Goal: Task Accomplishment & Management: Use online tool/utility

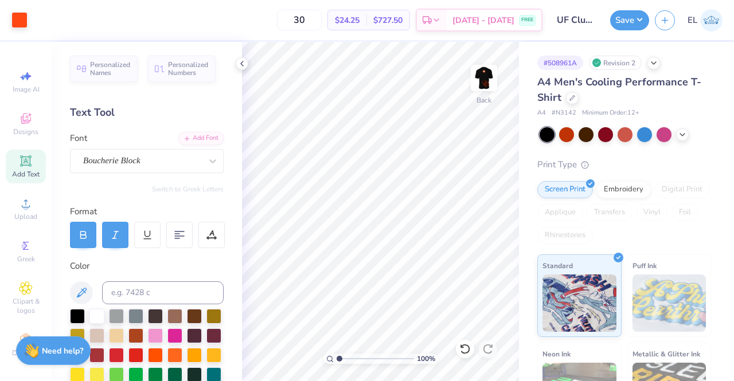
scroll to position [198, 0]
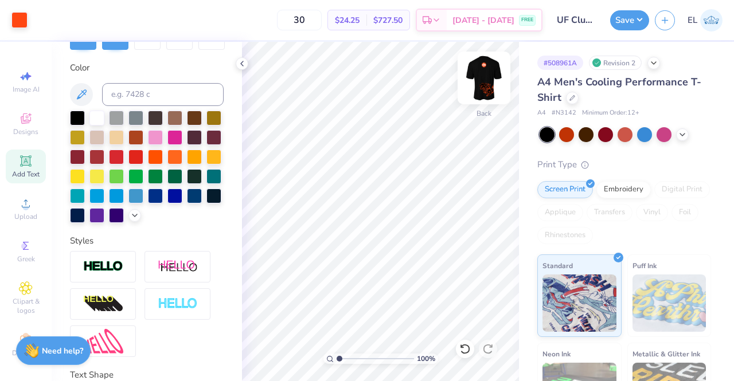
click at [493, 91] on img at bounding box center [484, 78] width 46 height 46
click at [493, 89] on img at bounding box center [483, 78] width 23 height 23
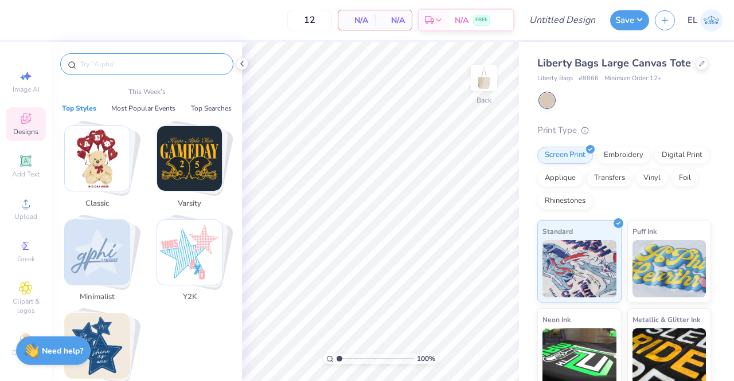
click at [153, 66] on input "text" at bounding box center [152, 63] width 147 height 11
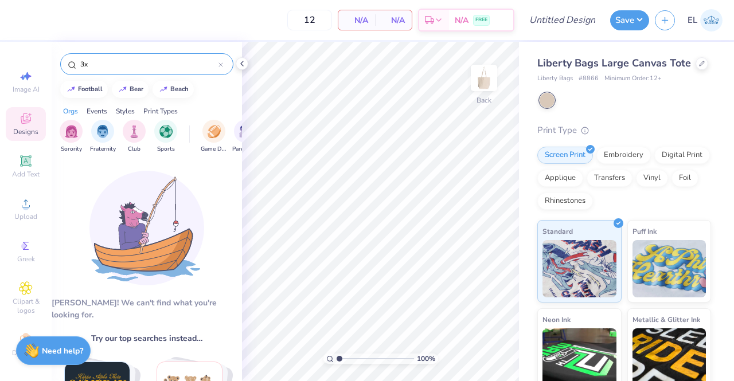
type input "3"
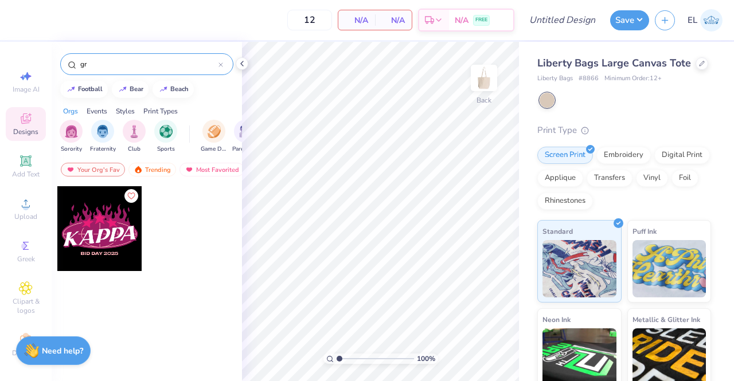
type input "g"
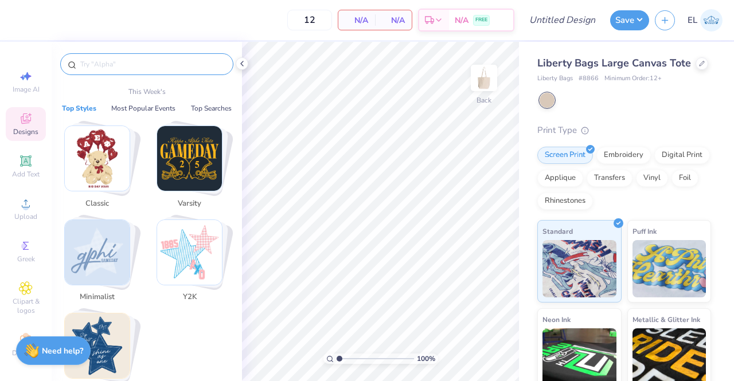
scroll to position [13, 0]
click at [19, 329] on icon at bounding box center [26, 336] width 14 height 14
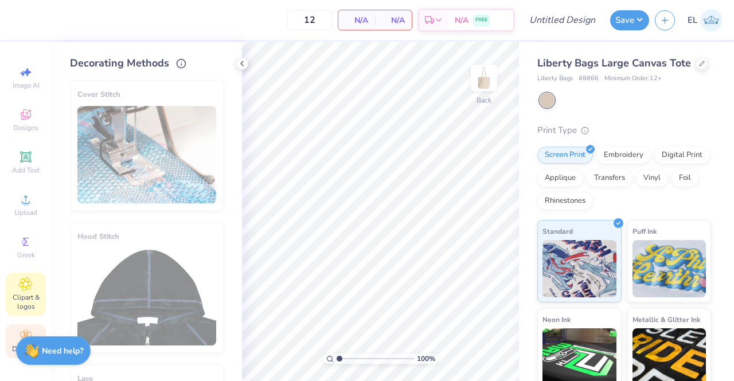
click at [21, 293] on span "Clipart & logos" at bounding box center [26, 302] width 40 height 18
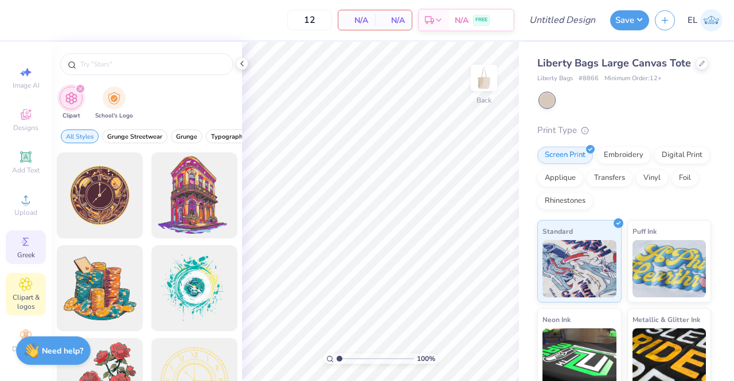
click at [23, 237] on icon at bounding box center [26, 242] width 14 height 14
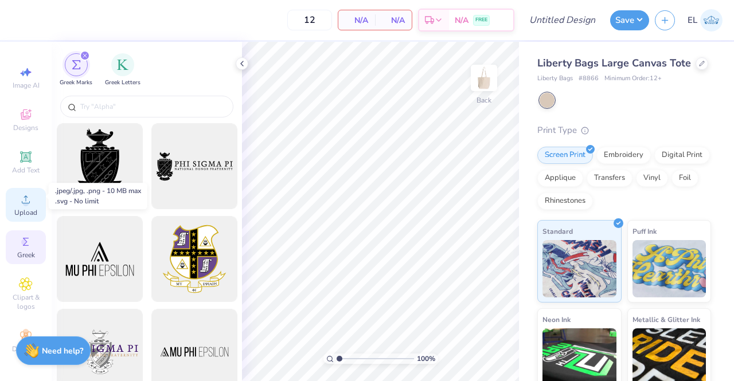
click at [22, 200] on circle at bounding box center [25, 203] width 6 height 6
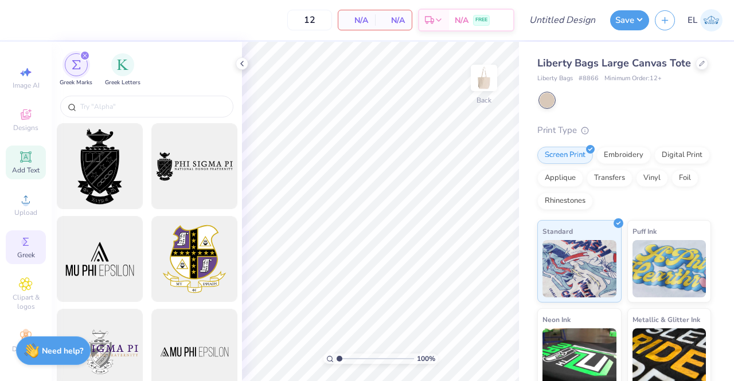
click at [20, 151] on icon at bounding box center [25, 156] width 11 height 11
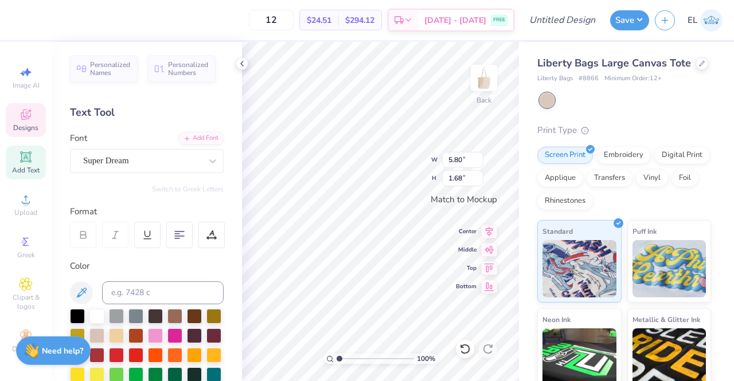
click at [17, 113] on div "Designs" at bounding box center [26, 120] width 40 height 34
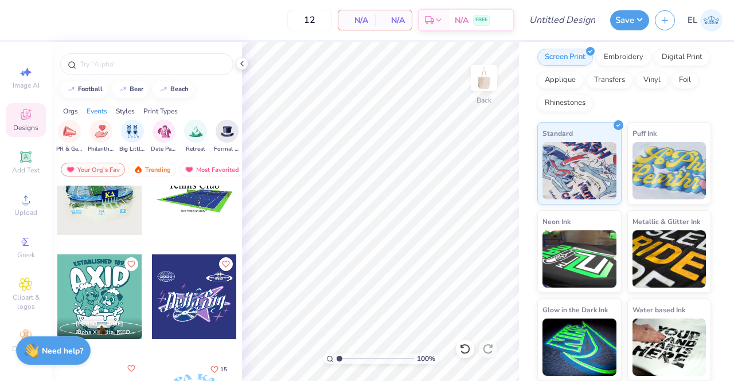
scroll to position [0, 0]
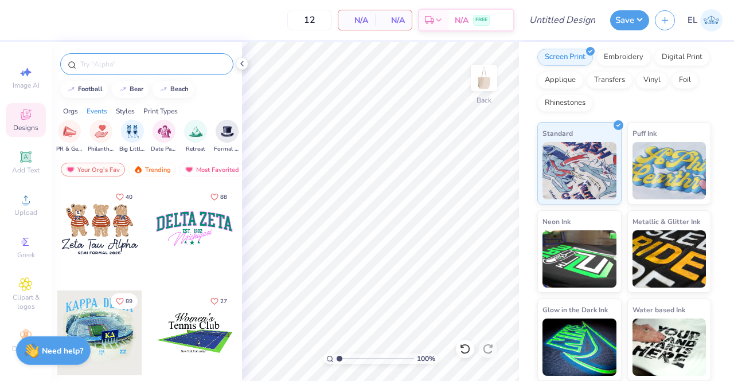
click at [120, 69] on input "text" at bounding box center [152, 63] width 147 height 11
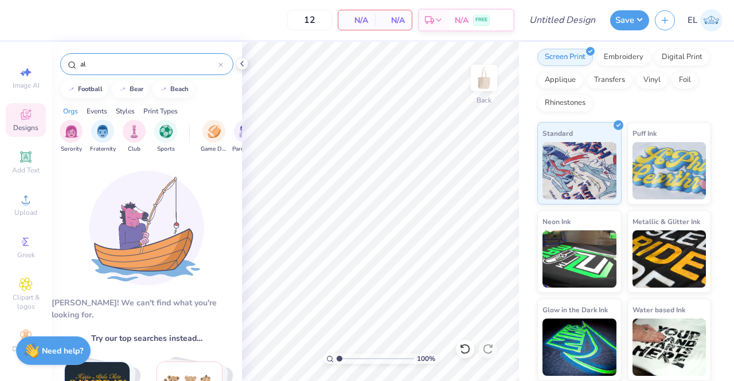
type input "a"
type input "g"
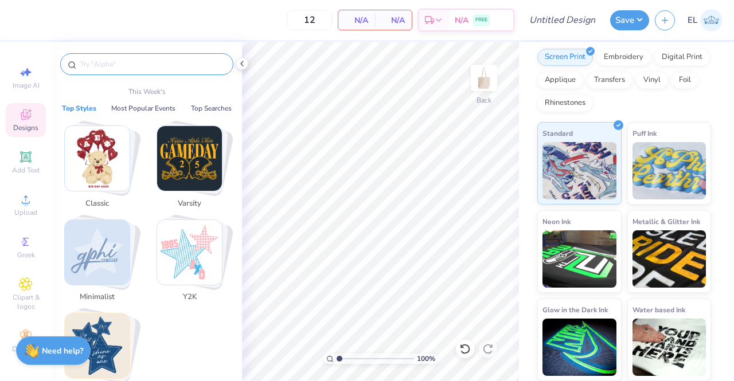
click at [192, 169] on img "Stack Card Button Varsity" at bounding box center [189, 158] width 65 height 65
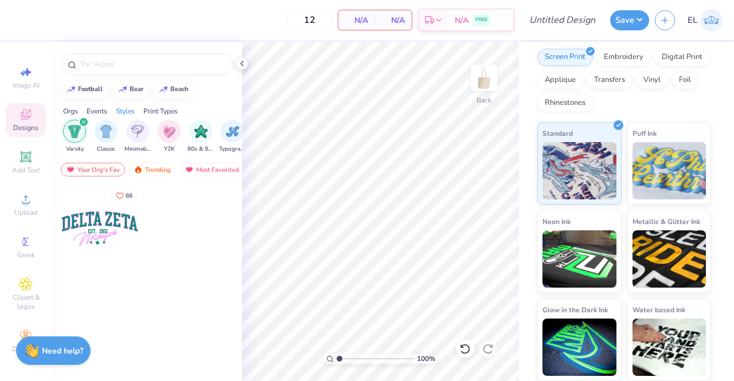
scroll to position [0, 601]
click at [107, 169] on div "Your Org's Fav" at bounding box center [93, 170] width 64 height 14
click at [163, 171] on div "Trending" at bounding box center [152, 170] width 48 height 14
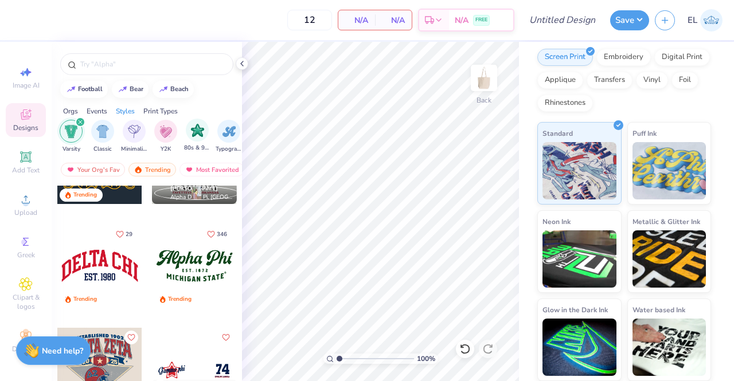
scroll to position [67, 0]
click at [201, 140] on div "80s & 90s" at bounding box center [197, 136] width 26 height 34
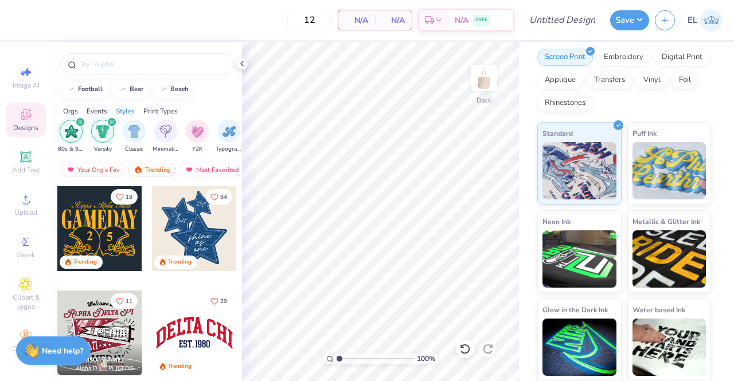
click at [113, 121] on icon "filter for Varsity" at bounding box center [112, 122] width 5 height 5
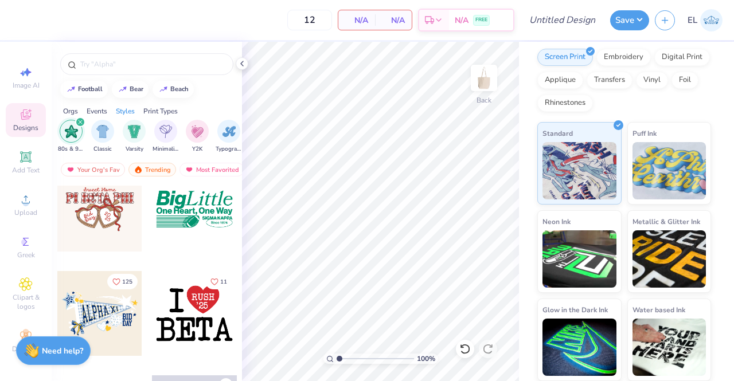
scroll to position [436, 0]
click at [241, 61] on icon at bounding box center [241, 63] width 9 height 9
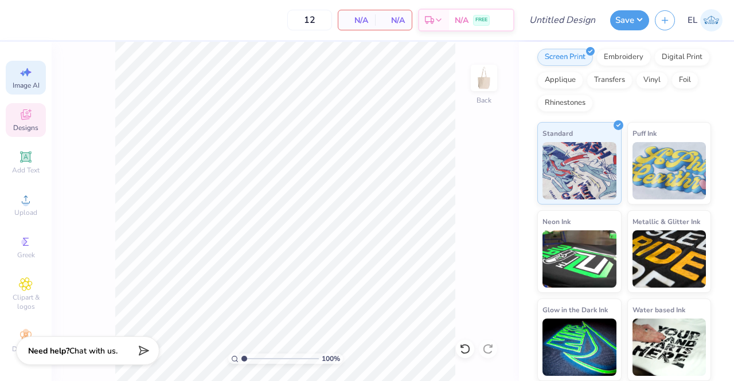
click at [22, 81] on span "Image AI" at bounding box center [26, 85] width 27 height 9
select select "4"
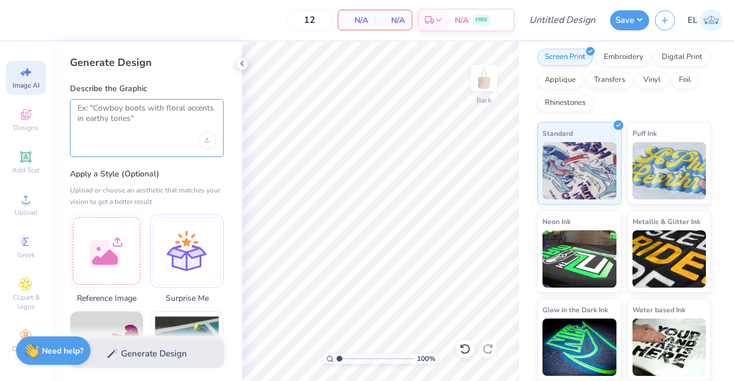
click at [140, 126] on textarea at bounding box center [146, 117] width 139 height 29
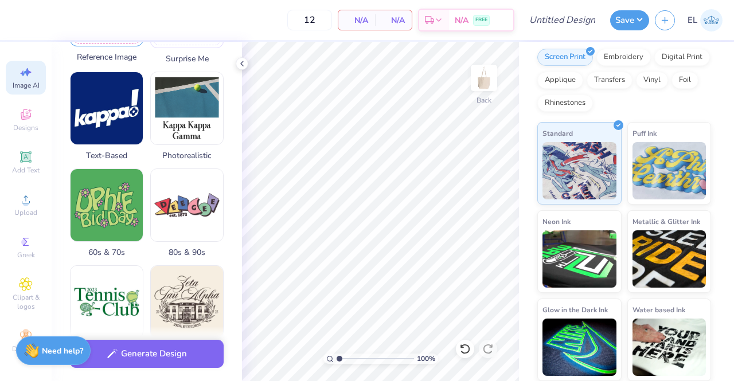
scroll to position [0, 0]
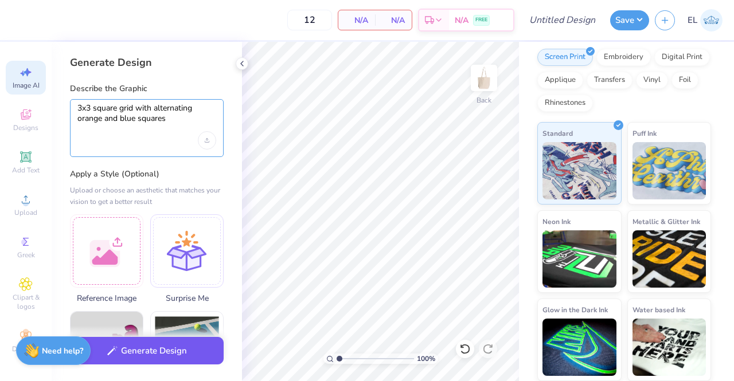
type textarea "3x3 square grid with alternating orange and blue squares"
click at [139, 354] on button "Generate Design" at bounding box center [147, 351] width 154 height 28
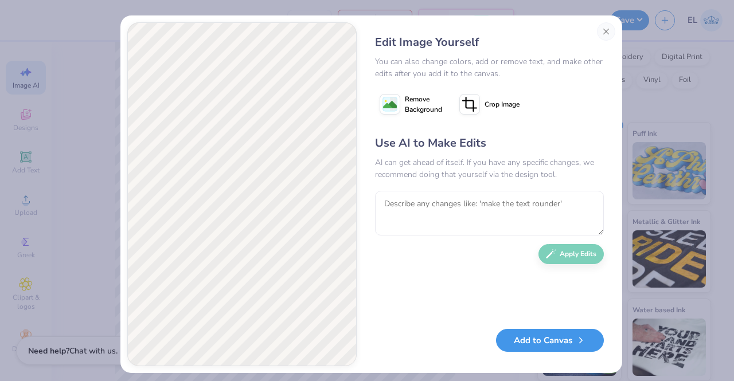
click at [548, 345] on button "Add to Canvas" at bounding box center [550, 341] width 108 height 24
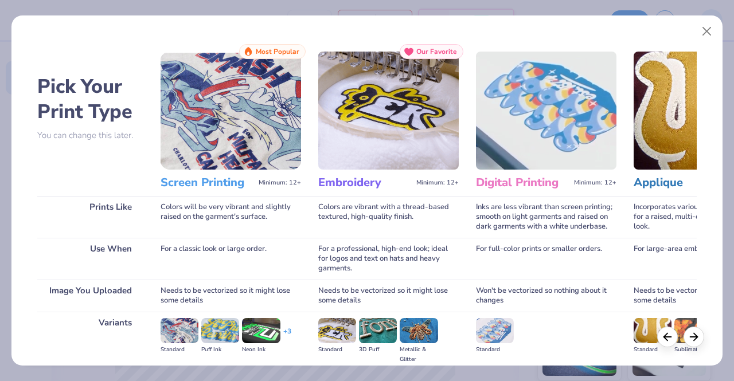
scroll to position [132, 0]
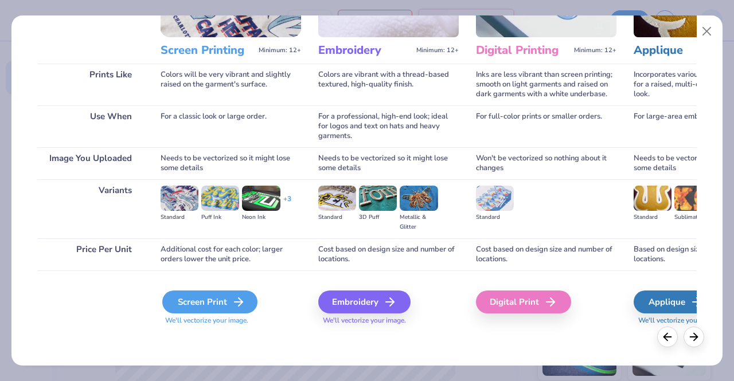
click at [232, 301] on icon at bounding box center [239, 302] width 14 height 14
click at [236, 299] on icon at bounding box center [239, 302] width 14 height 14
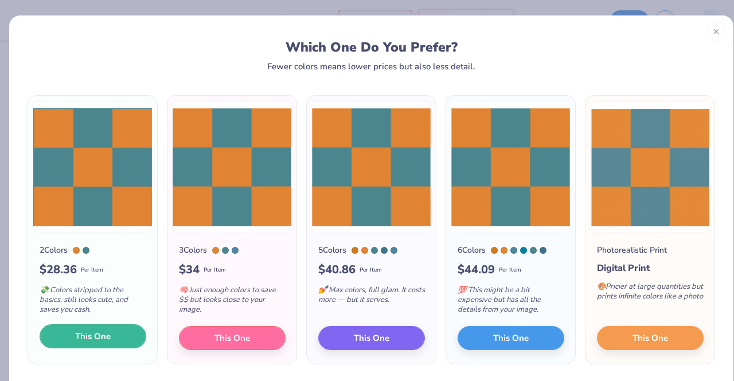
click at [103, 334] on span "This One" at bounding box center [93, 336] width 36 height 13
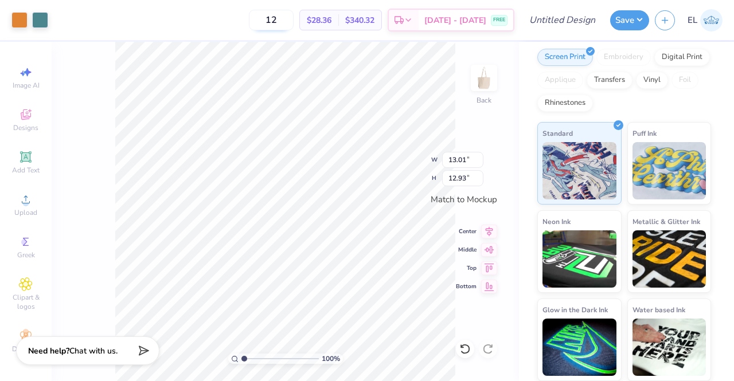
drag, startPoint x: 295, startPoint y: 20, endPoint x: 284, endPoint y: 19, distance: 10.4
click at [284, 19] on input "12" at bounding box center [271, 20] width 45 height 21
type input "30"
click at [468, 249] on div "100 % Back" at bounding box center [285, 211] width 467 height 339
type input "9.43"
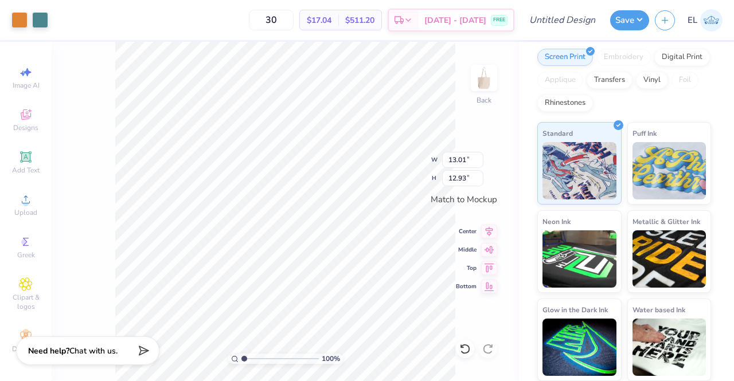
type input "9.38"
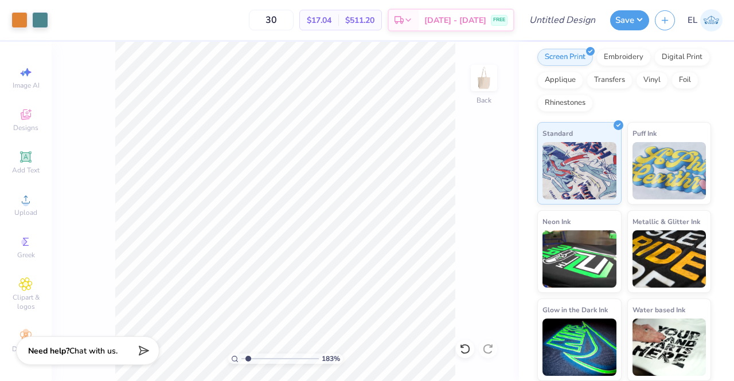
click at [248, 360] on input "range" at bounding box center [279, 359] width 77 height 10
type input "1"
drag, startPoint x: 244, startPoint y: 358, endPoint x: 209, endPoint y: 354, distance: 35.8
click at [241, 354] on input "range" at bounding box center [279, 359] width 77 height 10
click at [18, 81] on span "Image AI" at bounding box center [26, 85] width 27 height 9
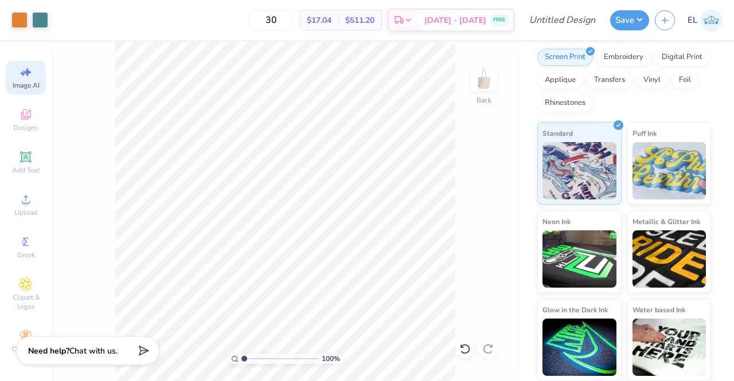
select select "4"
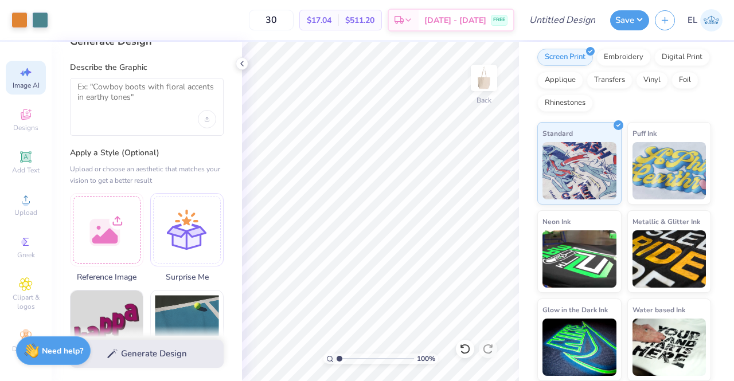
scroll to position [0, 0]
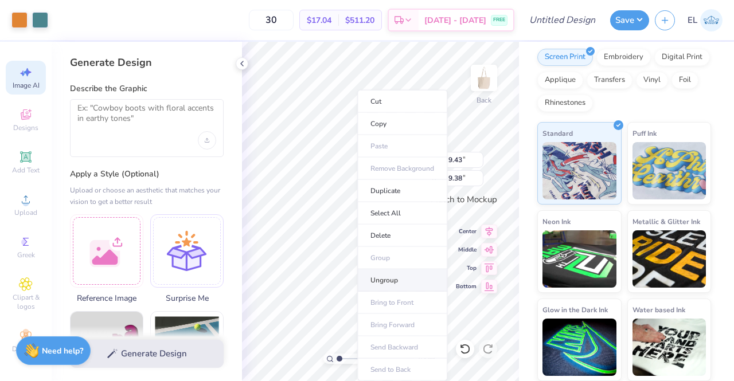
click at [391, 276] on li "Ungroup" at bounding box center [402, 280] width 90 height 22
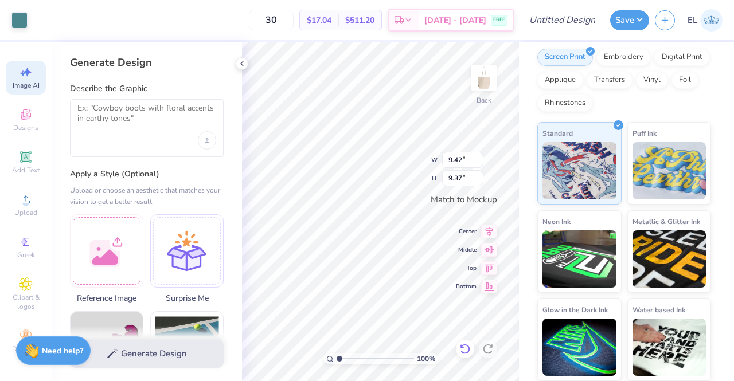
click at [463, 346] on icon at bounding box center [465, 349] width 10 height 10
type input "9.42"
type input "9.37"
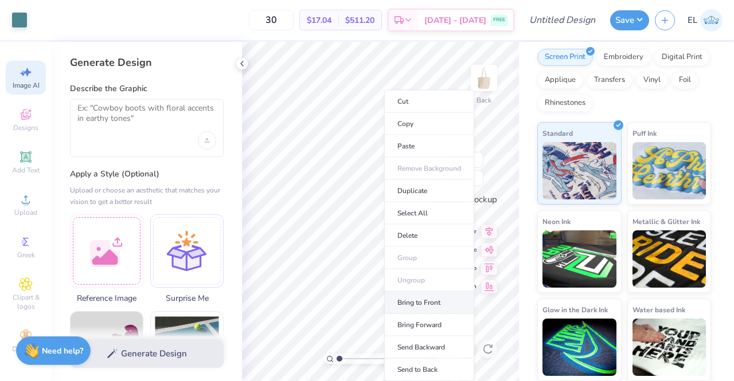
type input "9.35"
type input "9.31"
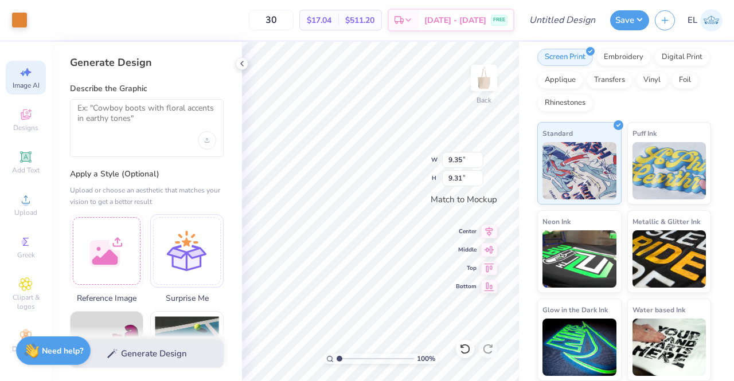
type input "3.13"
type input "3.08"
type input "3.24"
type input "3.13"
drag, startPoint x: 337, startPoint y: 357, endPoint x: 345, endPoint y: 357, distance: 8.0
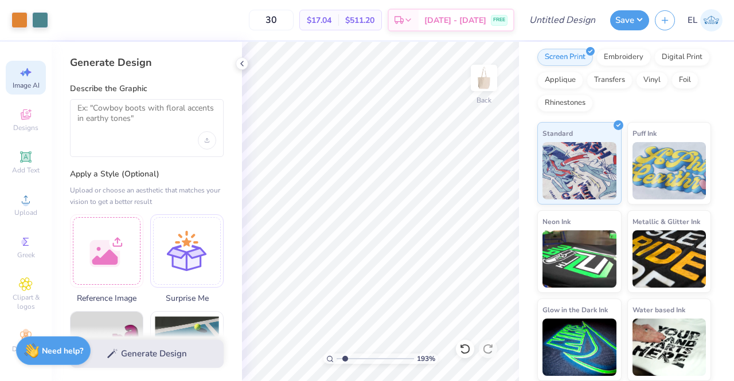
type input "1.78"
click at [345, 357] on input "range" at bounding box center [375, 359] width 77 height 10
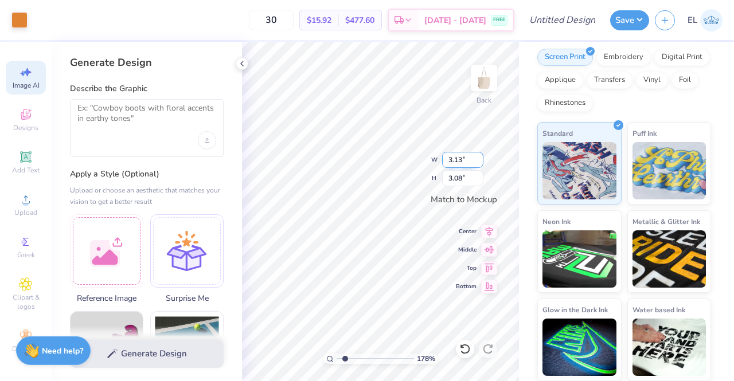
click at [462, 161] on input "3.13" at bounding box center [462, 160] width 41 height 16
type input "3.10"
click at [459, 179] on input "3.06" at bounding box center [462, 178] width 41 height 16
type input "3.1"
click at [460, 179] on input "3.06" at bounding box center [462, 178] width 41 height 16
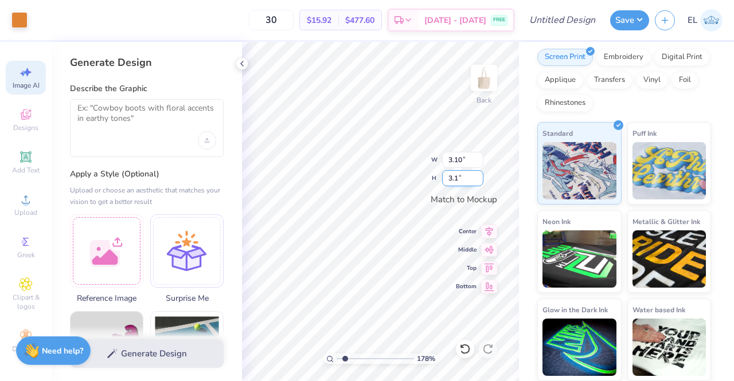
type input "3.1"
type input "3.14"
type input "3.10"
click at [479, 163] on input "3.13" at bounding box center [462, 160] width 41 height 16
click at [479, 163] on input "3.12" at bounding box center [462, 160] width 41 height 16
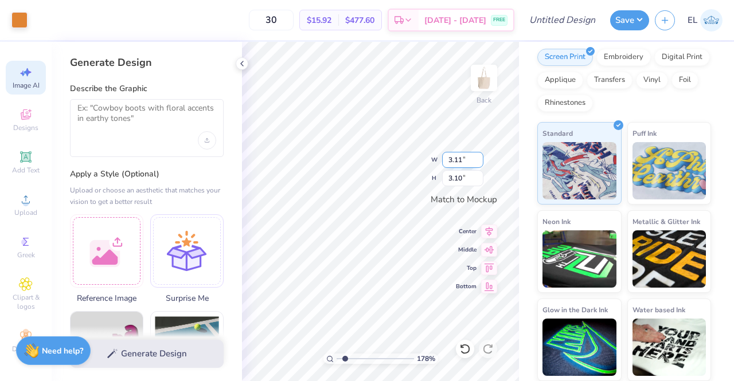
click at [479, 163] on input "3.11" at bounding box center [462, 160] width 41 height 16
click at [479, 163] on input "3.1" at bounding box center [462, 160] width 41 height 16
type input "3.10"
type input "3.06"
type input "3.04"
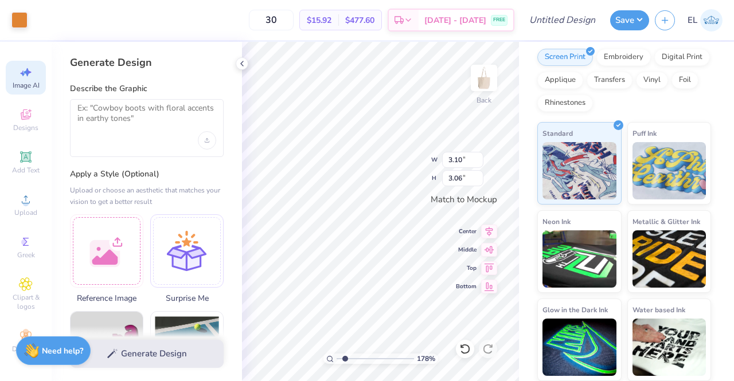
type input "3.00"
click at [13, 123] on span "Designs" at bounding box center [25, 127] width 25 height 9
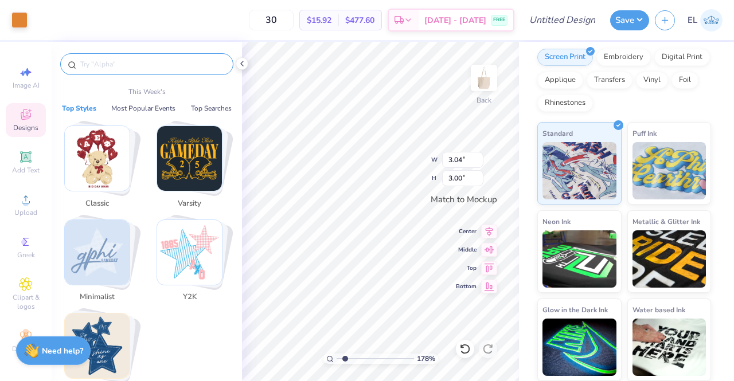
click at [120, 59] on input "text" at bounding box center [152, 63] width 147 height 11
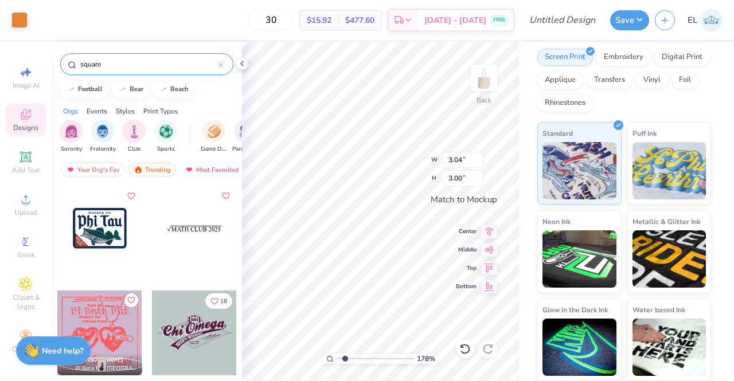
scroll to position [179, 0]
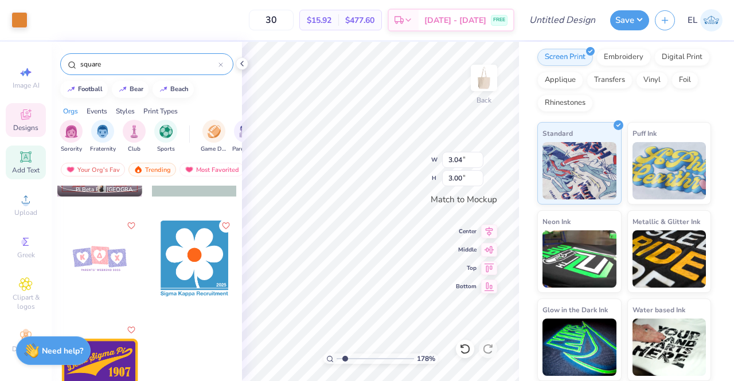
type input "square"
click at [21, 153] on icon at bounding box center [25, 157] width 9 height 9
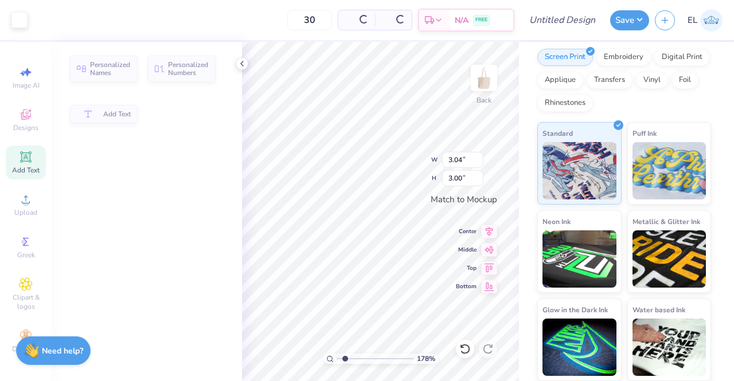
type input "5.80"
type input "1.68"
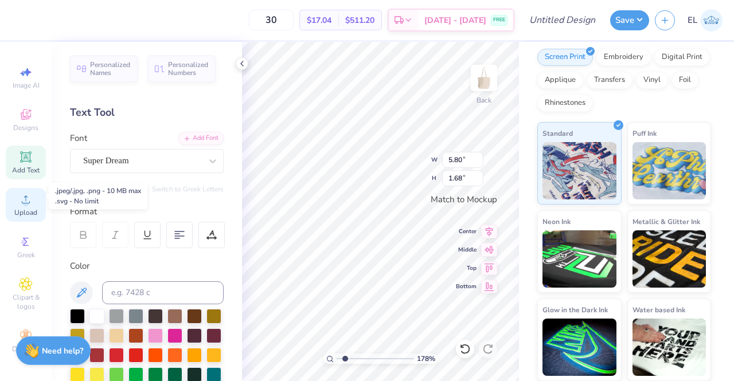
click at [21, 208] on span "Upload" at bounding box center [25, 212] width 23 height 9
type textarea "XT"
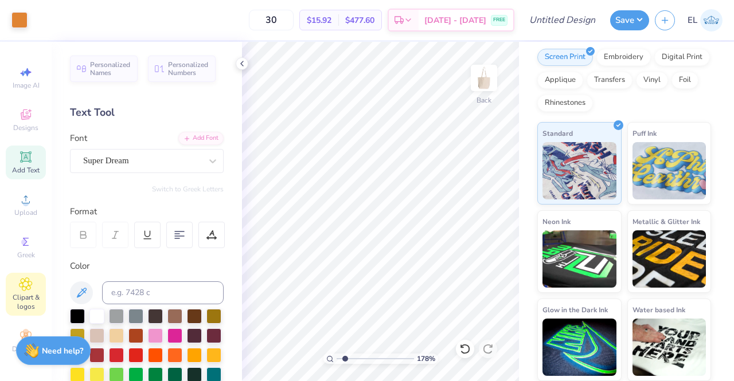
click at [22, 279] on icon at bounding box center [25, 284] width 13 height 13
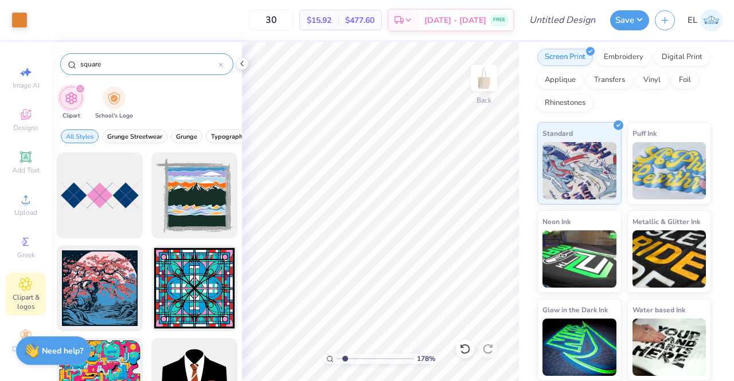
drag, startPoint x: 112, startPoint y: 66, endPoint x: 63, endPoint y: 68, distance: 48.8
click at [63, 68] on div "square" at bounding box center [146, 64] width 173 height 22
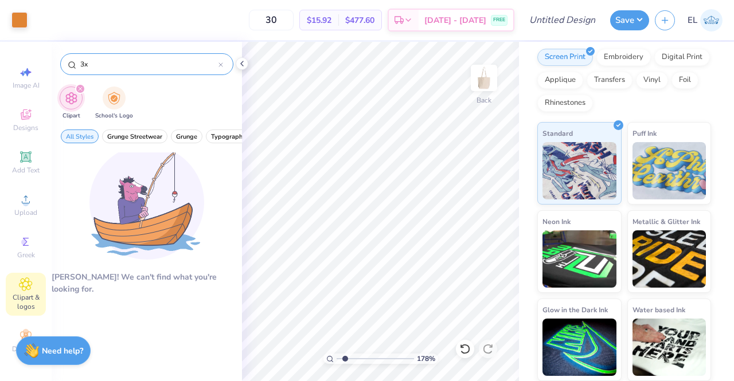
type input "3"
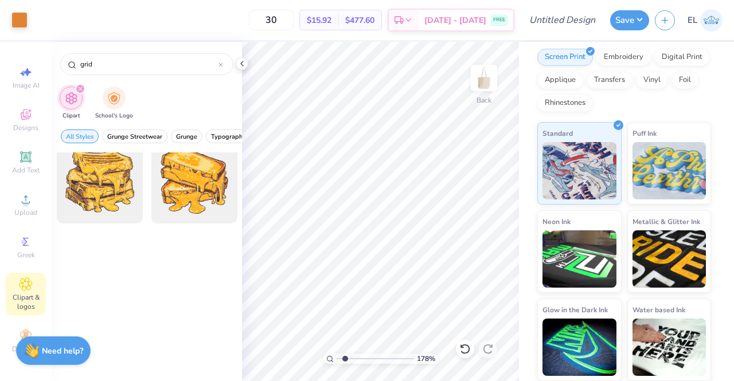
scroll to position [1360, 0]
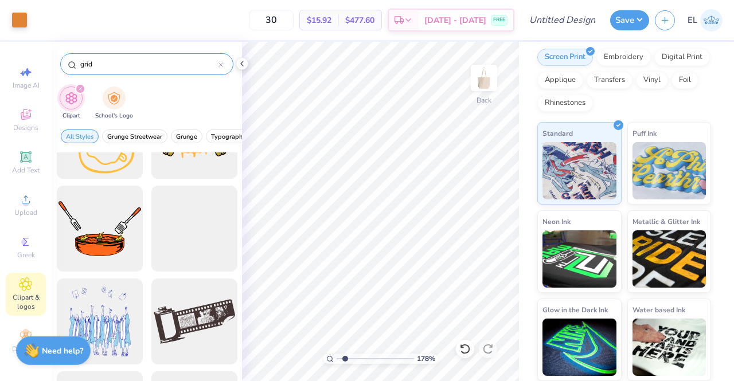
drag, startPoint x: 111, startPoint y: 56, endPoint x: 74, endPoint y: 62, distance: 37.2
click at [74, 62] on div "grid" at bounding box center [146, 64] width 173 height 22
drag, startPoint x: 111, startPoint y: 65, endPoint x: 77, endPoint y: 69, distance: 34.7
click at [77, 69] on div "grid" at bounding box center [146, 64] width 173 height 22
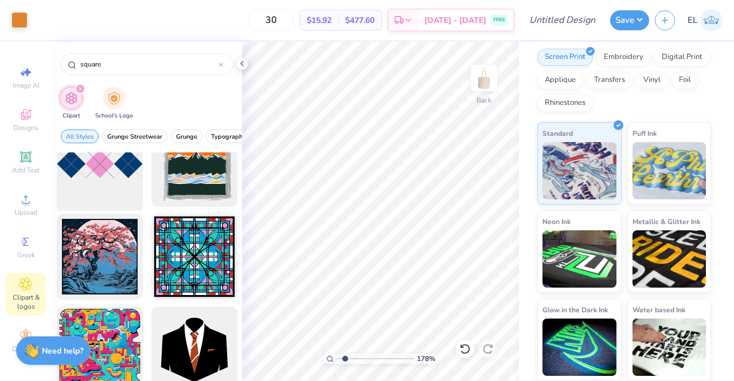
scroll to position [0, 0]
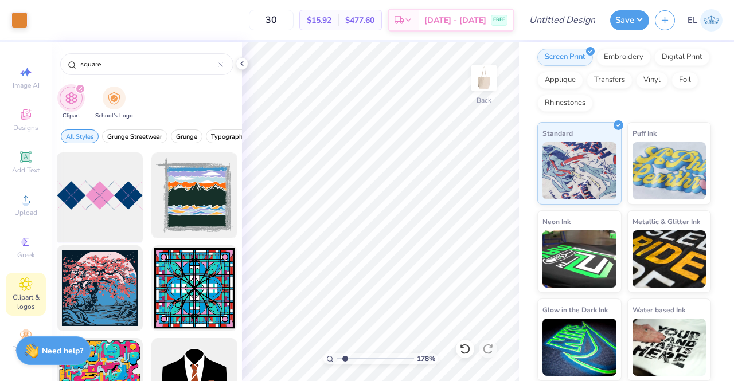
type input "square"
click at [114, 194] on div at bounding box center [99, 196] width 95 height 95
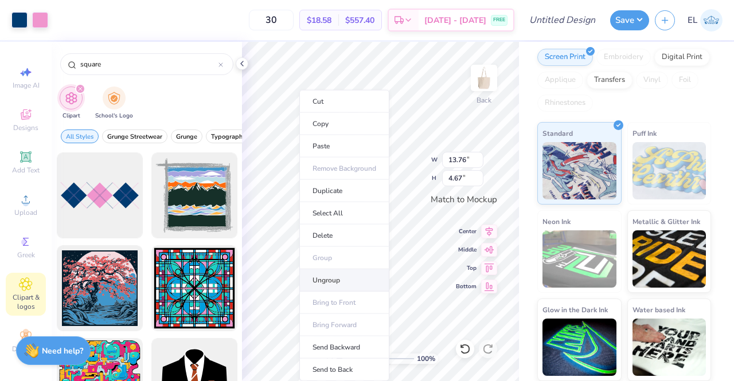
click at [343, 275] on li "Ungroup" at bounding box center [344, 280] width 90 height 22
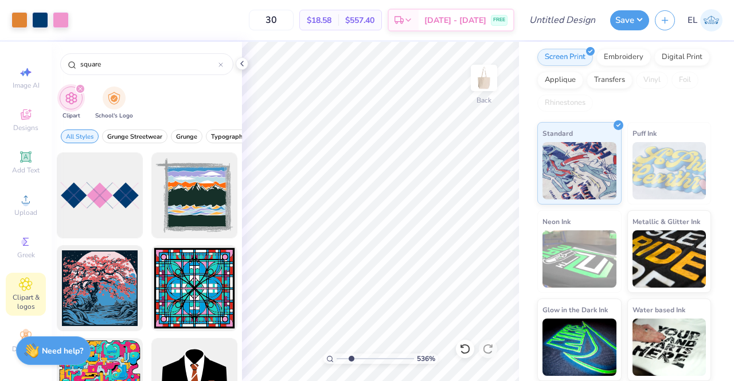
type input "1"
drag, startPoint x: 341, startPoint y: 358, endPoint x: 300, endPoint y: 352, distance: 40.6
click at [337, 354] on input "range" at bounding box center [375, 359] width 77 height 10
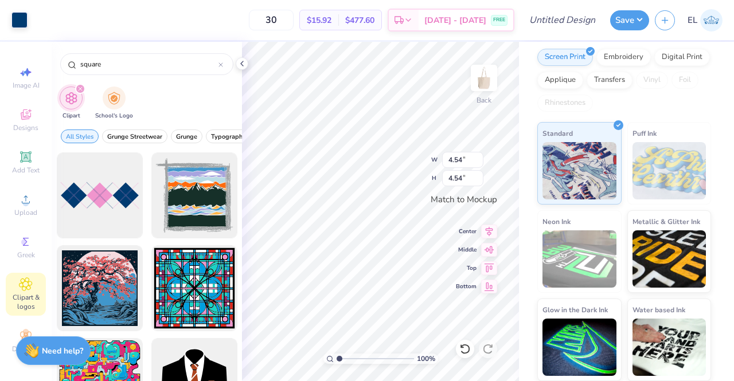
type input "3.22"
drag, startPoint x: 339, startPoint y: 357, endPoint x: 347, endPoint y: 358, distance: 7.5
type input "2.03"
click at [347, 358] on input "range" at bounding box center [375, 359] width 77 height 10
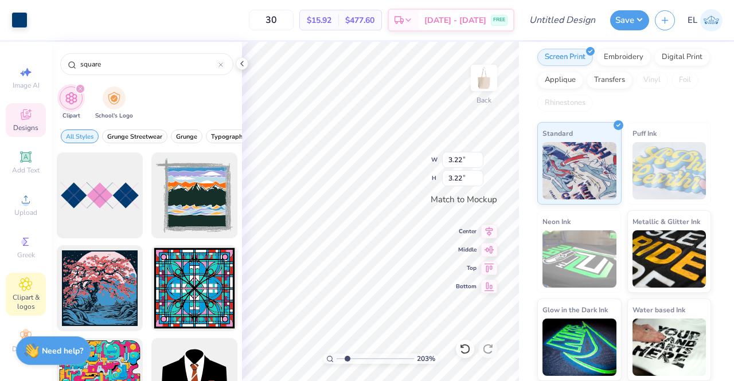
click at [18, 123] on span "Designs" at bounding box center [25, 127] width 25 height 9
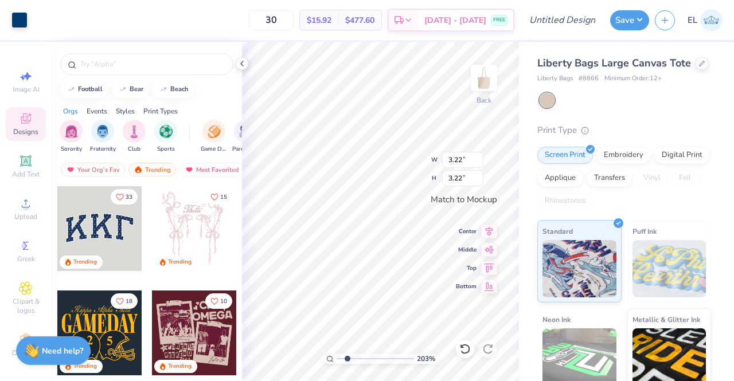
scroll to position [113, 0]
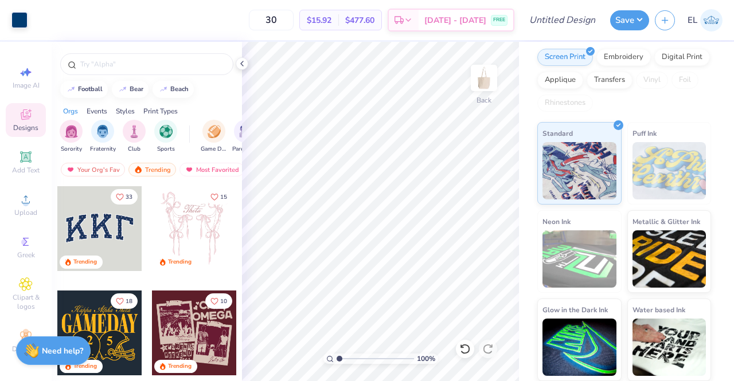
drag, startPoint x: 346, startPoint y: 357, endPoint x: 328, endPoint y: 356, distance: 18.4
type input "1"
click at [337, 356] on input "range" at bounding box center [375, 359] width 77 height 10
click at [23, 21] on div at bounding box center [19, 19] width 16 height 16
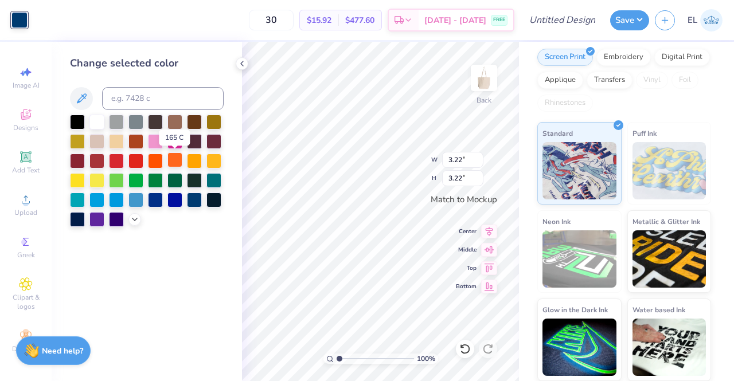
click at [176, 159] on div at bounding box center [174, 160] width 15 height 15
click at [192, 161] on div at bounding box center [194, 160] width 15 height 15
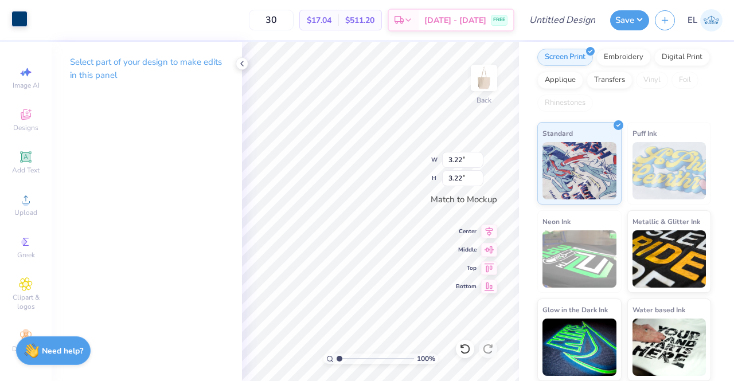
click at [24, 17] on div at bounding box center [19, 19] width 16 height 16
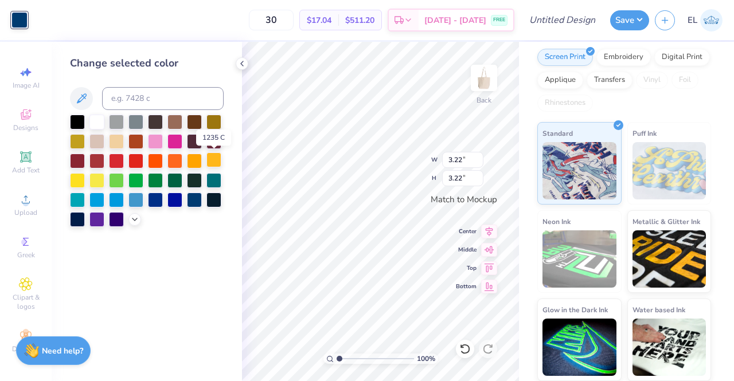
click at [211, 161] on div at bounding box center [213, 160] width 15 height 15
click at [193, 160] on div at bounding box center [194, 160] width 15 height 15
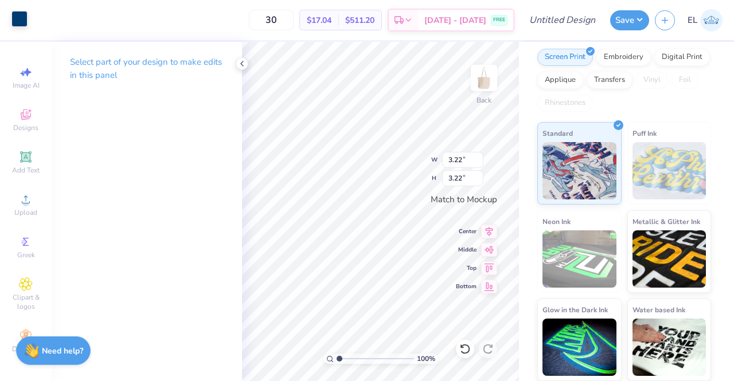
click at [22, 15] on div at bounding box center [19, 19] width 16 height 16
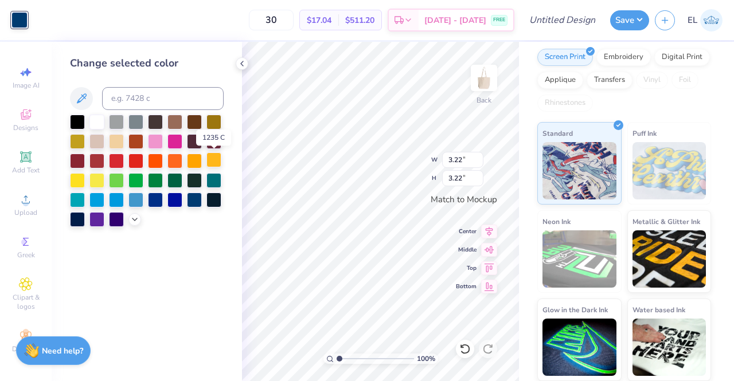
click at [216, 163] on div at bounding box center [213, 160] width 15 height 15
click at [197, 159] on div at bounding box center [194, 160] width 15 height 15
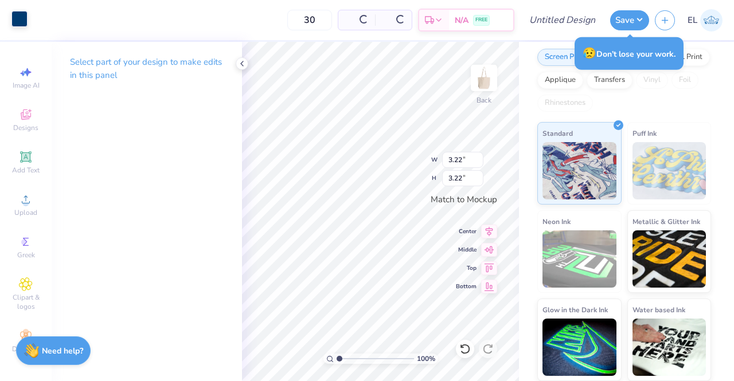
click at [24, 22] on div at bounding box center [19, 19] width 16 height 16
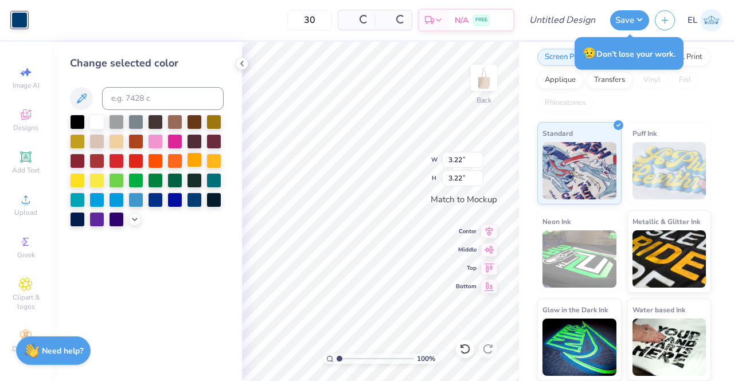
click at [196, 158] on div at bounding box center [194, 160] width 15 height 15
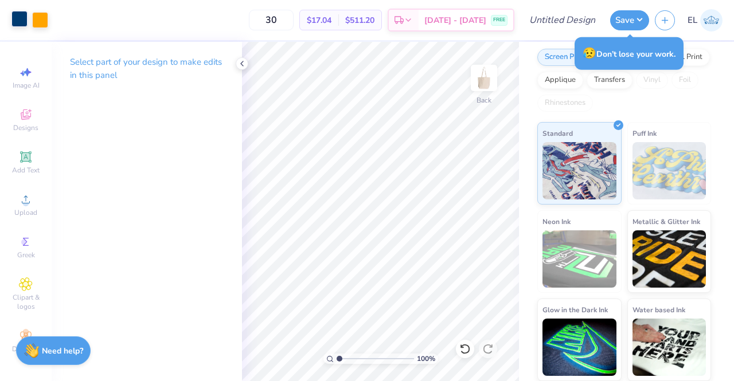
click at [22, 23] on div at bounding box center [19, 19] width 16 height 16
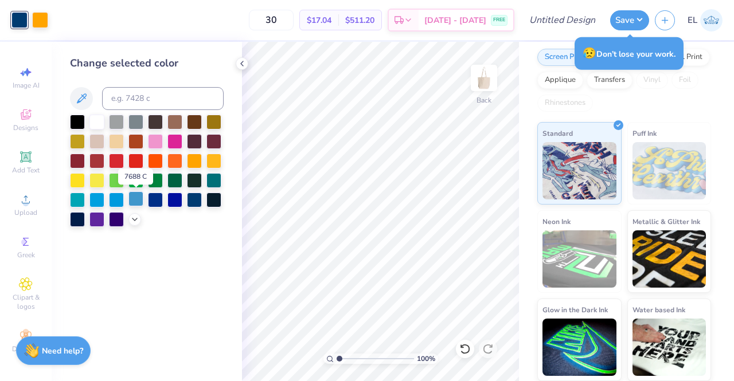
click at [138, 197] on div at bounding box center [135, 199] width 15 height 15
click at [118, 196] on div at bounding box center [116, 199] width 15 height 15
click at [100, 194] on div at bounding box center [96, 199] width 15 height 15
click at [216, 176] on div at bounding box center [213, 179] width 15 height 15
click at [154, 201] on div at bounding box center [155, 199] width 15 height 15
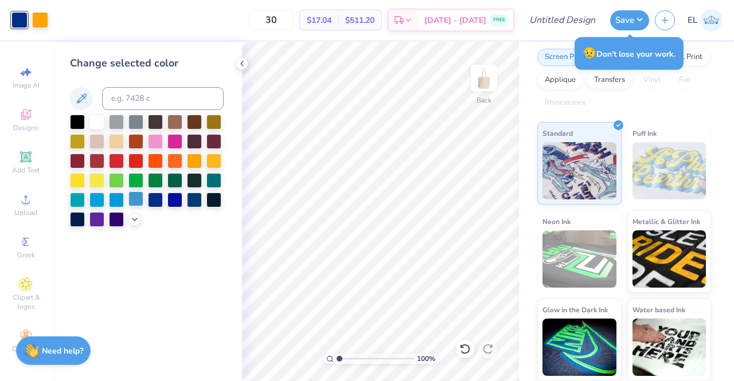
click at [134, 199] on div at bounding box center [135, 199] width 15 height 15
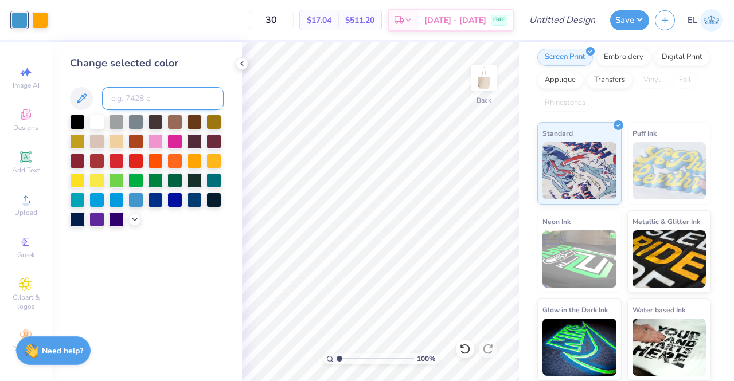
click at [144, 97] on input at bounding box center [163, 98] width 122 height 23
type input "290"
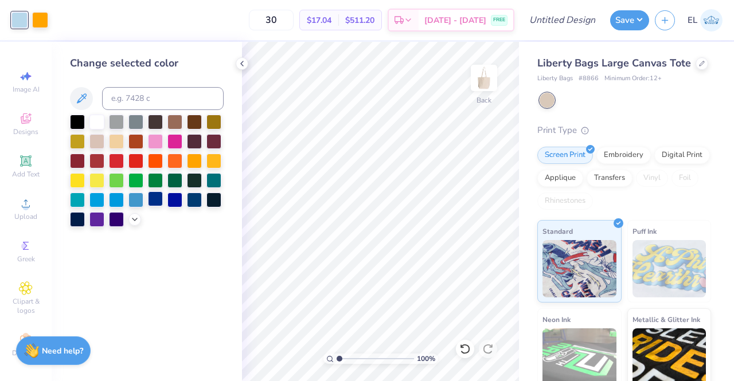
scroll to position [113, 0]
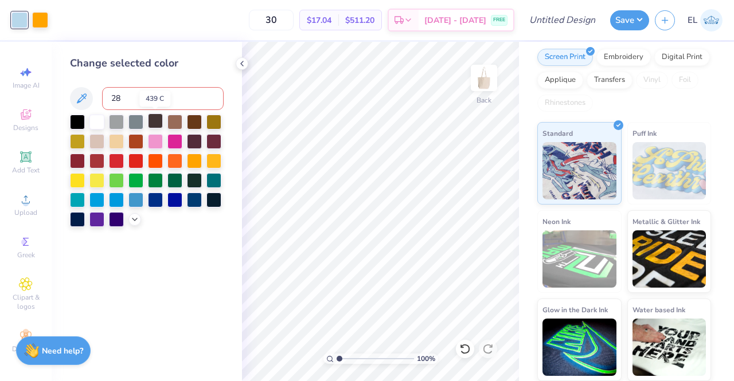
type input "280"
type input "285"
type input "284"
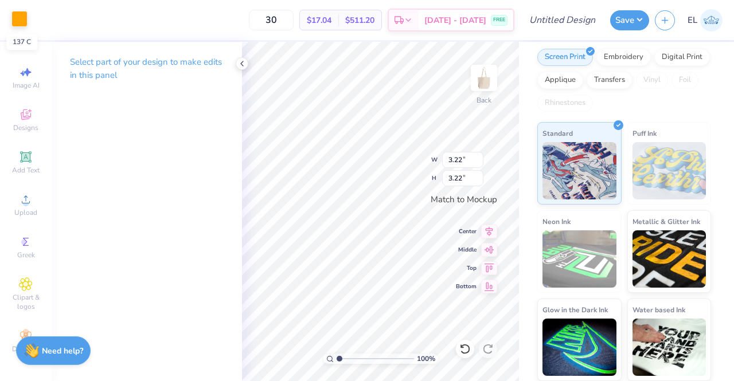
click at [26, 22] on div at bounding box center [19, 19] width 16 height 16
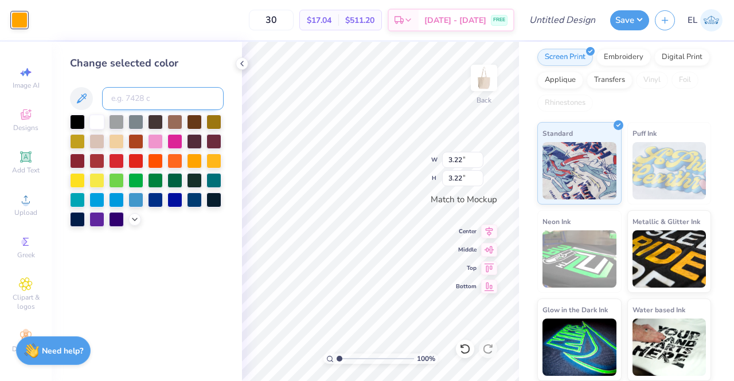
click at [159, 106] on input at bounding box center [163, 98] width 122 height 23
type input "135"
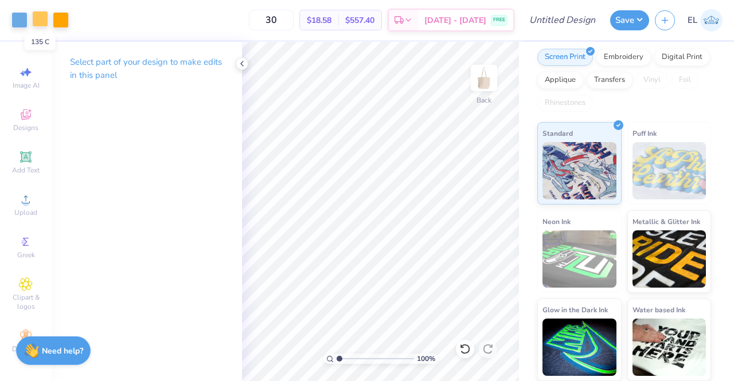
click at [43, 19] on div at bounding box center [40, 19] width 16 height 16
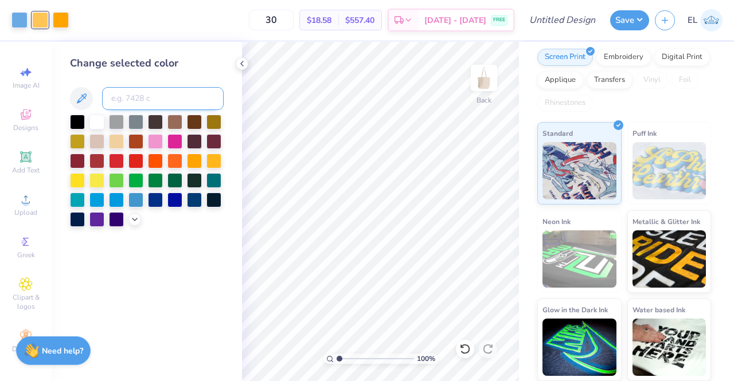
click at [142, 92] on input at bounding box center [163, 98] width 122 height 23
type input "136"
click at [64, 19] on div at bounding box center [61, 19] width 16 height 16
click at [131, 97] on input at bounding box center [163, 98] width 122 height 23
type input "136"
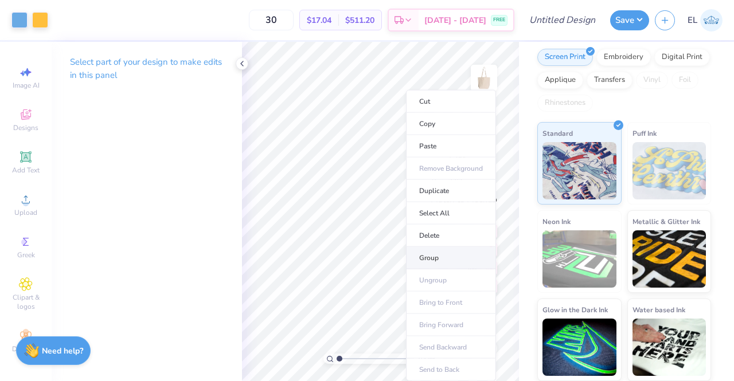
click at [446, 255] on li "Group" at bounding box center [451, 258] width 90 height 22
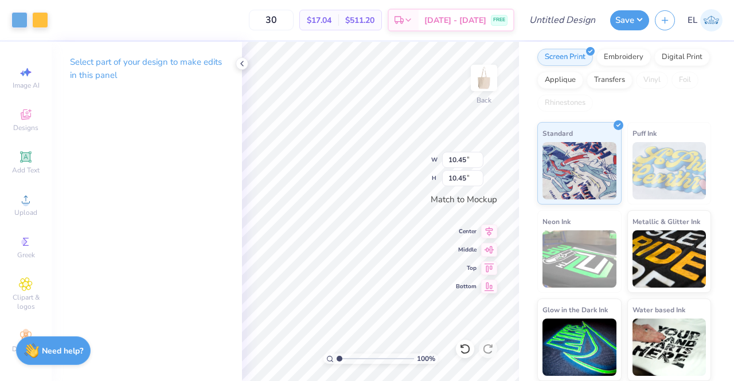
type input "10.45"
click at [43, 18] on div at bounding box center [40, 19] width 16 height 16
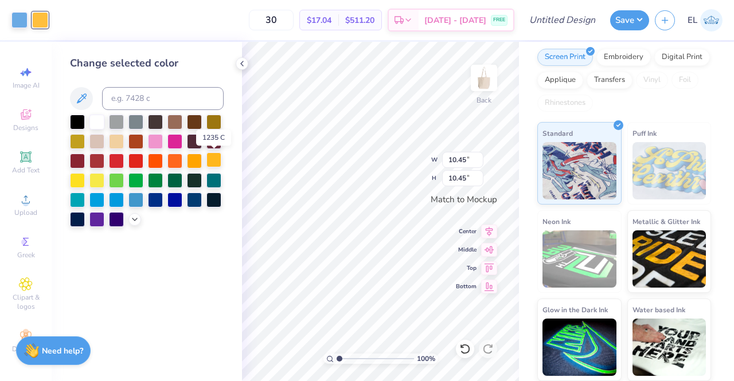
click at [213, 161] on div at bounding box center [213, 160] width 15 height 15
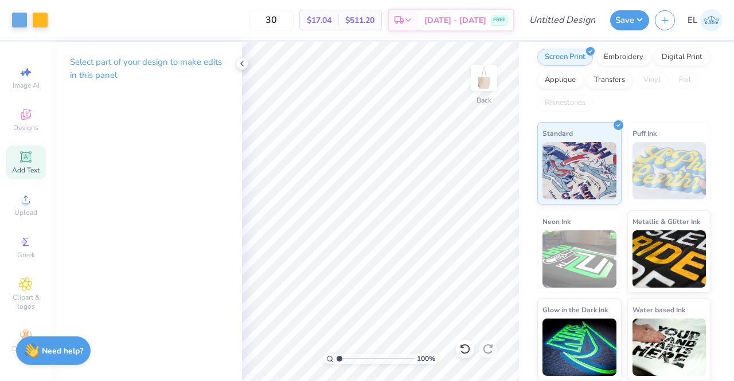
click at [18, 157] on div "Add Text" at bounding box center [26, 163] width 40 height 34
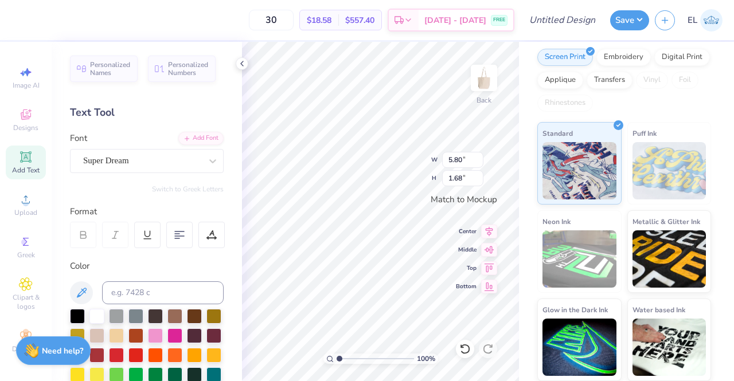
scroll to position [9, 2]
type textarea "F"
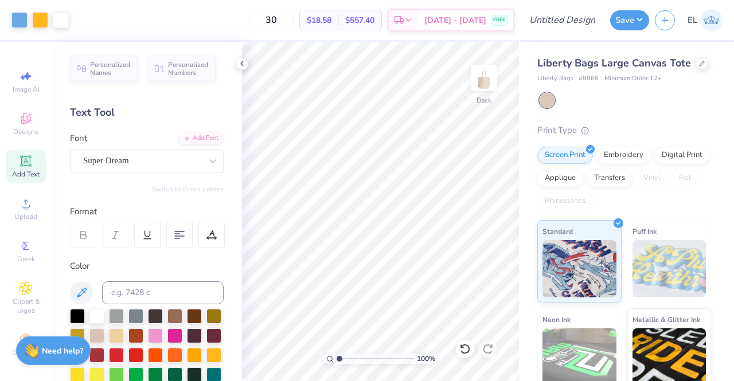
scroll to position [113, 0]
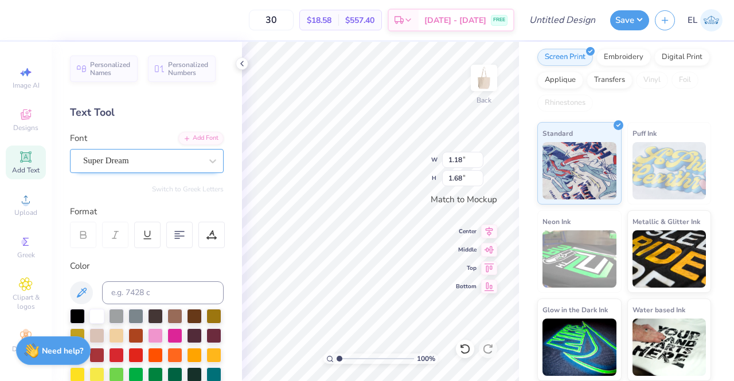
click at [181, 161] on div "Super Dream" at bounding box center [142, 161] width 120 height 18
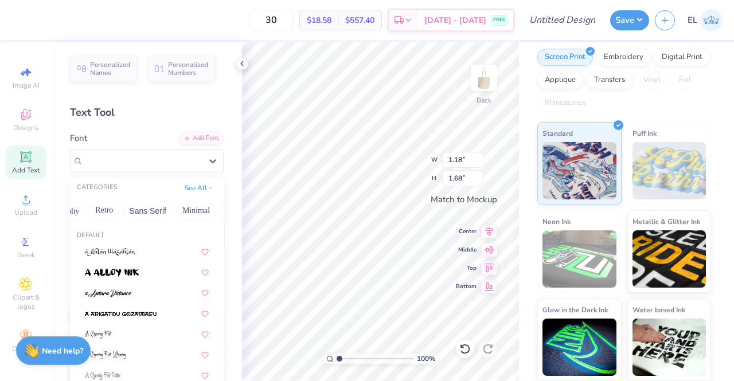
scroll to position [0, 225]
click at [95, 210] on button "Retro" at bounding box center [103, 211] width 30 height 18
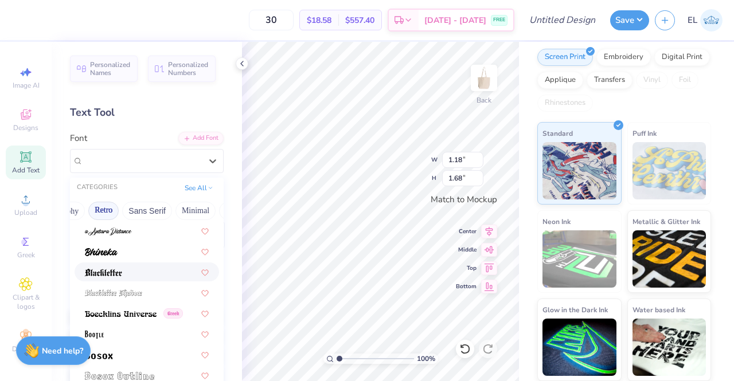
scroll to position [20, 0]
click at [112, 254] on img at bounding box center [101, 253] width 33 height 8
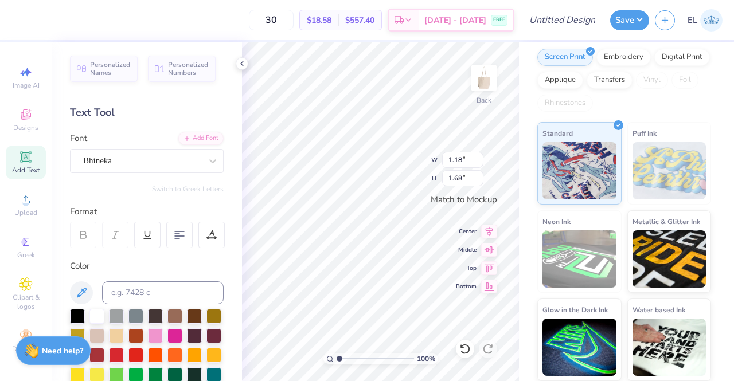
type input "1.25"
type input "1.58"
click at [122, 161] on div "Bhineka" at bounding box center [142, 161] width 120 height 18
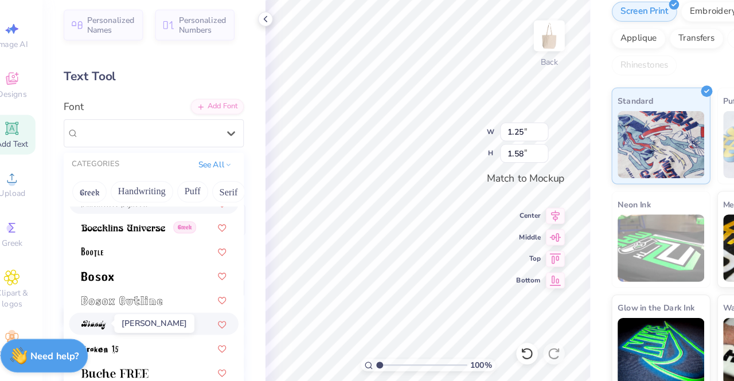
scroll to position [124, 0]
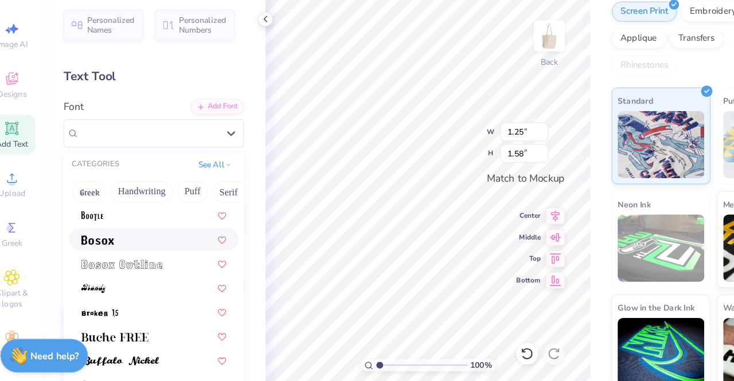
click at [110, 258] on div at bounding box center [147, 251] width 144 height 19
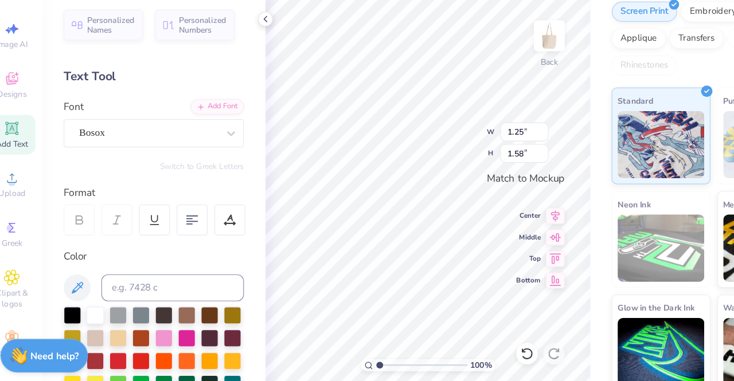
type input "0.75"
type input "1.32"
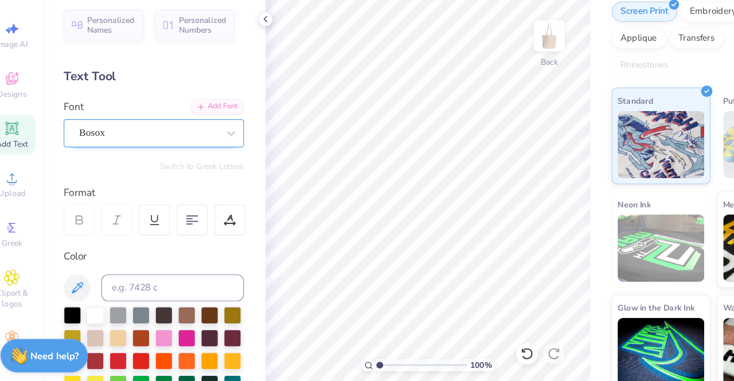
click at [122, 167] on div at bounding box center [142, 160] width 118 height 15
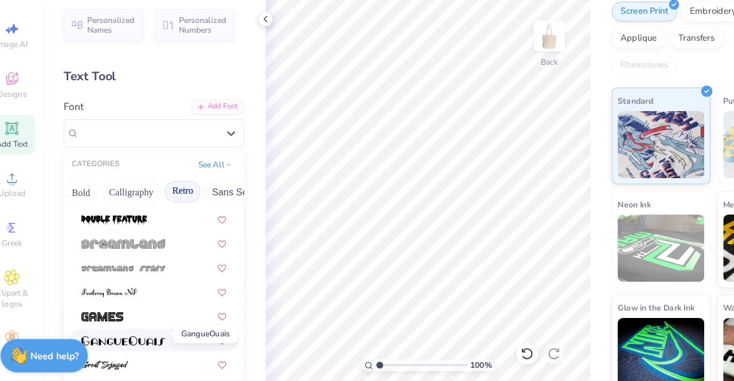
scroll to position [657, 0]
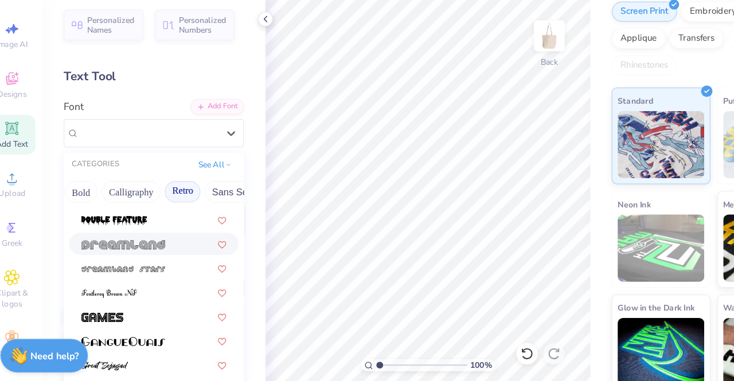
click at [124, 249] on span at bounding box center [121, 255] width 72 height 12
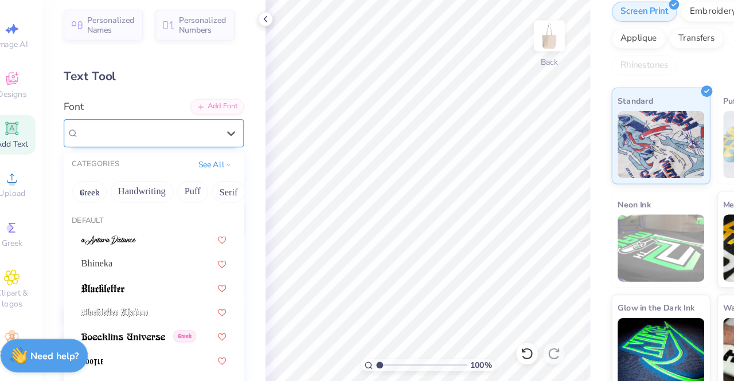
click at [155, 164] on div "Dreamland" at bounding box center [142, 161] width 120 height 18
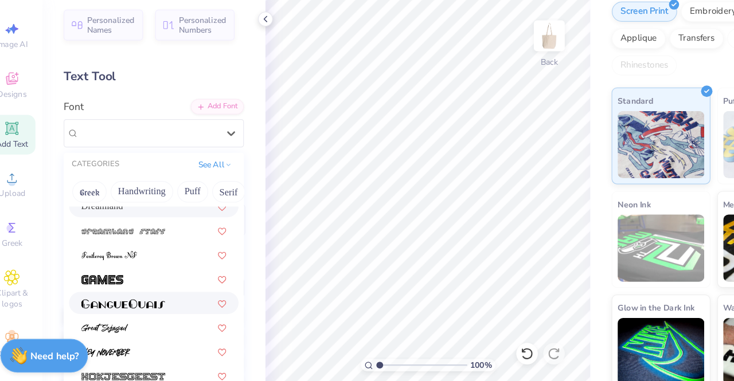
scroll to position [690, 0]
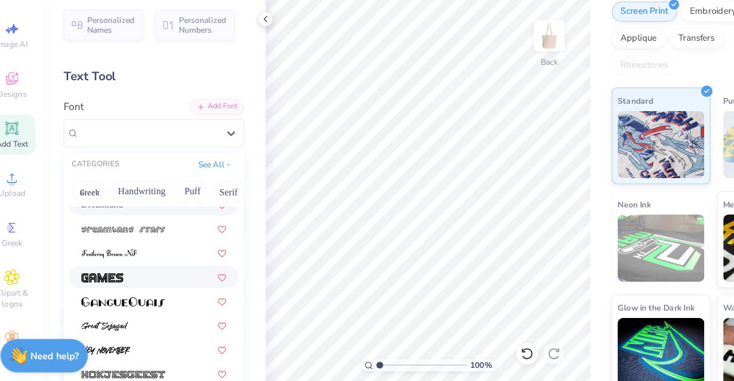
click at [107, 282] on img at bounding box center [103, 284] width 36 height 8
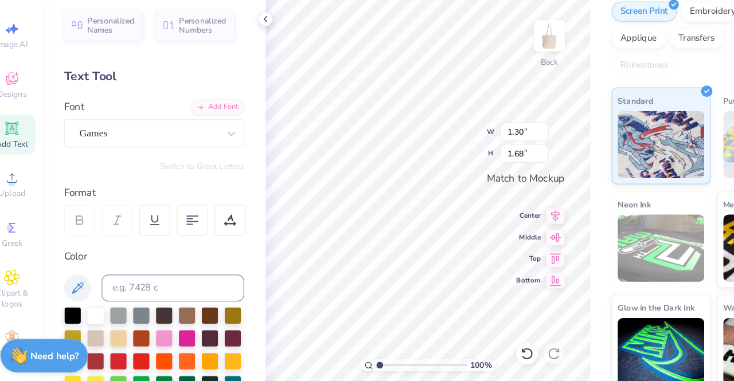
scroll to position [9, 1]
type textarea "C"
click at [458, 346] on div at bounding box center [465, 349] width 18 height 18
click at [460, 348] on icon at bounding box center [464, 348] width 11 height 11
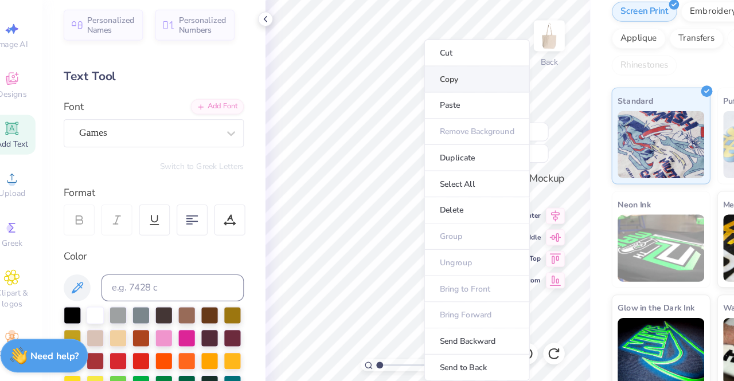
click at [417, 118] on li "Copy" at bounding box center [422, 115] width 90 height 22
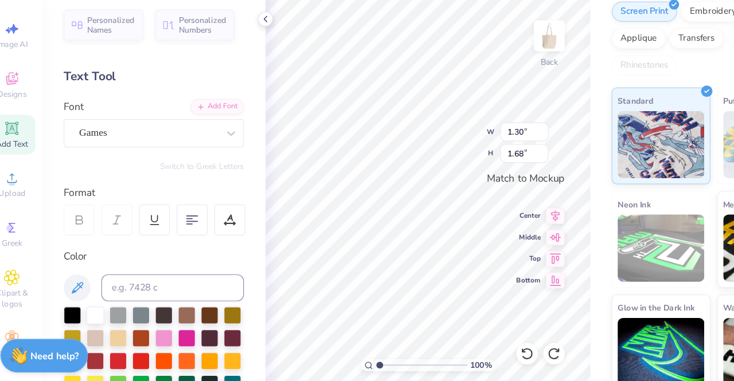
type input "10.45"
type textarea "R"
click at [168, 165] on div "Games" at bounding box center [142, 161] width 120 height 18
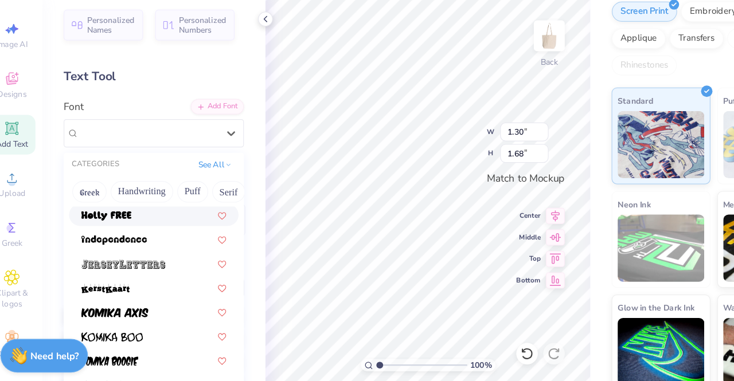
scroll to position [846, 0]
click at [140, 273] on img at bounding box center [121, 273] width 72 height 8
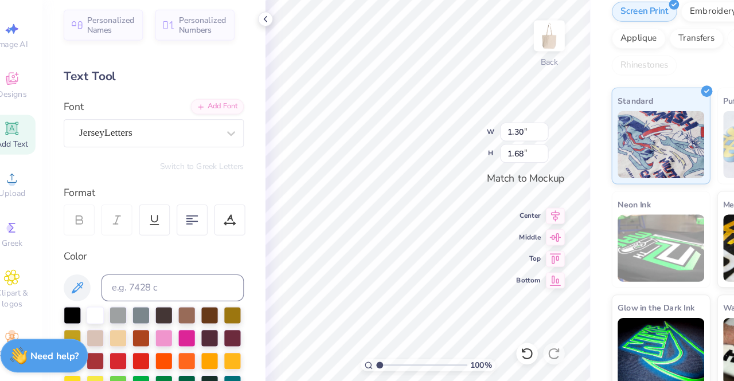
type input "1.43"
type input "2.12"
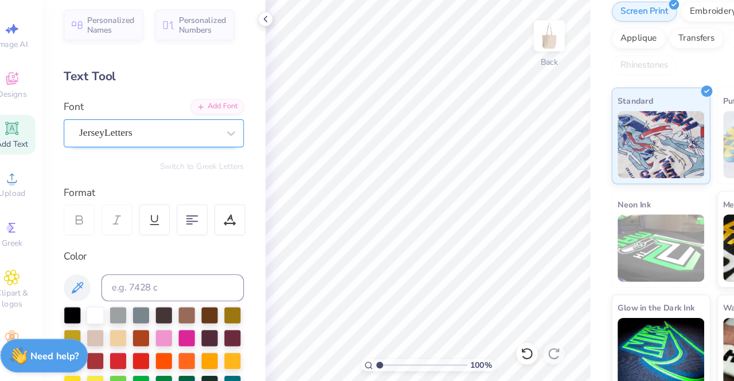
click at [146, 161] on div "JerseyLetters" at bounding box center [142, 161] width 120 height 18
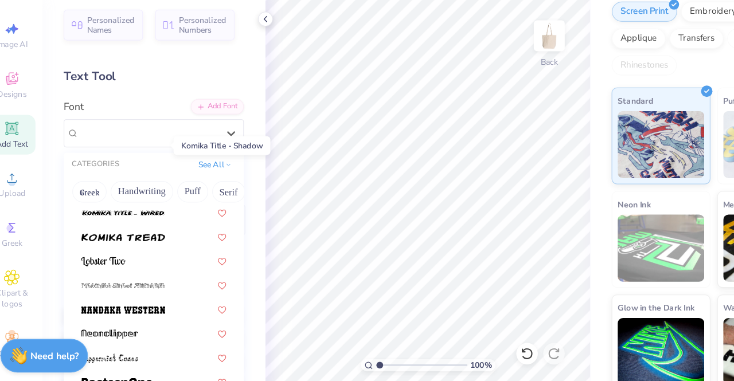
scroll to position [1346, 0]
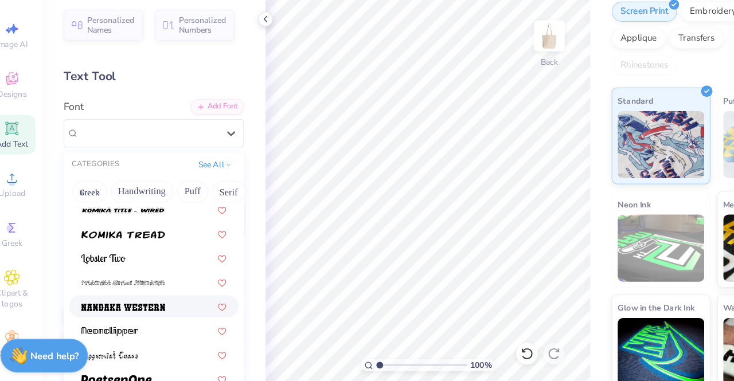
click at [138, 306] on img at bounding box center [121, 310] width 72 height 8
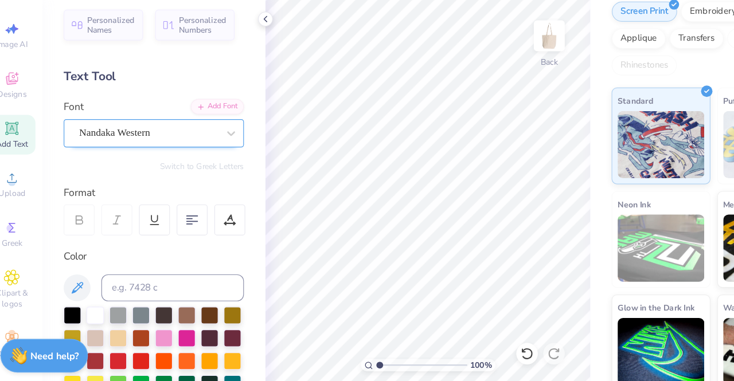
click at [159, 158] on div "Nandaka Western" at bounding box center [142, 161] width 120 height 18
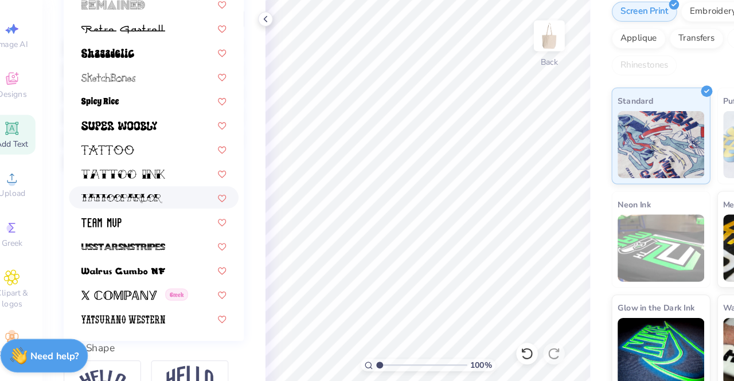
scroll to position [1387, 0]
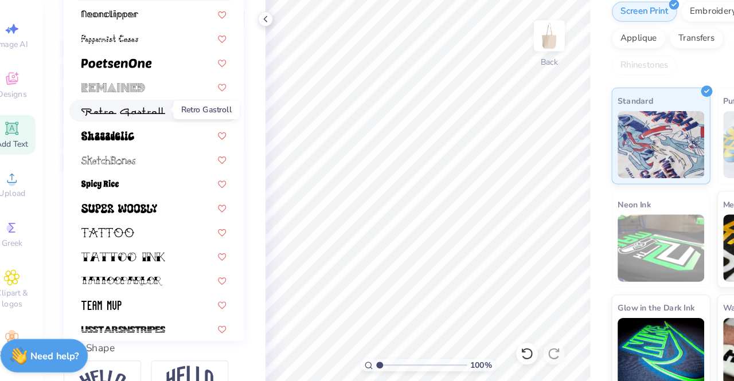
click at [142, 142] on img at bounding box center [121, 143] width 72 height 8
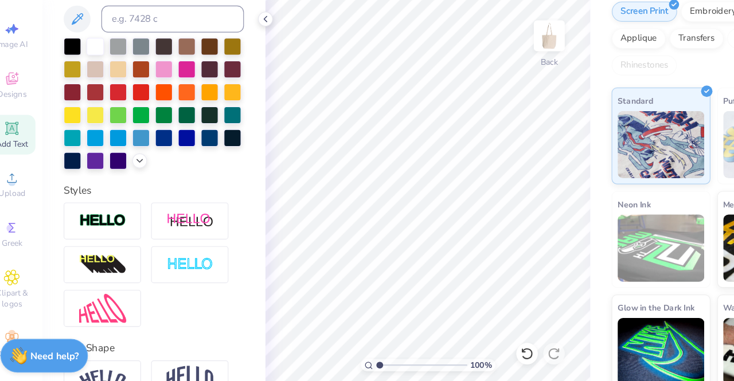
scroll to position [79, 0]
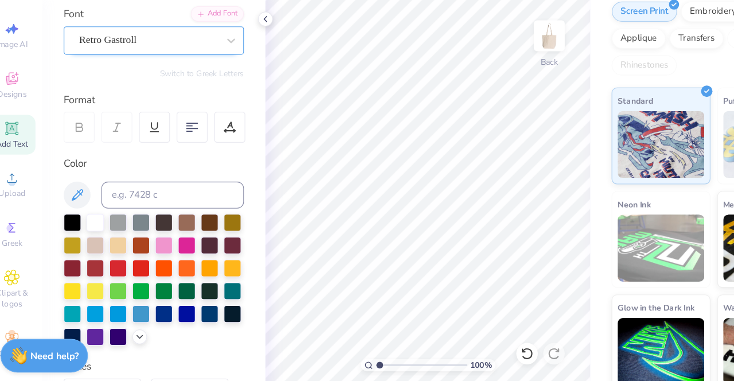
click at [143, 86] on div "Retro Gastroll" at bounding box center [142, 82] width 120 height 18
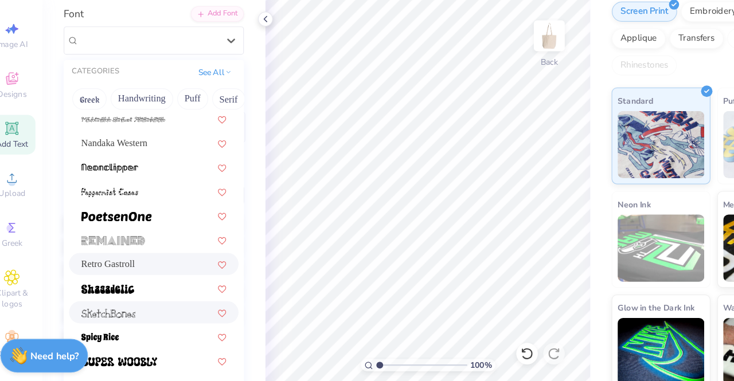
scroll to position [1406, 0]
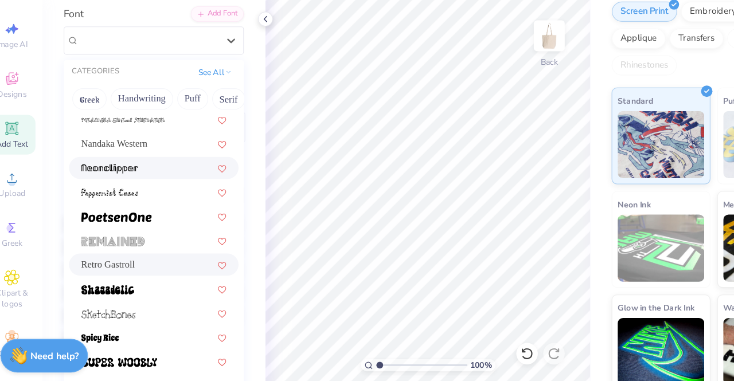
click at [129, 187] on img at bounding box center [109, 191] width 49 height 8
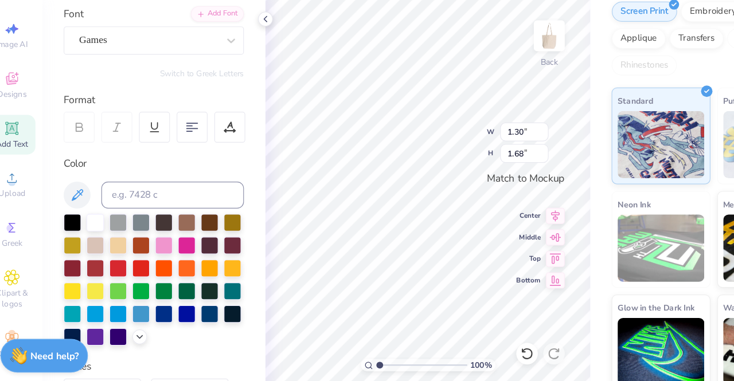
type input "10.45"
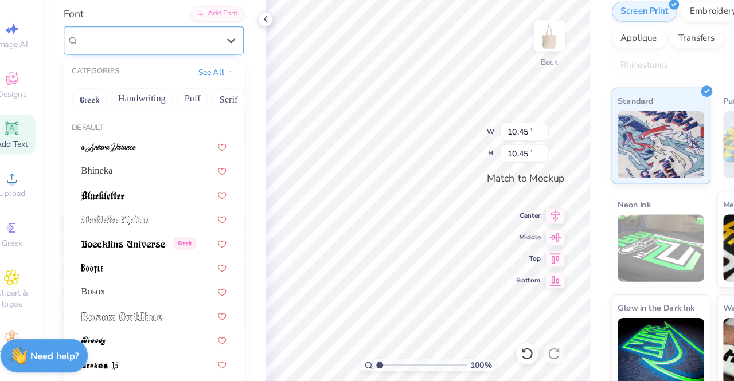
click at [162, 79] on div "Games" at bounding box center [142, 82] width 120 height 18
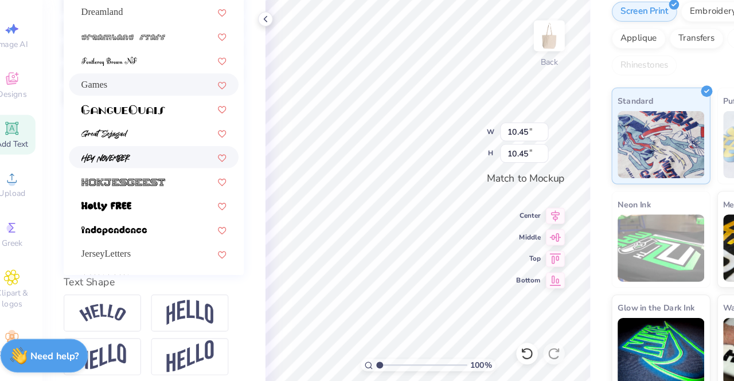
scroll to position [568, 0]
click at [116, 114] on div "Games" at bounding box center [147, 120] width 124 height 12
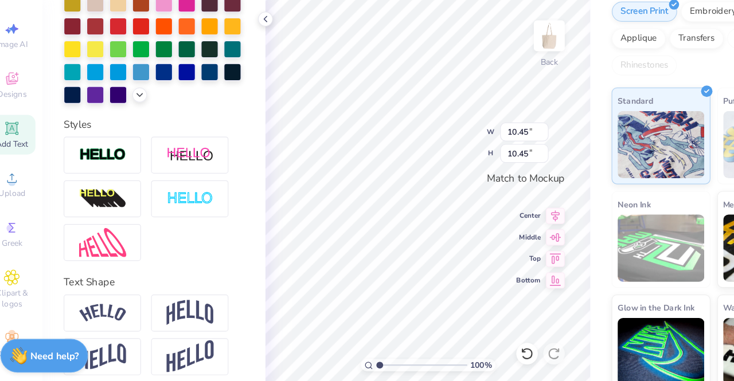
type input "0.73"
type input "1.10"
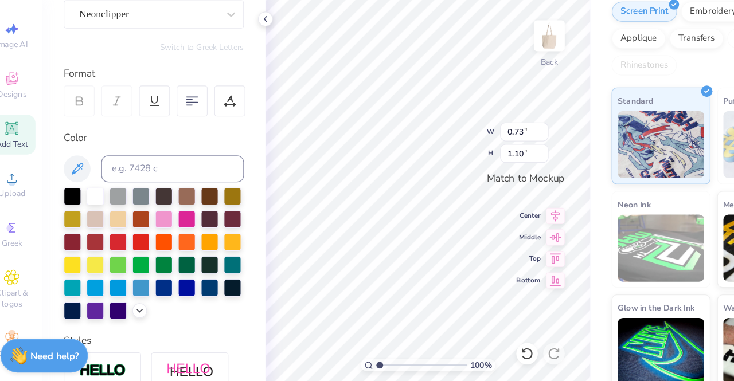
scroll to position [0, 0]
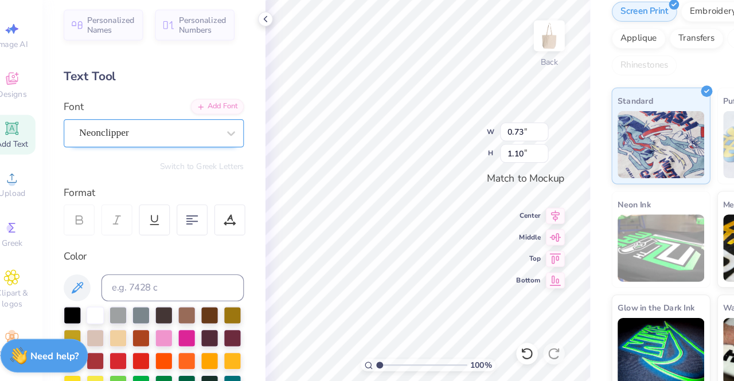
click at [99, 157] on div "Neonclipper" at bounding box center [142, 161] width 120 height 18
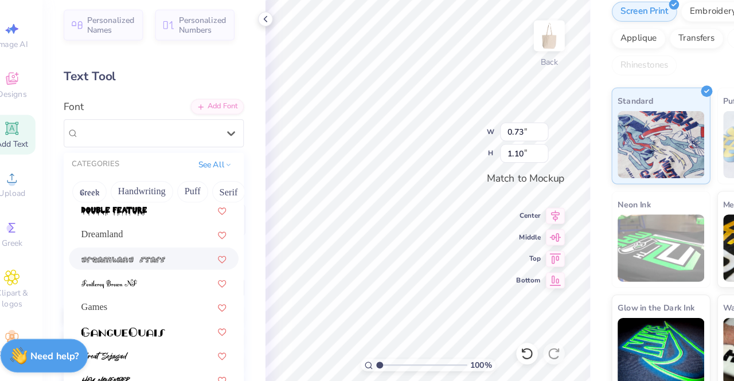
scroll to position [708, 0]
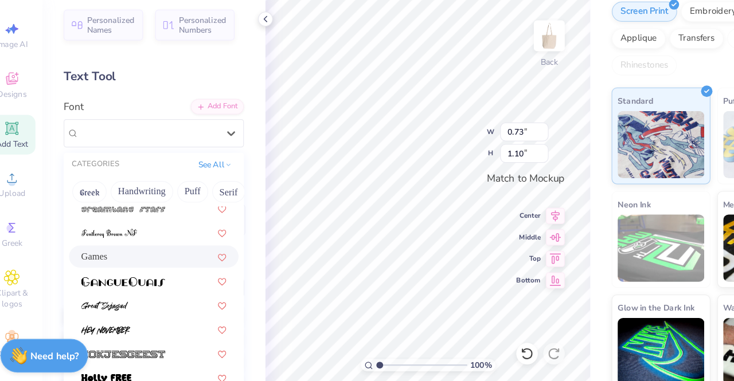
click at [111, 268] on div "Games" at bounding box center [147, 266] width 124 height 12
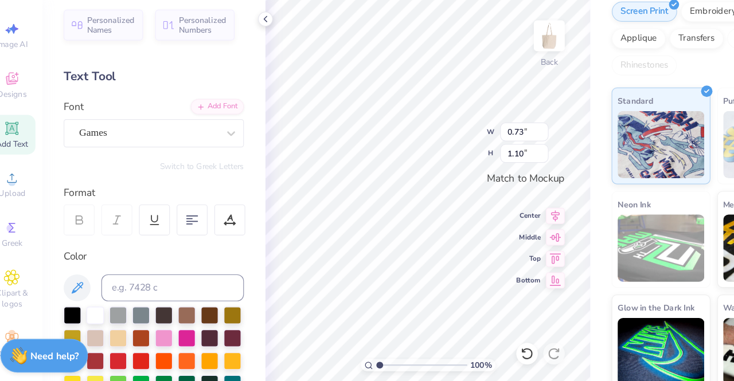
type input "1.30"
type input "1.68"
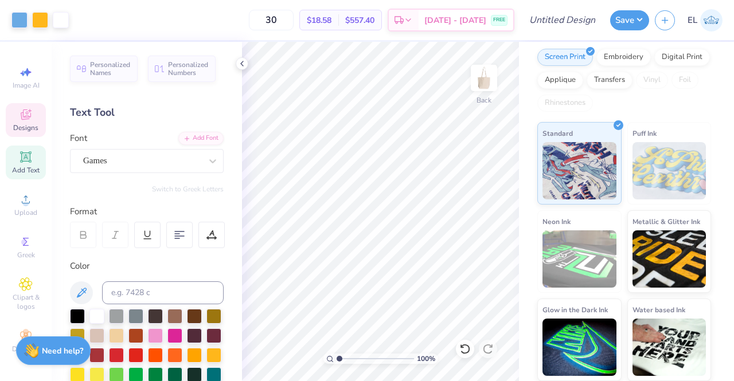
click at [22, 113] on div "Designs" at bounding box center [26, 120] width 40 height 34
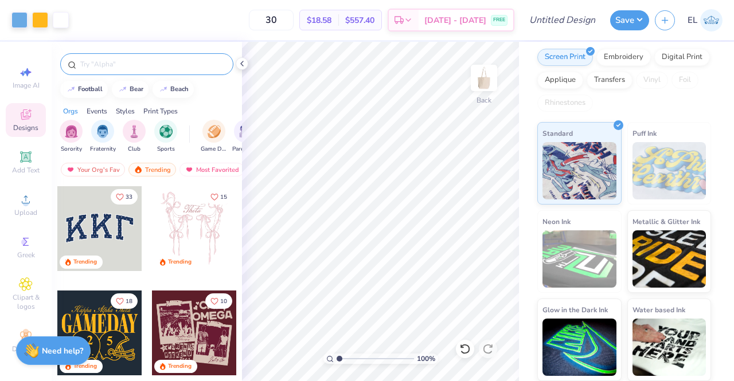
click at [133, 65] on input "text" at bounding box center [152, 63] width 147 height 11
type input "boat"
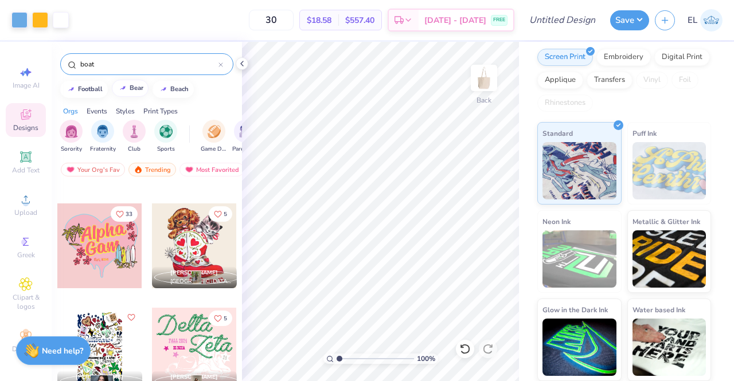
scroll to position [5638, 0]
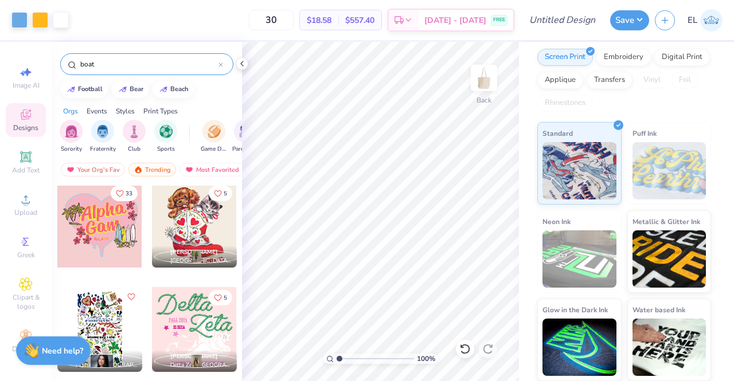
drag, startPoint x: 116, startPoint y: 66, endPoint x: 62, endPoint y: 68, distance: 53.4
click at [62, 68] on div "boat" at bounding box center [146, 64] width 173 height 22
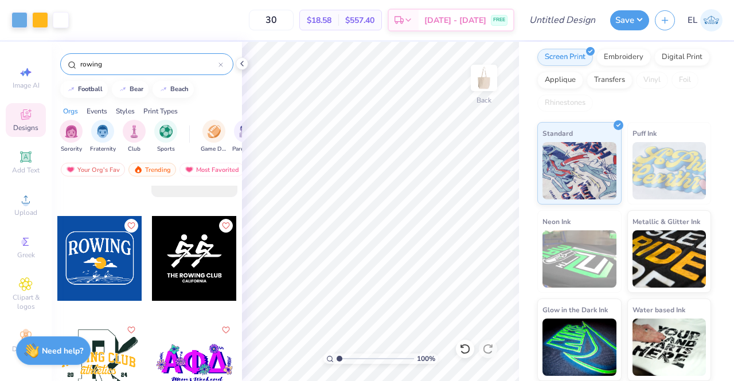
scroll to position [0, 0]
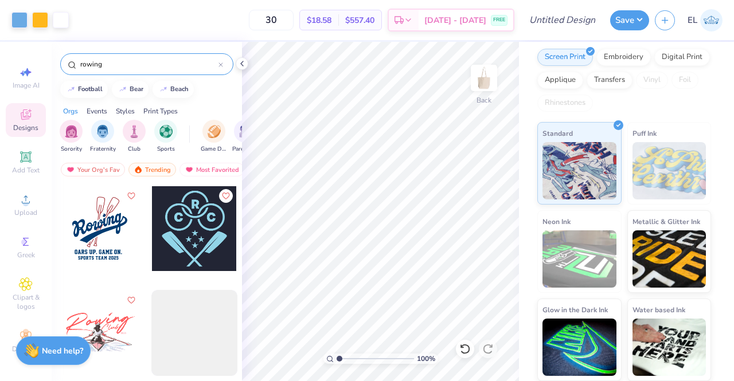
type input "rowing"
click at [202, 226] on div at bounding box center [194, 228] width 85 height 85
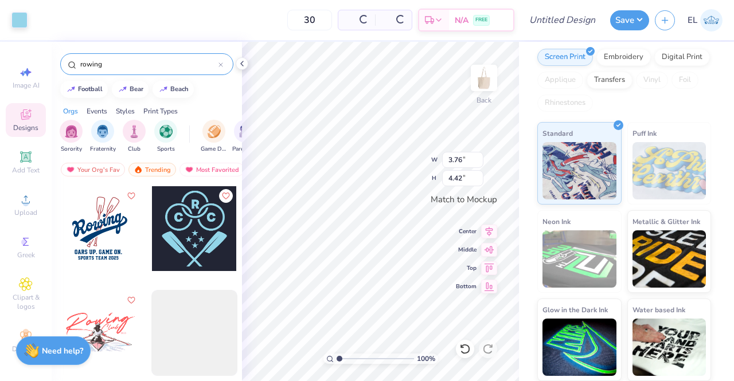
type input "3.76"
type input "4.42"
type input "10.45"
click at [25, 27] on div at bounding box center [19, 19] width 16 height 16
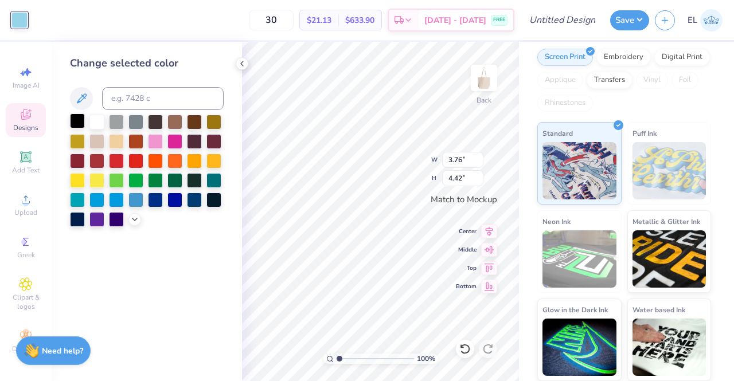
click at [80, 122] on div at bounding box center [77, 121] width 15 height 15
type input "1.30"
type input "1.68"
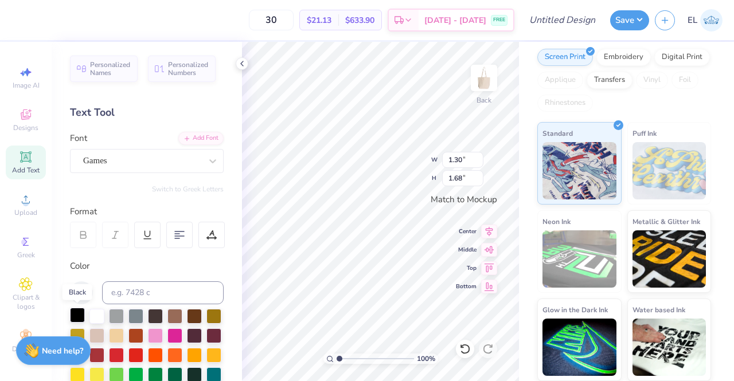
click at [81, 314] on div at bounding box center [77, 315] width 15 height 15
click at [96, 311] on div at bounding box center [96, 315] width 15 height 15
type input "3.76"
type input "4.42"
click at [22, 17] on div at bounding box center [19, 19] width 16 height 16
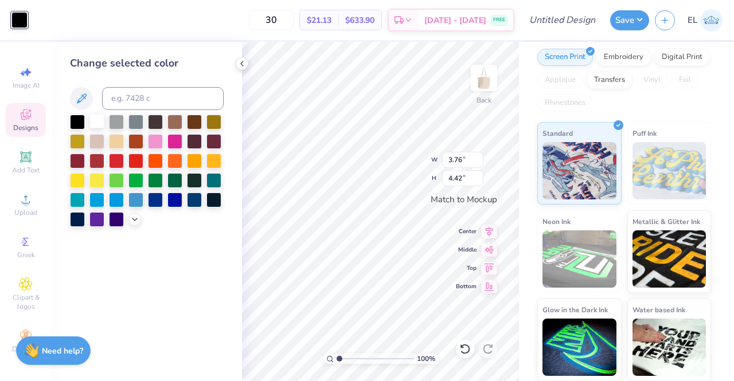
click at [96, 123] on div at bounding box center [96, 121] width 15 height 15
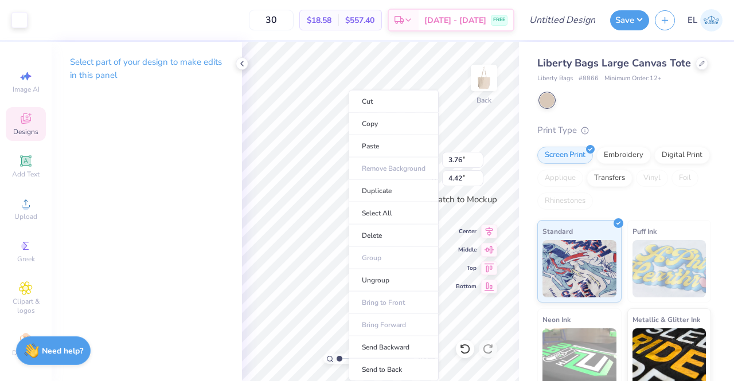
scroll to position [113, 0]
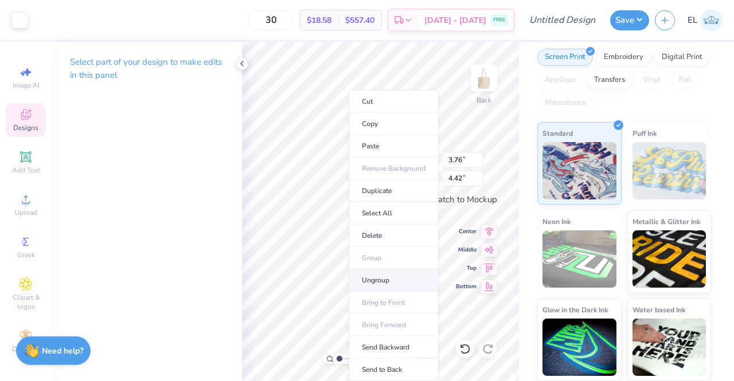
click at [385, 286] on li "Ungroup" at bounding box center [394, 280] width 90 height 22
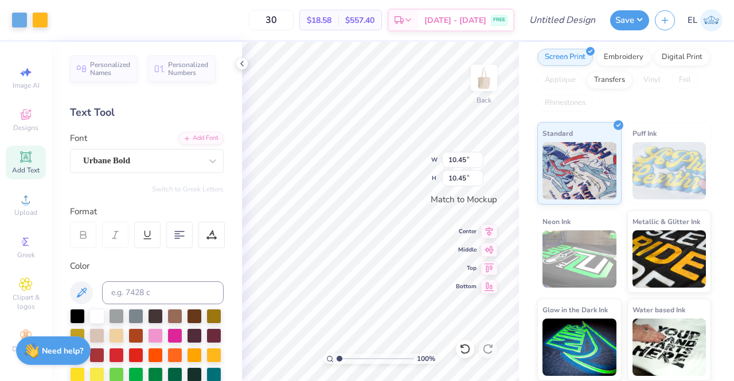
type input "0.50"
type input "0.55"
type input "1.58"
type input "1.59"
type input "1.68"
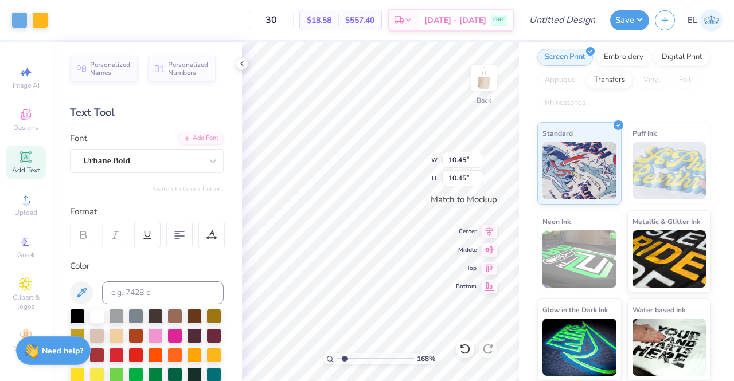
click at [344, 360] on input "range" at bounding box center [375, 359] width 77 height 10
type input "0.39"
type input "0.37"
type input "2.03"
type input "2.34"
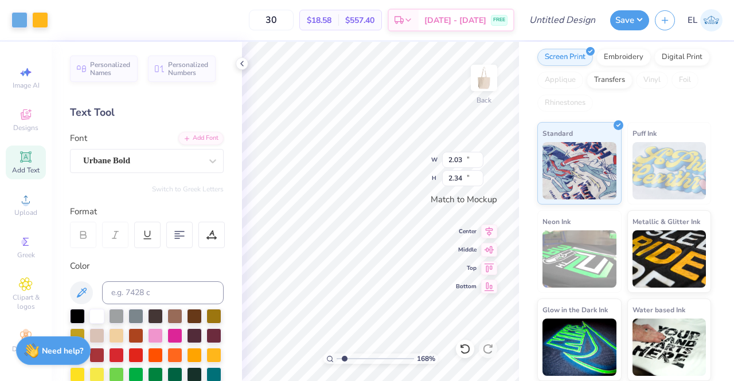
type input "10.45"
type input "2.35"
type input "2.05"
type input "2.25"
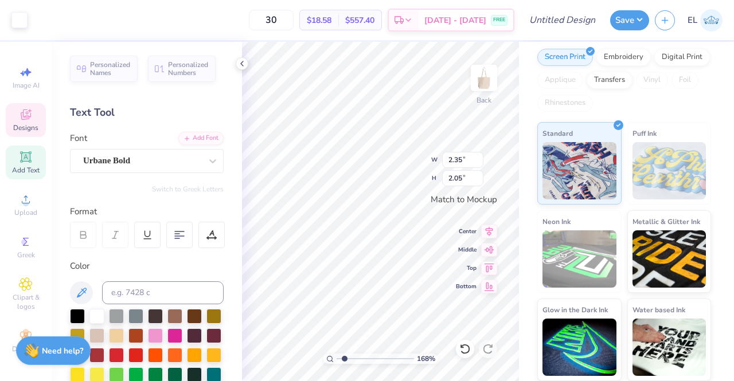
type input "2.15"
type input "2.10"
type input "2.28"
type input "10.45"
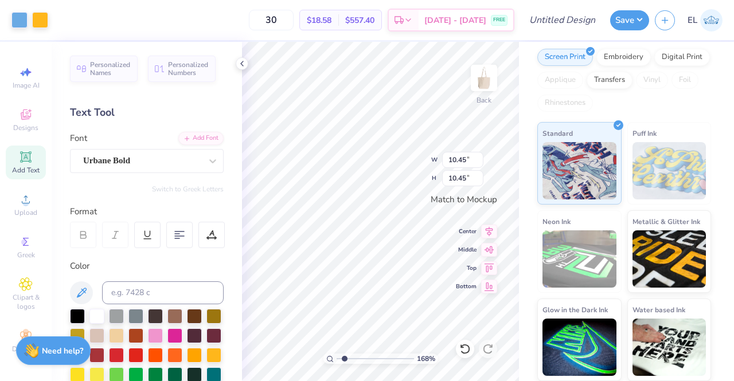
type input "2.03"
type input "2.34"
type input "10.45"
type input "2.10"
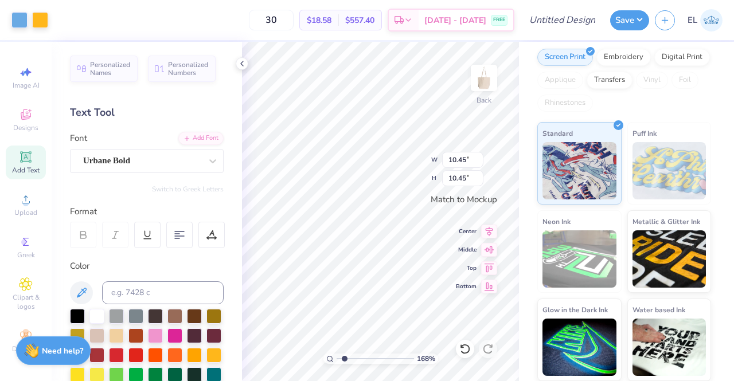
type input "2.28"
type input "2.03"
type input "2.34"
type input "2.10"
type input "2.28"
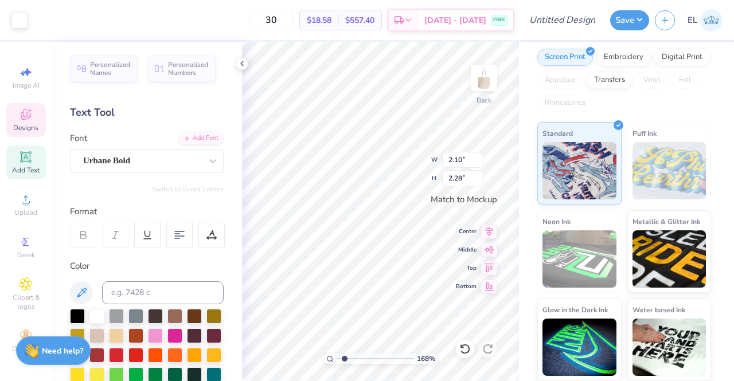
type input "10.45"
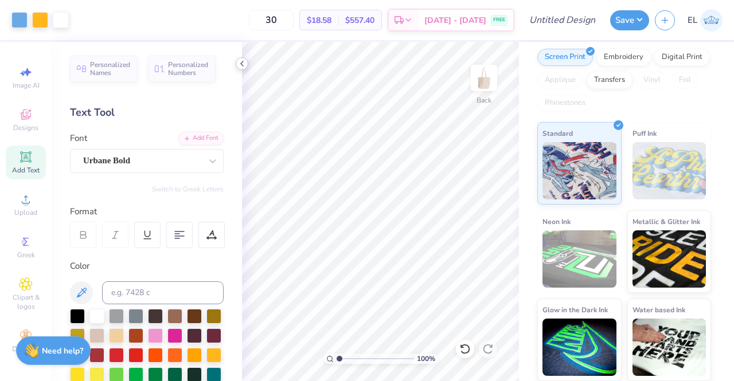
click at [243, 61] on icon at bounding box center [241, 63] width 9 height 9
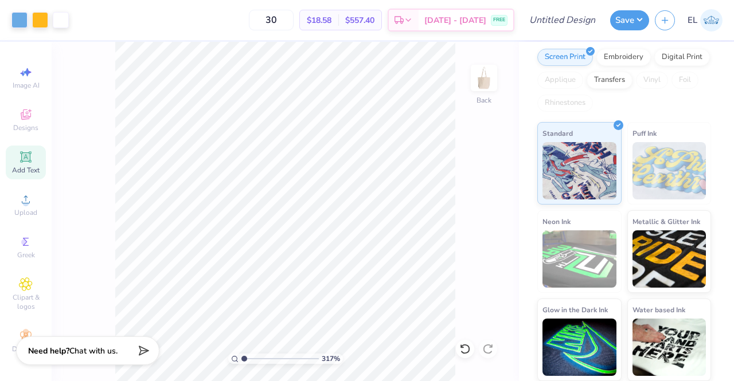
type input "1"
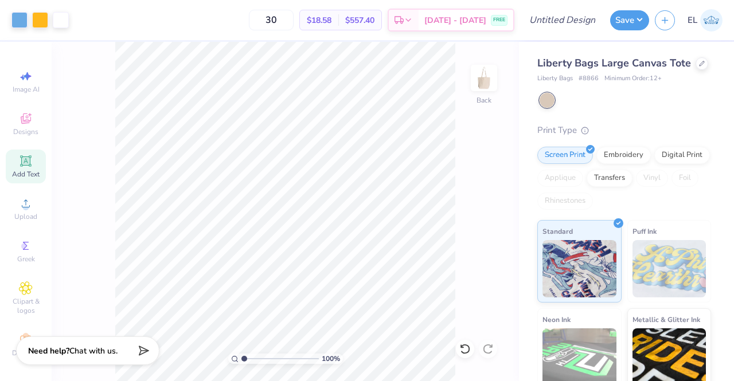
scroll to position [113, 0]
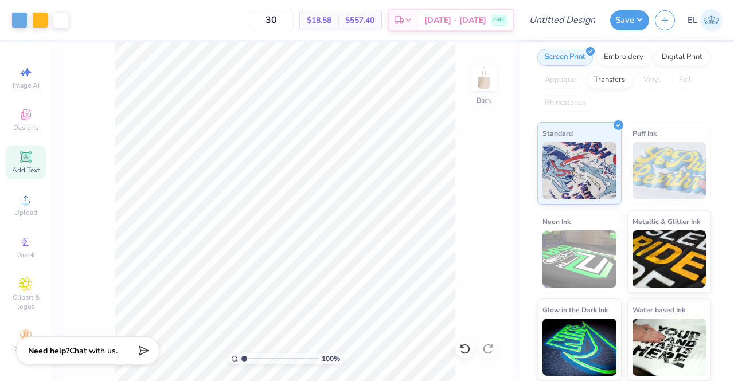
click at [241, 356] on input "range" at bounding box center [279, 359] width 77 height 10
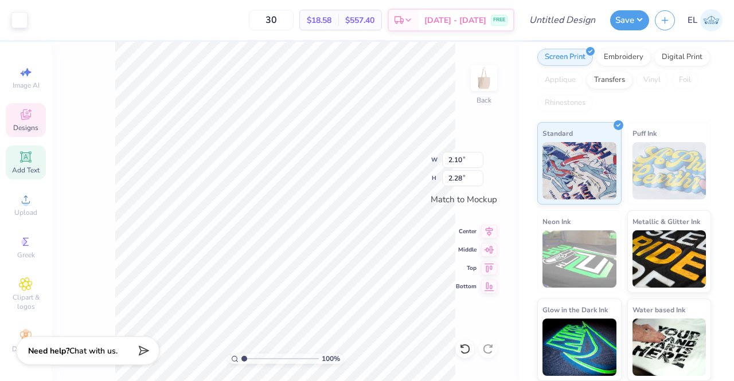
type input "2.03"
type input "2.34"
drag, startPoint x: 241, startPoint y: 357, endPoint x: 253, endPoint y: 358, distance: 12.6
type input "2.28"
click at [253, 358] on input "range" at bounding box center [279, 359] width 77 height 10
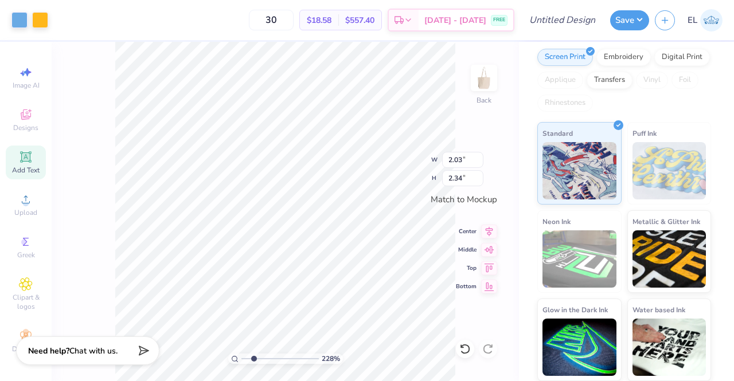
type input "10.45"
type input "2.10"
type input "2.28"
type input "2.03"
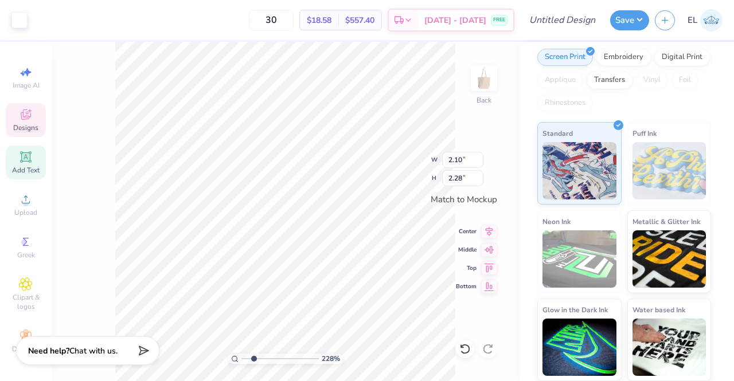
type input "2.34"
type input "10.45"
type input "2.03"
type input "2.34"
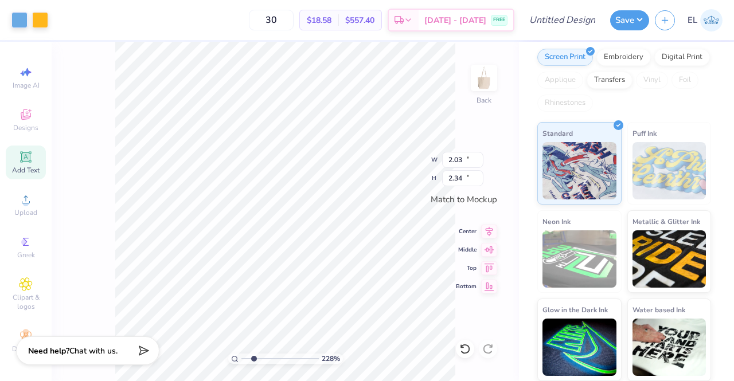
type input "10.45"
type input "2.10"
type input "2.28"
type input "10.45"
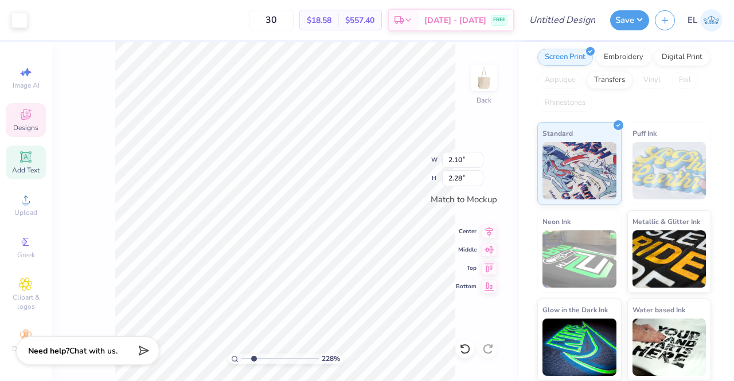
type input "10.45"
type input "2.10"
type input "2.28"
click at [105, 253] on div "228 % Back W 2.10 2.10 " H 2.28 2.28 " Match to Mockup Center Middle Top Bottom" at bounding box center [285, 211] width 467 height 339
type input "10.45"
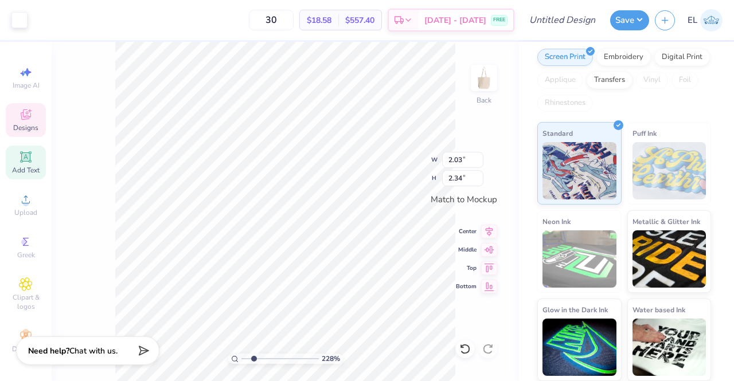
type input "10.45"
type input "1.88966749651424"
type input "7.92"
type input "1.88966749651424"
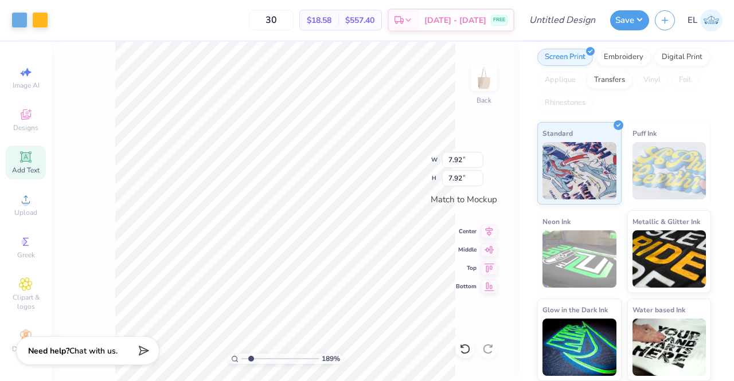
type input "4.90"
type input "1"
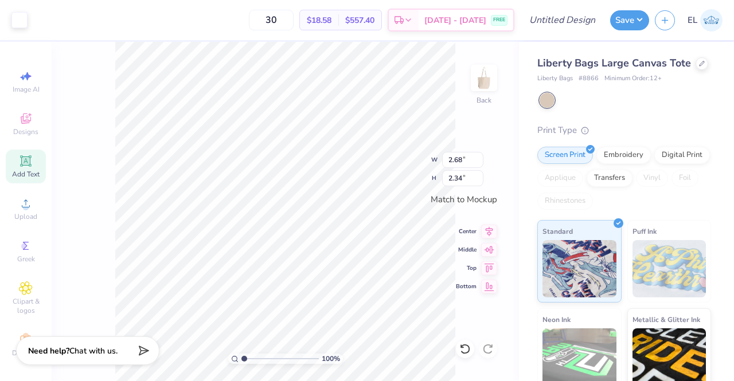
scroll to position [113, 0]
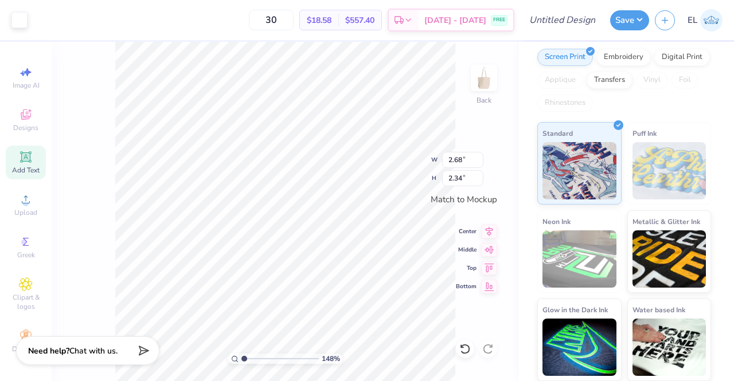
type input "1"
drag, startPoint x: 244, startPoint y: 358, endPoint x: 229, endPoint y: 357, distance: 14.9
click at [241, 357] on input "range" at bounding box center [279, 359] width 77 height 10
type input "4.90"
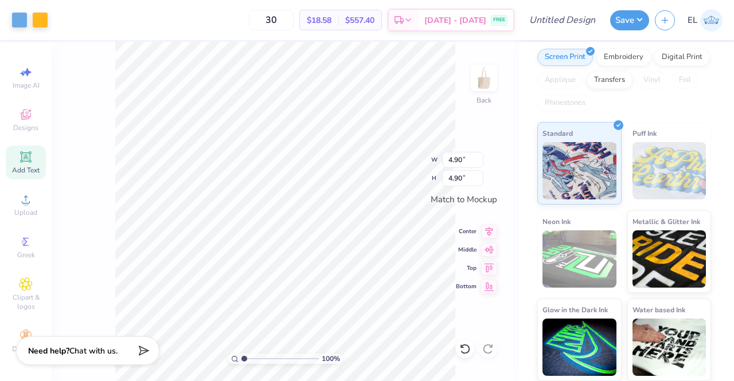
type input "9.13"
type input "9.86"
type input "10.76"
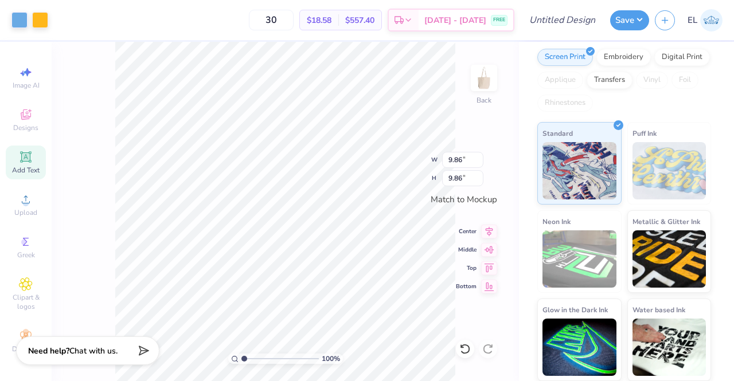
type input "10.76"
type input "11.11"
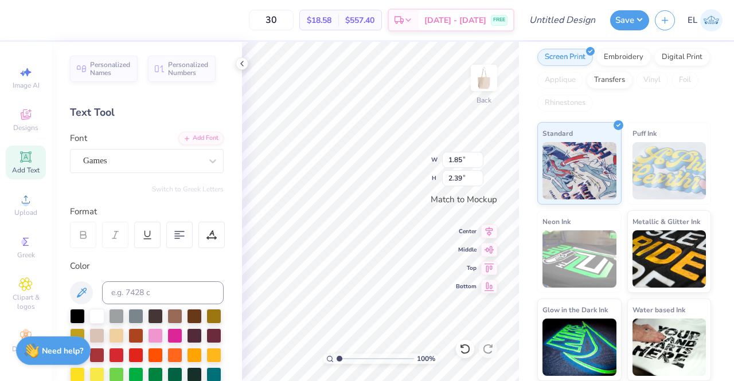
type input "1.85"
type input "2.39"
type input "1.30"
type input "1.68"
type input "1.85"
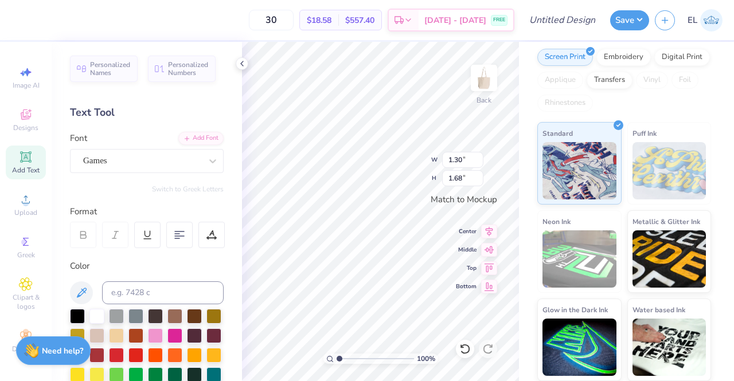
type input "2.39"
type input "1.33"
type input "1.68"
type input "1.85"
type input "2.33"
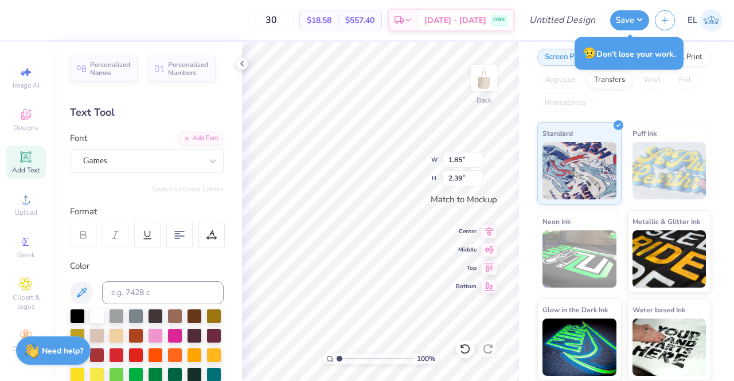
scroll to position [9, 1]
type textarea "C"
type textarea "R"
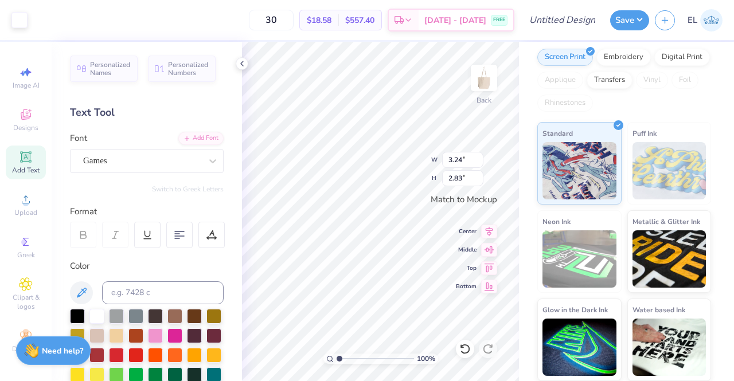
type input "3.24"
type input "2.83"
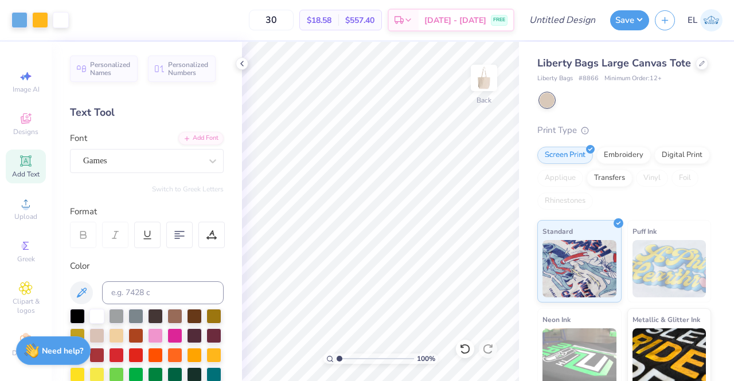
scroll to position [113, 0]
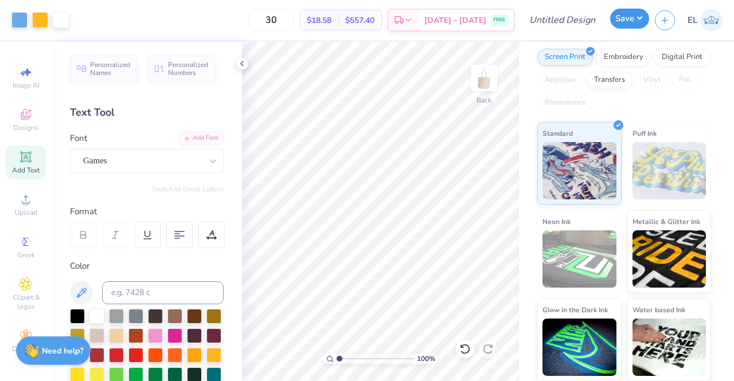
click at [614, 26] on button "Save" at bounding box center [629, 19] width 39 height 20
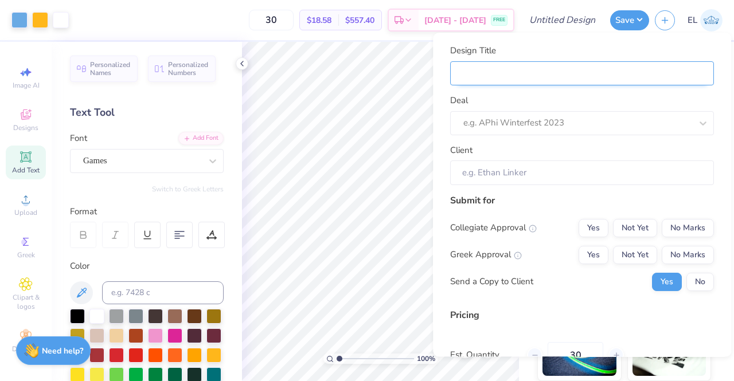
click at [559, 79] on input "Design Title" at bounding box center [582, 73] width 264 height 25
type input "R"
type input "Ro"
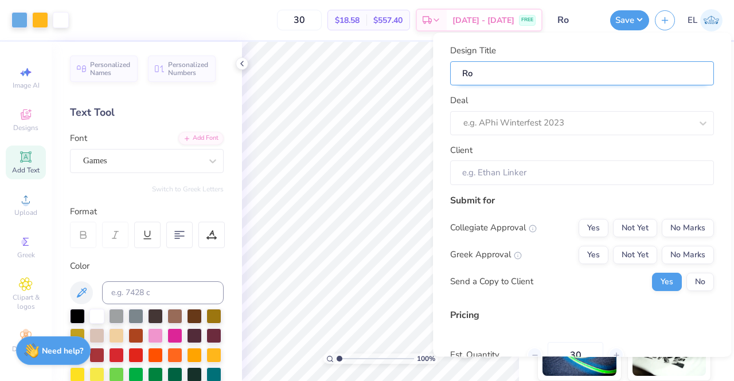
type input "Row"
type input "Rowi"
type input "Rowin"
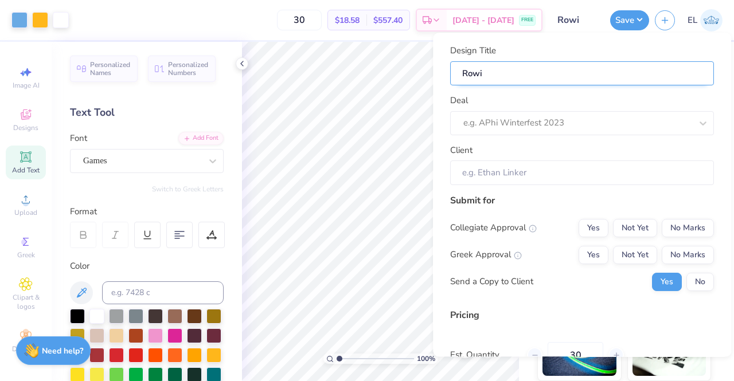
type input "Rowin"
type input "Rowing"
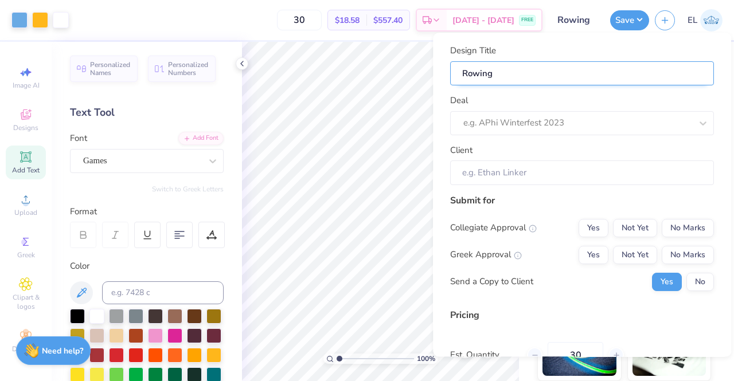
type input "Rowing T"
type input "Rowing To"
type input "Rowing Tot"
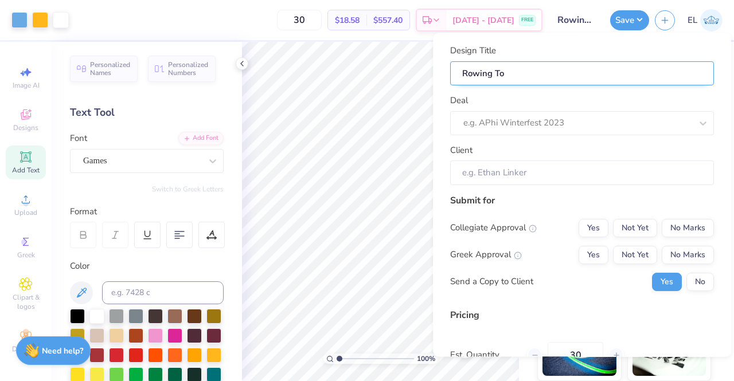
type input "Rowing Tot"
type input "Rowing Tote"
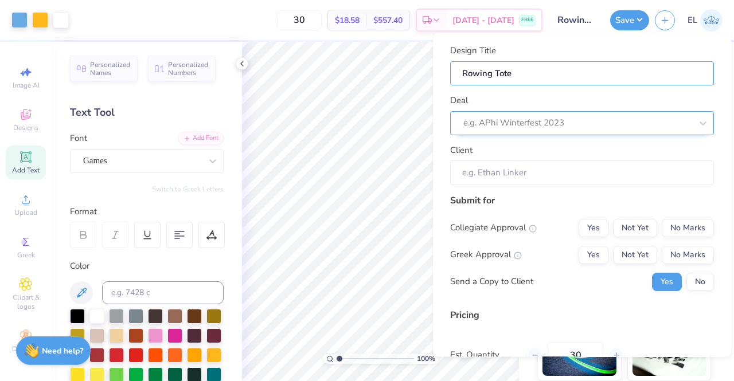
type input "Rowing Tote"
click at [533, 116] on div at bounding box center [577, 123] width 228 height 15
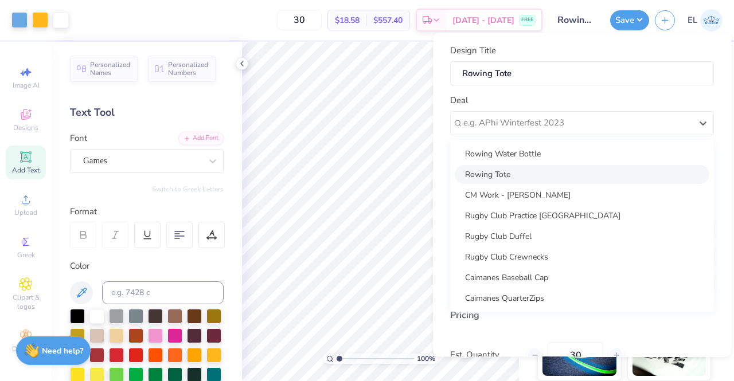
click at [529, 173] on div "Rowing Tote" at bounding box center [582, 174] width 255 height 19
type input "Aubree Feldmeier"
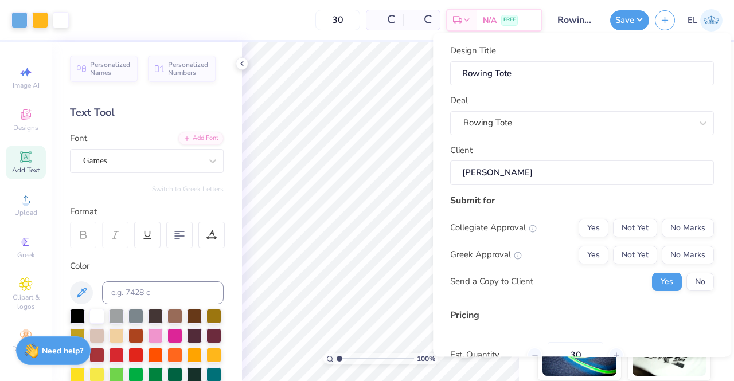
type input "$18.58"
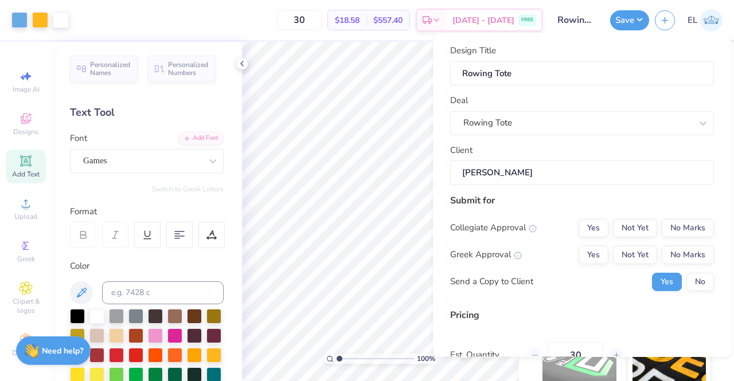
scroll to position [113, 0]
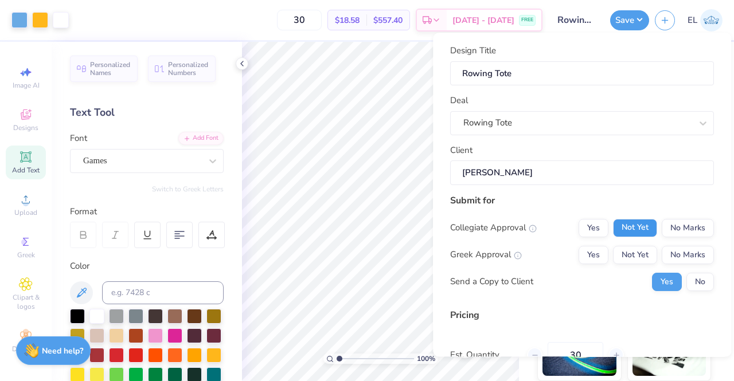
click at [622, 228] on button "Not Yet" at bounding box center [635, 228] width 44 height 18
click at [662, 253] on button "No Marks" at bounding box center [688, 255] width 52 height 18
type input "$18.58"
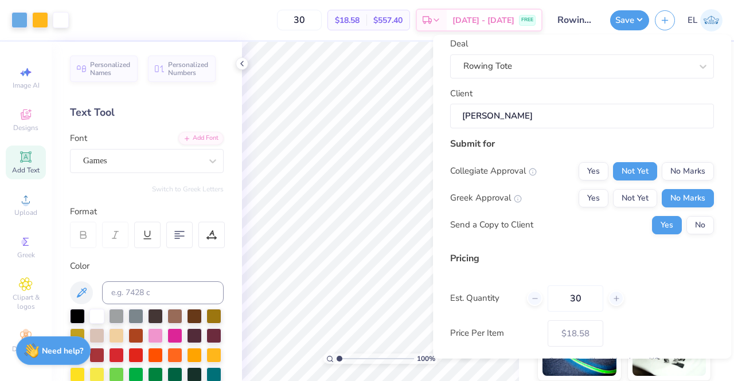
scroll to position [64, 0]
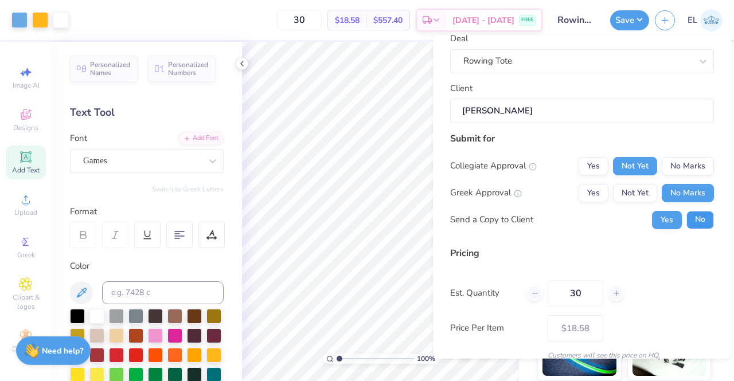
click at [693, 218] on button "No" at bounding box center [700, 219] width 28 height 18
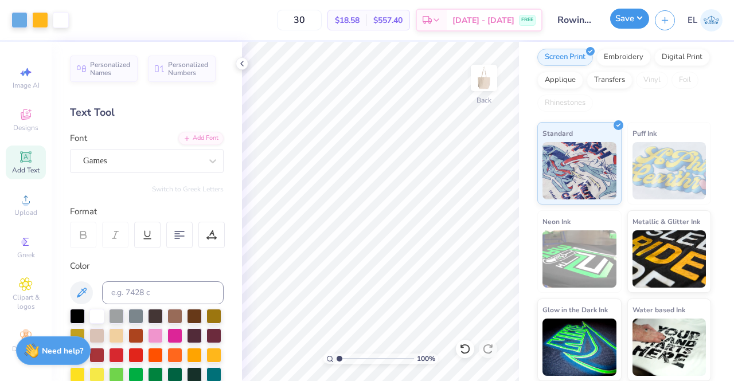
click at [621, 20] on button "Save" at bounding box center [629, 19] width 39 height 20
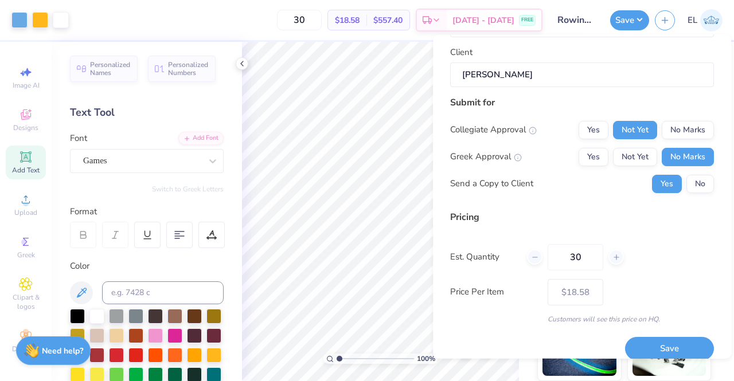
scroll to position [101, 0]
click at [690, 186] on button "No" at bounding box center [700, 183] width 28 height 18
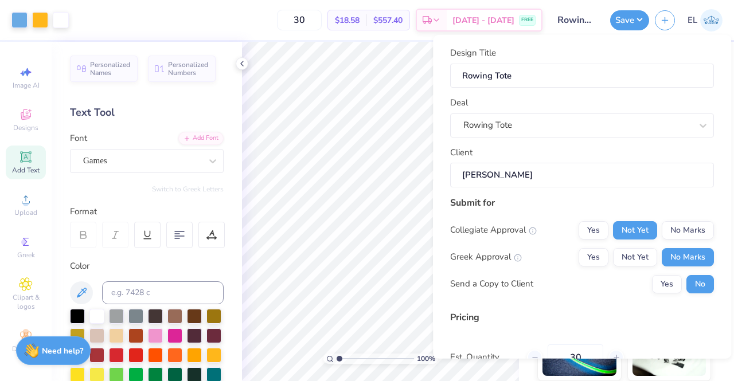
scroll to position [112, 0]
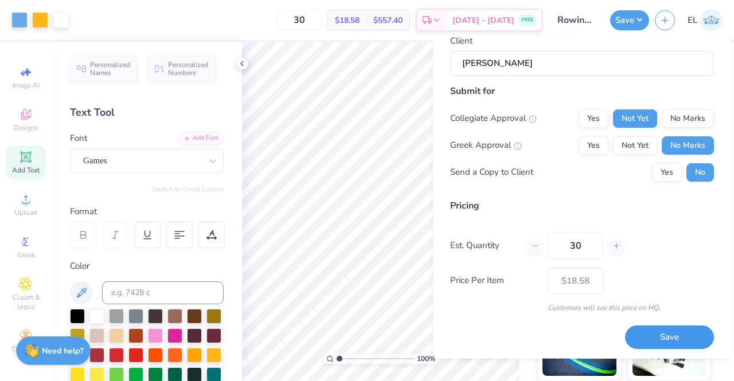
click at [646, 330] on button "Save" at bounding box center [669, 338] width 89 height 24
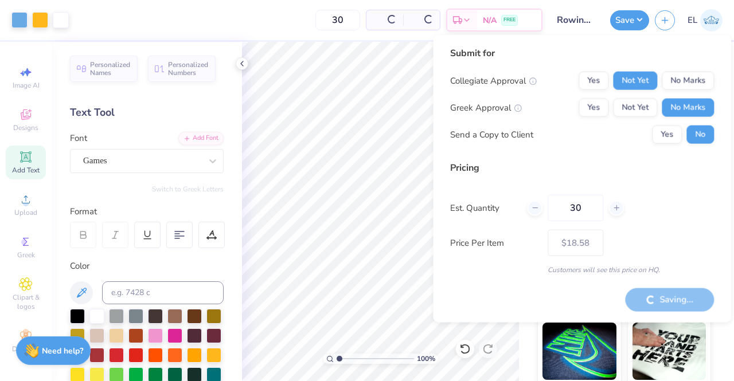
scroll to position [132, 0]
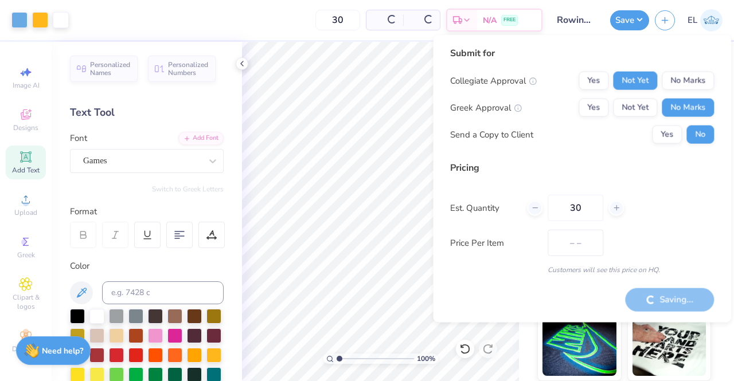
type input "$18.58"
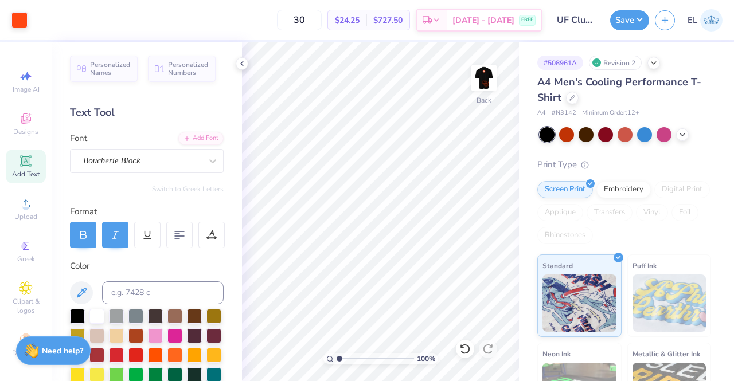
scroll to position [198, 0]
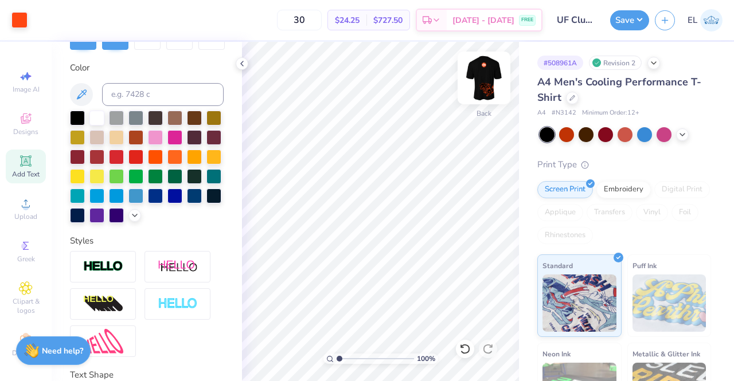
click at [483, 80] on img at bounding box center [484, 78] width 46 height 46
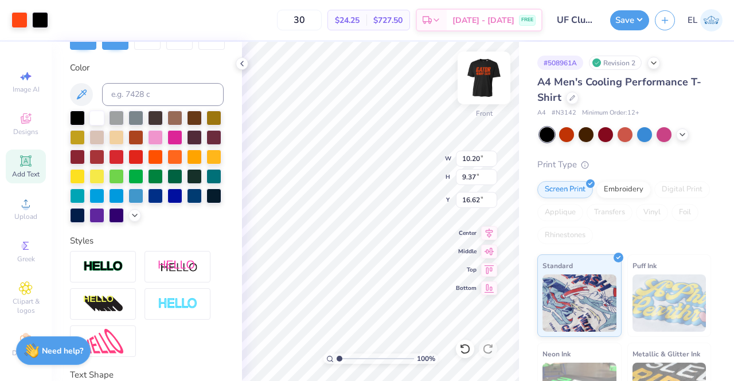
click at [487, 85] on img at bounding box center [484, 78] width 46 height 46
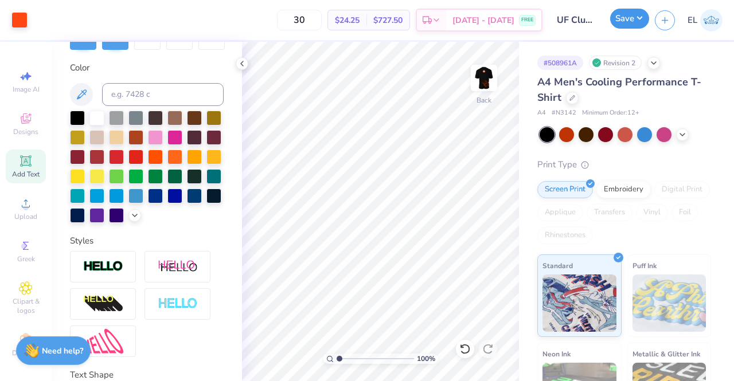
click at [638, 25] on button "Save" at bounding box center [629, 19] width 39 height 20
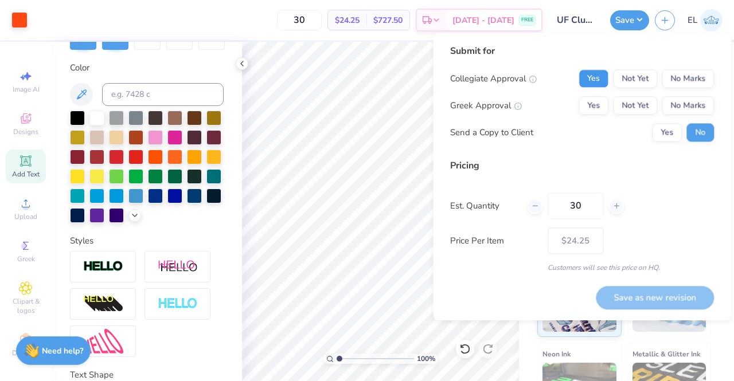
click at [586, 85] on button "Yes" at bounding box center [594, 78] width 30 height 18
click at [679, 107] on button "No Marks" at bounding box center [688, 105] width 52 height 18
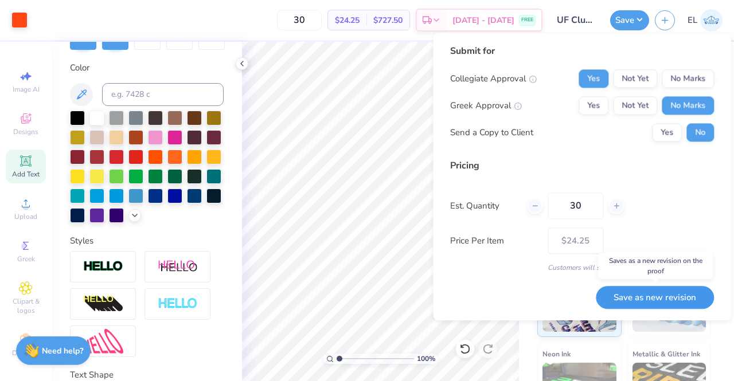
click at [650, 300] on button "Save as new revision" at bounding box center [655, 298] width 118 height 24
type input "$24.25"
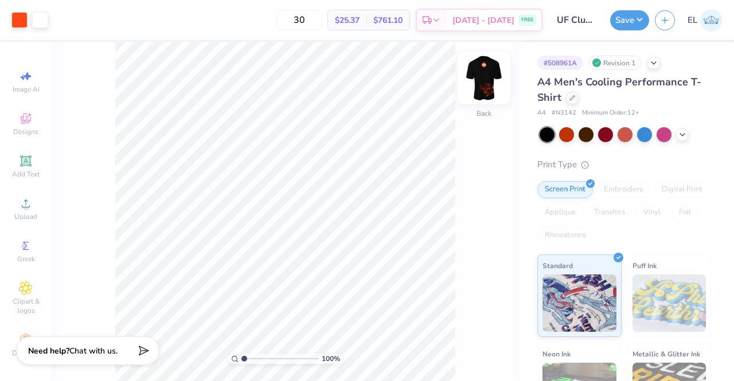
click at [491, 83] on img at bounding box center [484, 78] width 46 height 46
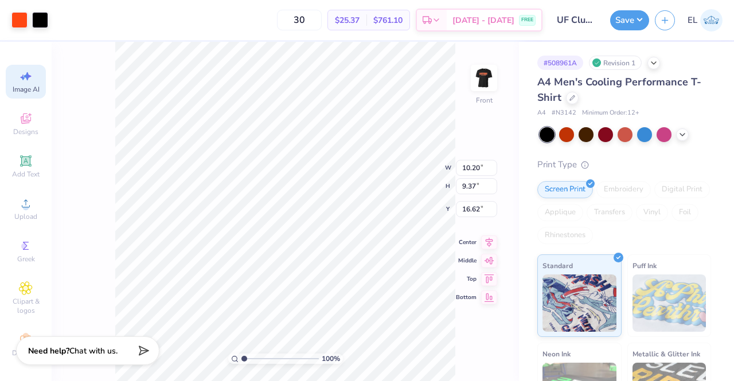
click at [21, 83] on div "Image AI" at bounding box center [26, 82] width 40 height 34
select select "4"
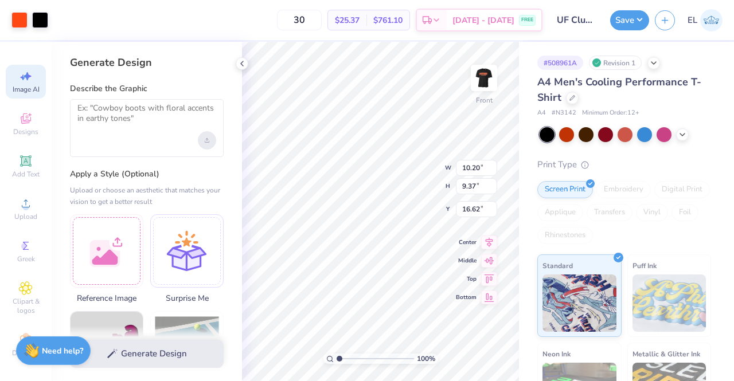
click at [206, 143] on div "Upload image" at bounding box center [207, 140] width 18 height 18
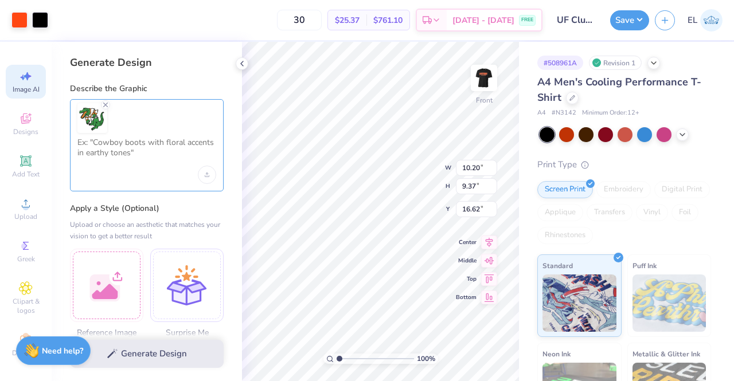
click at [138, 159] on textarea at bounding box center [146, 152] width 139 height 29
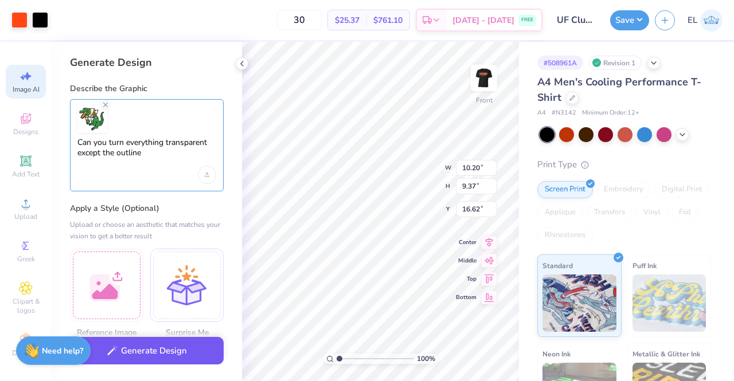
type textarea "Can you turn everything transparent except the outline"
click at [142, 350] on button "Generate Design" at bounding box center [147, 351] width 154 height 28
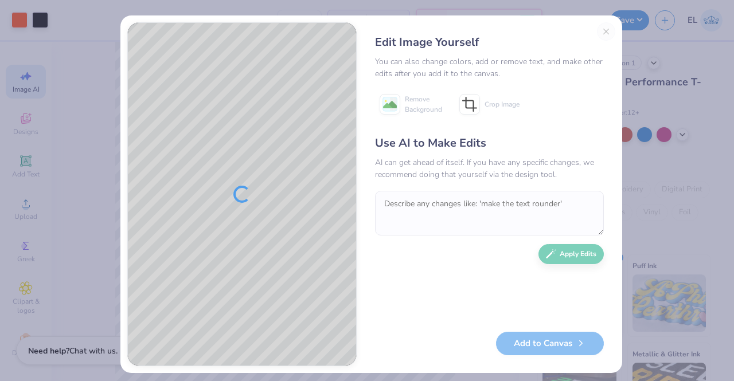
click at [601, 32] on div "Edit Image Yourself You can also change colors, add or remove text, and make ot…" at bounding box center [490, 194] width 252 height 344
click at [607, 37] on div "Edit Image Yourself You can also change colors, add or remove text, and make ot…" at bounding box center [490, 194] width 252 height 344
click at [596, 29] on div "Edit Image Yourself You can also change colors, add or remove text, and make ot…" at bounding box center [490, 194] width 252 height 344
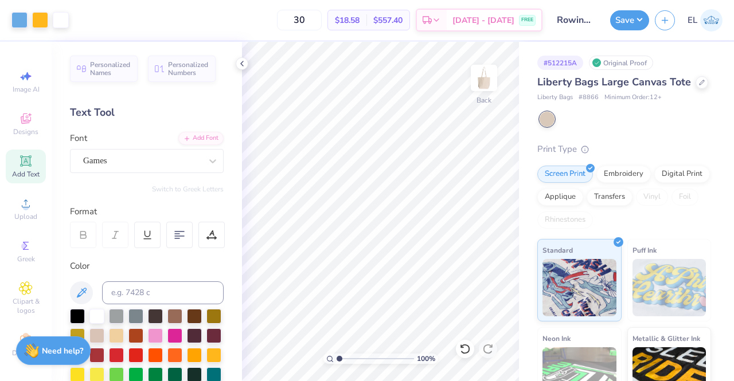
scroll to position [132, 0]
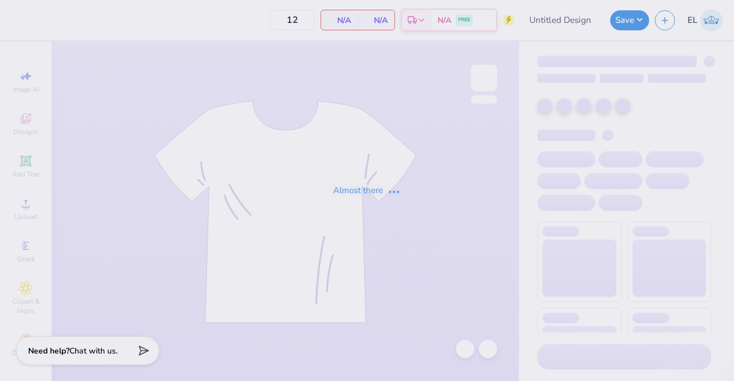
type input "UF Club Rugby Practice Shirt"
type input "30"
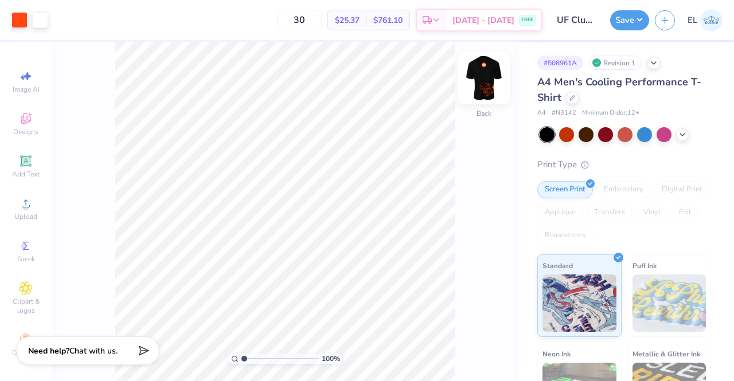
click at [487, 86] on img at bounding box center [484, 78] width 46 height 46
click at [487, 86] on img at bounding box center [483, 78] width 23 height 23
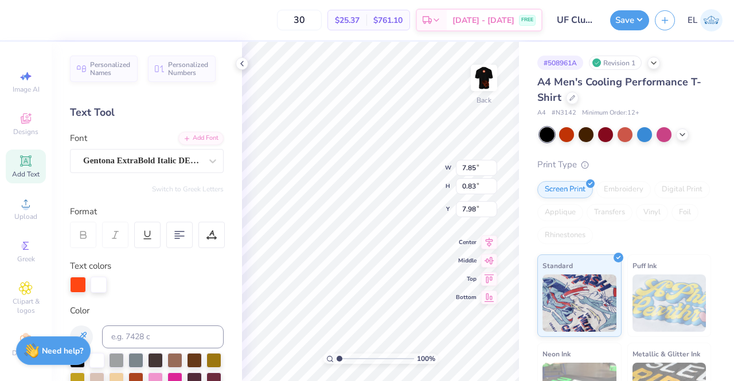
type input "8.10"
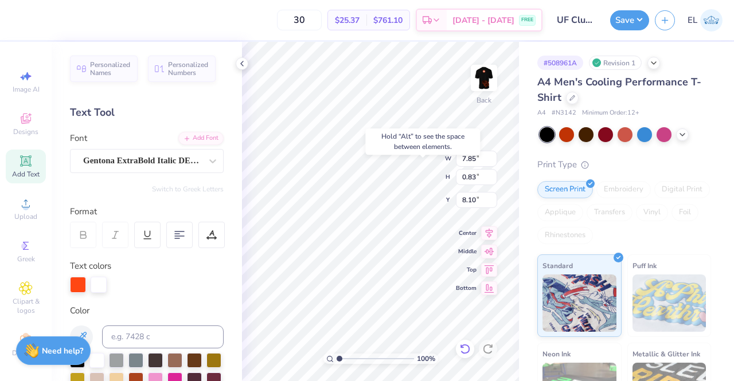
click at [466, 350] on icon at bounding box center [464, 348] width 11 height 11
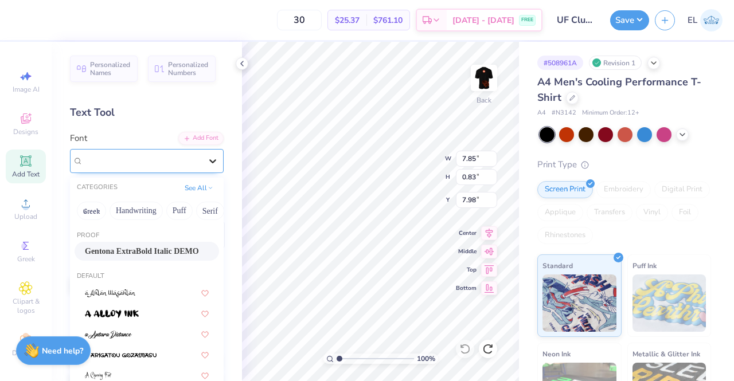
click at [210, 161] on div at bounding box center [212, 161] width 21 height 21
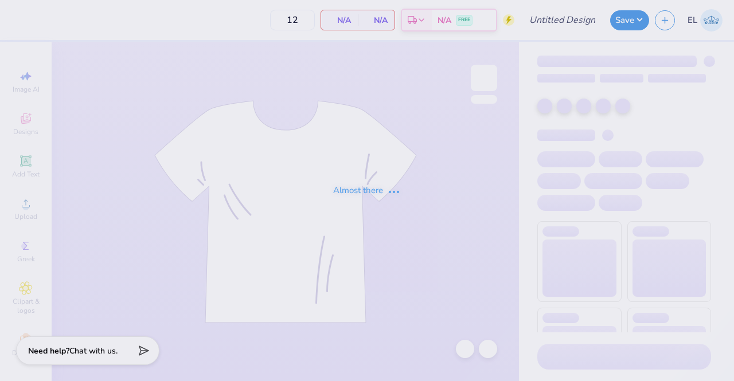
type input "UF Club Rugby Practice Shirt"
type input "30"
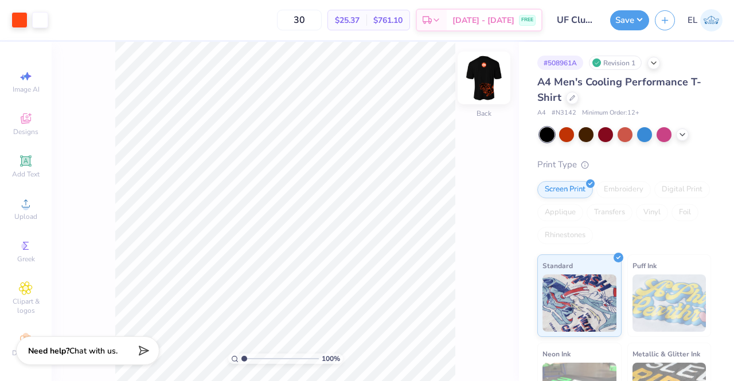
click at [485, 73] on img at bounding box center [484, 78] width 46 height 46
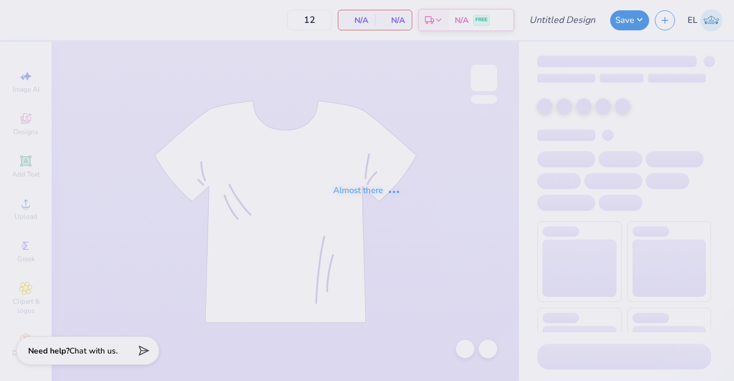
type input "UF Club Rugby Practice Shirt"
type input "30"
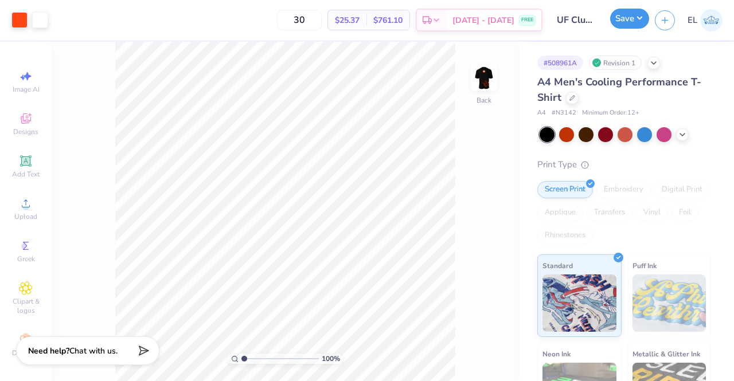
click at [631, 18] on button "Save" at bounding box center [629, 19] width 39 height 20
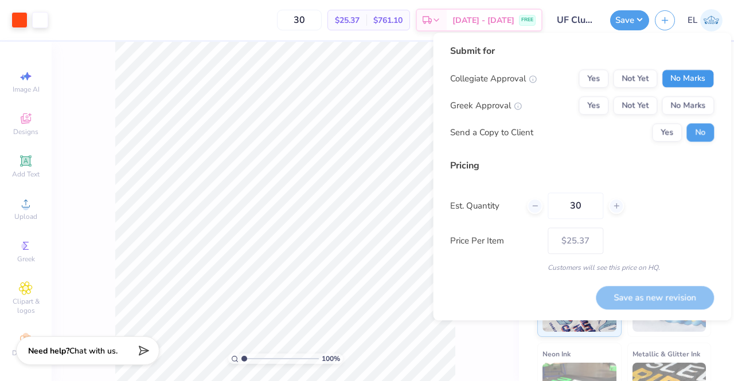
click at [694, 80] on button "No Marks" at bounding box center [688, 78] width 52 height 18
click at [601, 76] on button "Yes" at bounding box center [594, 78] width 30 height 18
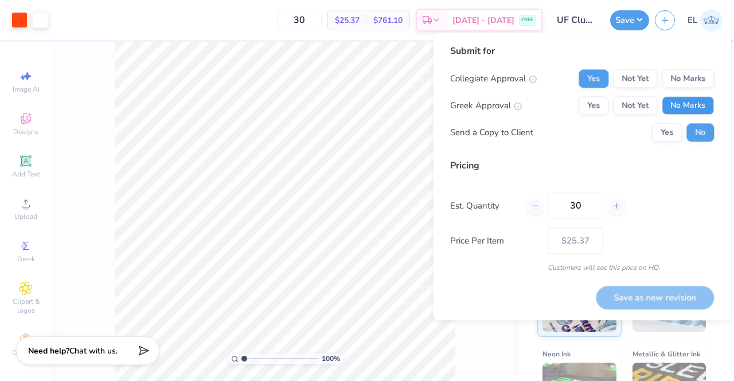
click at [690, 109] on button "No Marks" at bounding box center [688, 105] width 52 height 18
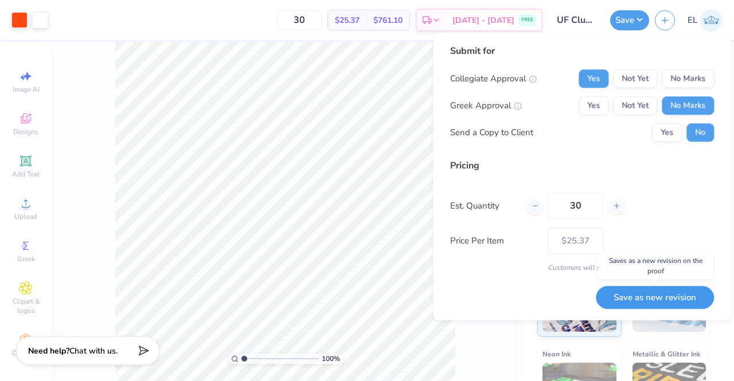
click at [649, 300] on button "Save as new revision" at bounding box center [655, 298] width 118 height 24
type input "$25.37"
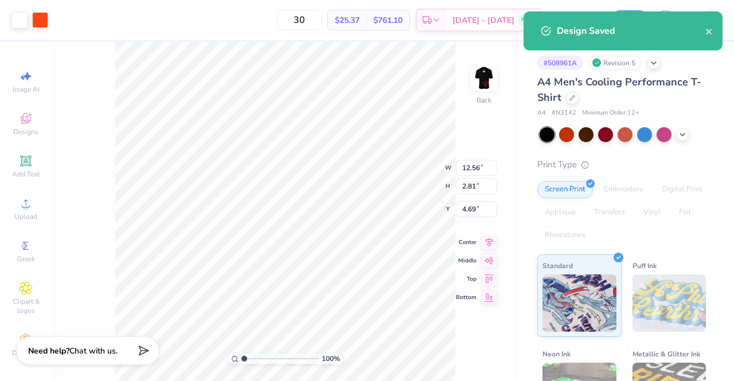
type input "4.73"
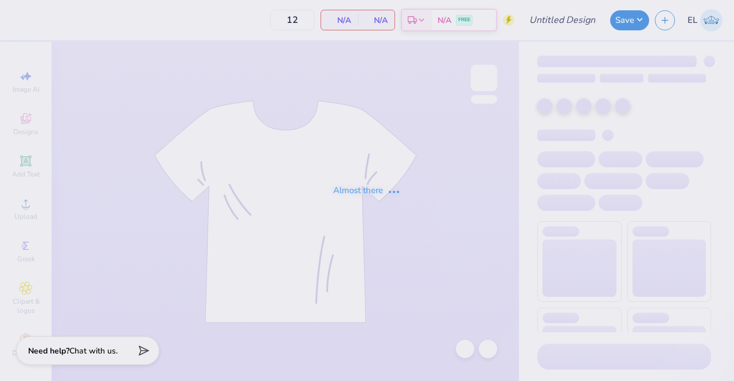
type input "UF Club Rugby Practice Shirt"
type input "30"
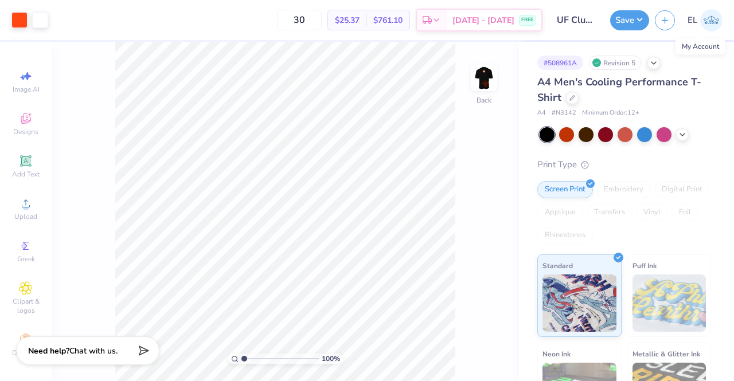
click at [719, 17] on img at bounding box center [711, 20] width 22 height 22
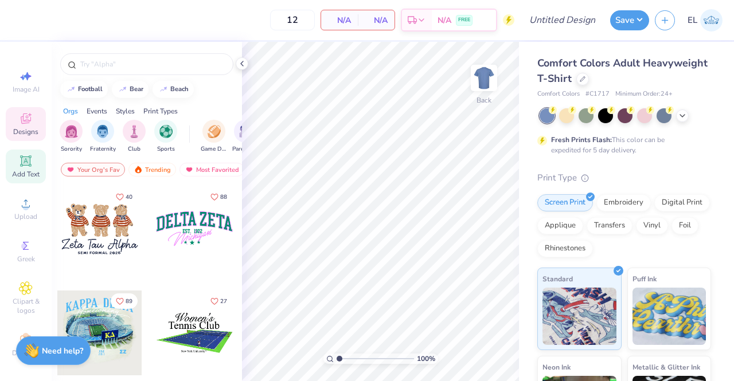
click at [22, 170] on span "Add Text" at bounding box center [26, 174] width 28 height 9
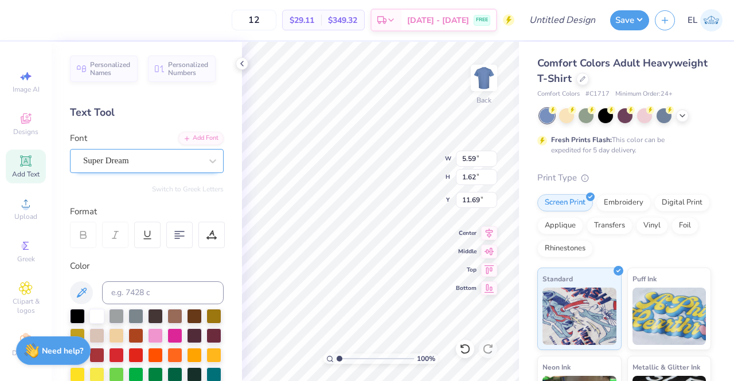
click at [148, 167] on div at bounding box center [142, 160] width 118 height 15
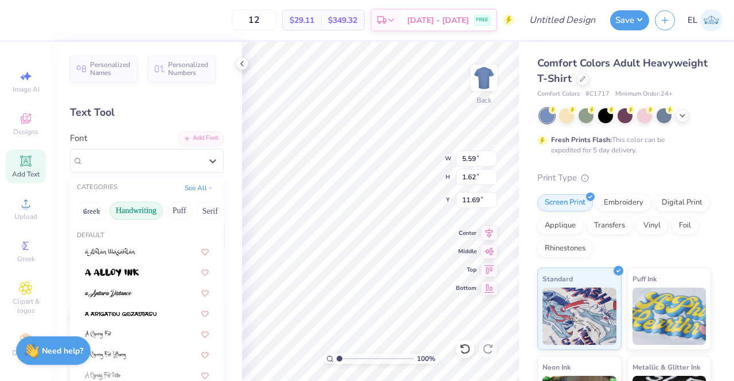
click at [148, 209] on button "Handwriting" at bounding box center [136, 211] width 53 height 18
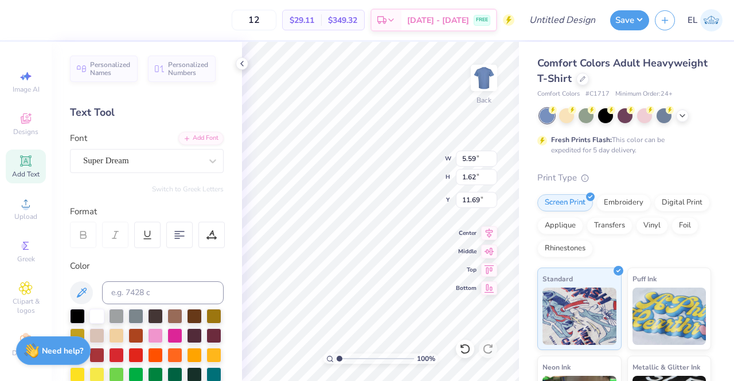
scroll to position [9, 5]
type textarea "[US_STATE] Club Rowing"
type input "5.04"
click at [171, 160] on div "Super Dream" at bounding box center [142, 161] width 120 height 18
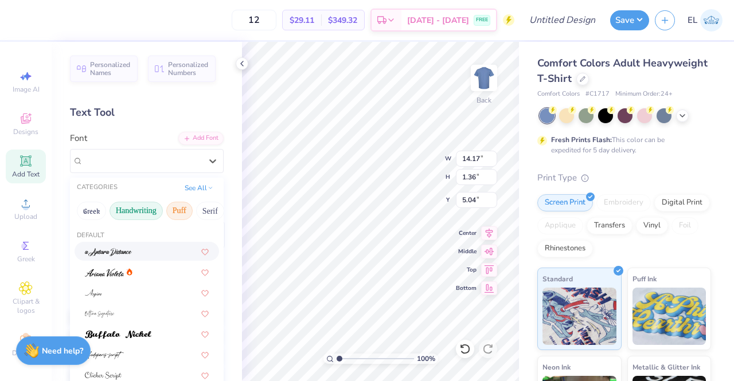
click at [179, 214] on button "Puff" at bounding box center [179, 211] width 26 height 18
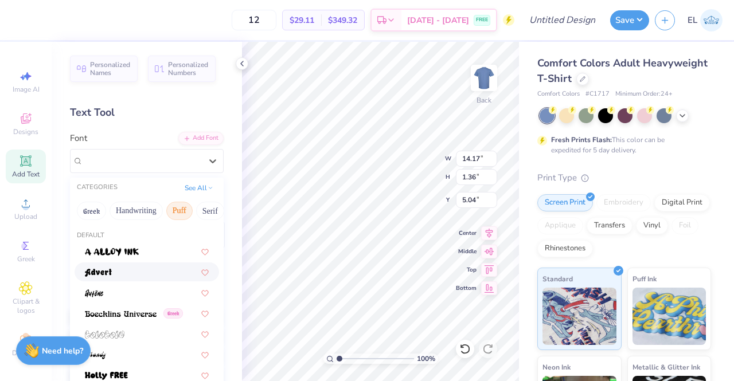
click at [129, 273] on div at bounding box center [147, 272] width 124 height 12
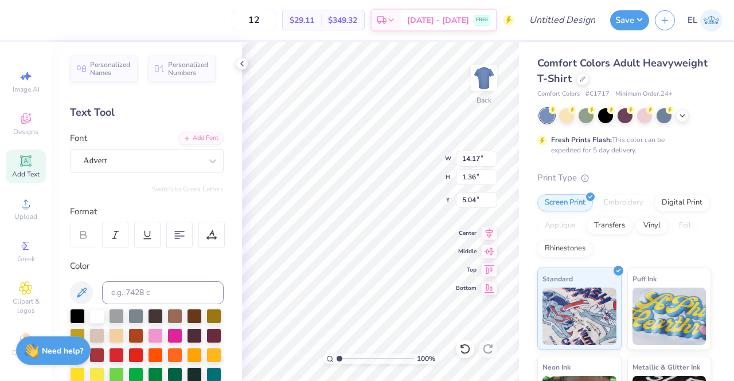
type input "1.48"
type input "4.99"
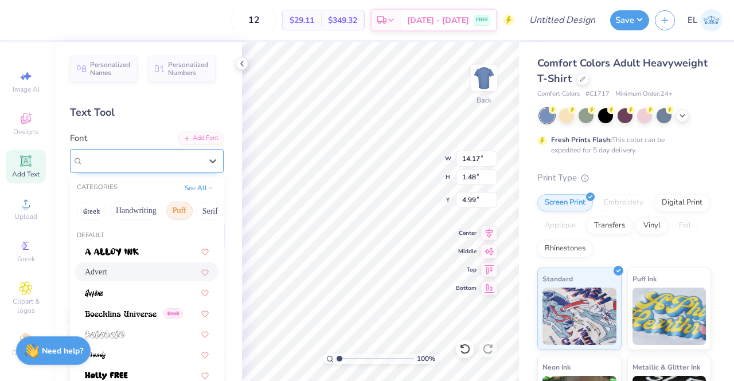
click at [146, 162] on div "Advert" at bounding box center [142, 161] width 120 height 18
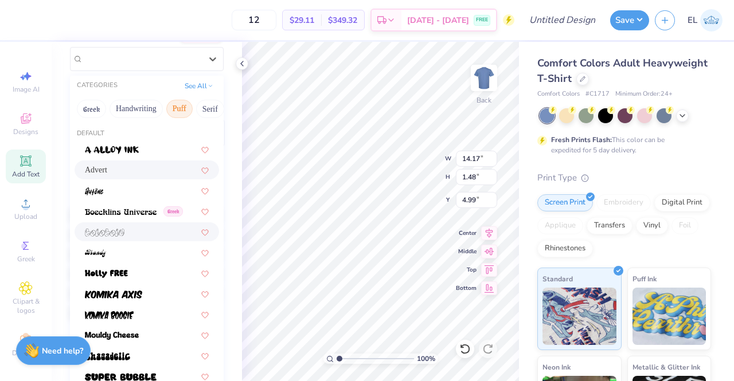
click at [116, 235] on img at bounding box center [105, 233] width 40 height 8
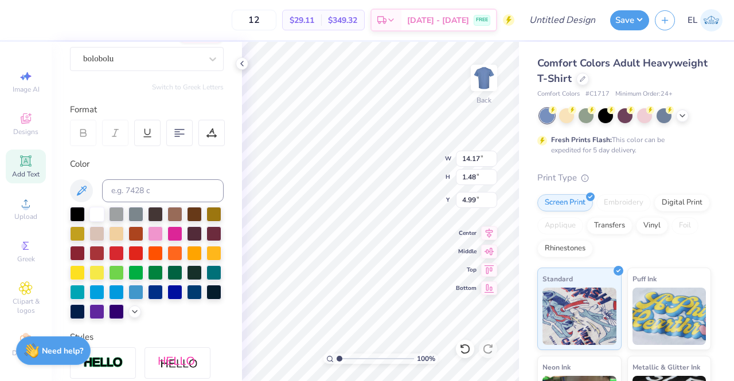
type input "13.52"
type input "1.43"
type input "5.01"
click at [153, 54] on div "bolobolu" at bounding box center [142, 59] width 120 height 18
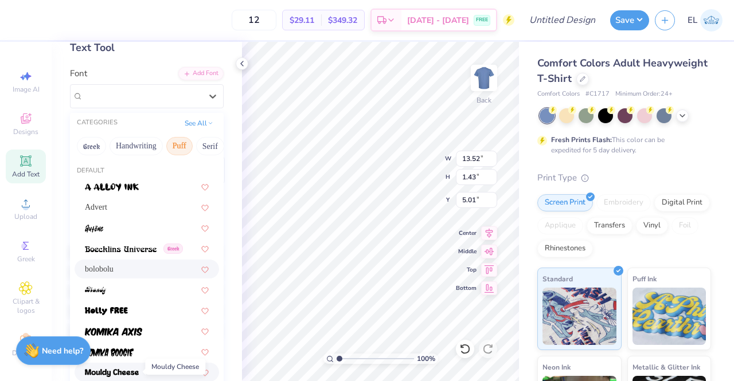
scroll to position [64, 0]
click at [206, 145] on button "Serif" at bounding box center [210, 147] width 28 height 18
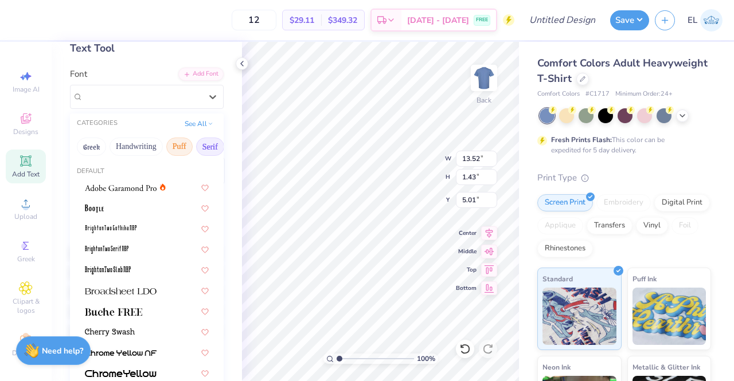
scroll to position [0, 49]
click at [129, 203] on div at bounding box center [147, 208] width 124 height 12
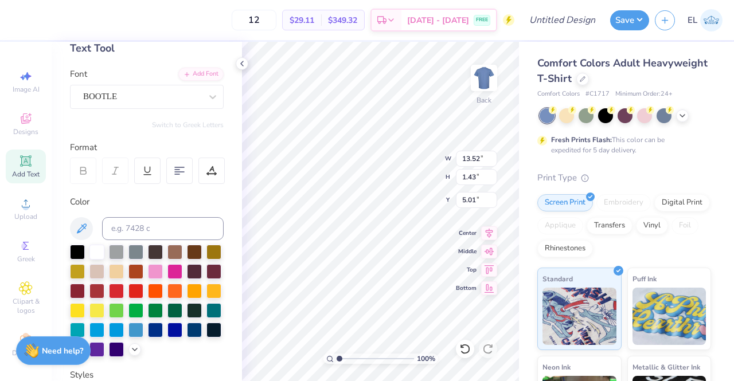
type input "13.74"
type input "1.71"
type input "4.87"
click at [165, 90] on div "BOOTLE" at bounding box center [142, 97] width 120 height 18
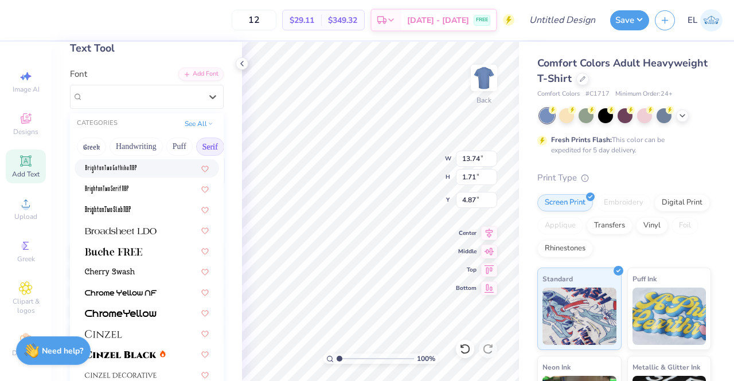
scroll to position [61, 0]
click at [123, 230] on img at bounding box center [121, 230] width 72 height 8
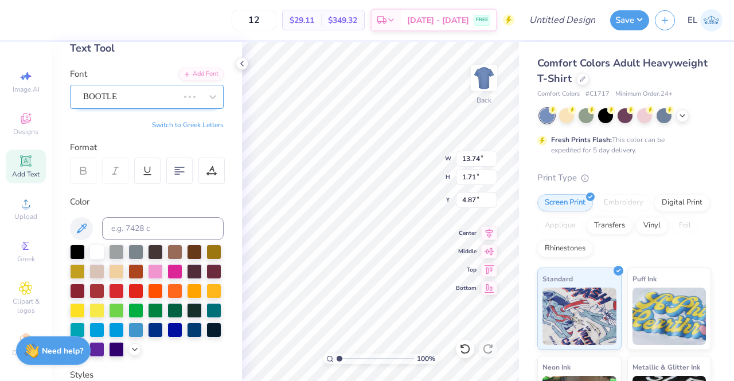
click at [142, 95] on div "BOOTLE" at bounding box center [130, 97] width 97 height 18
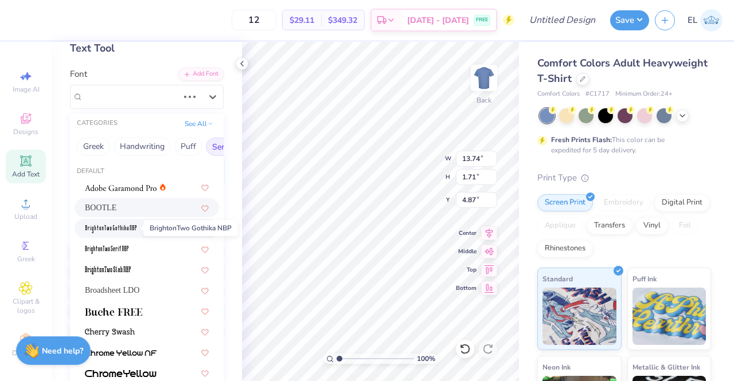
scroll to position [277, 0]
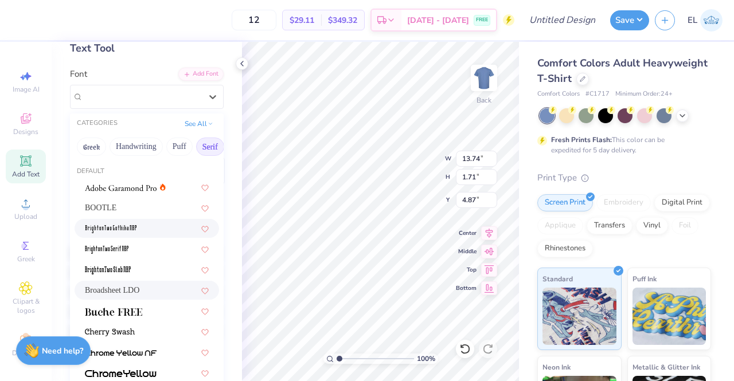
type input "14.17"
type input "1.38"
type input "5.04"
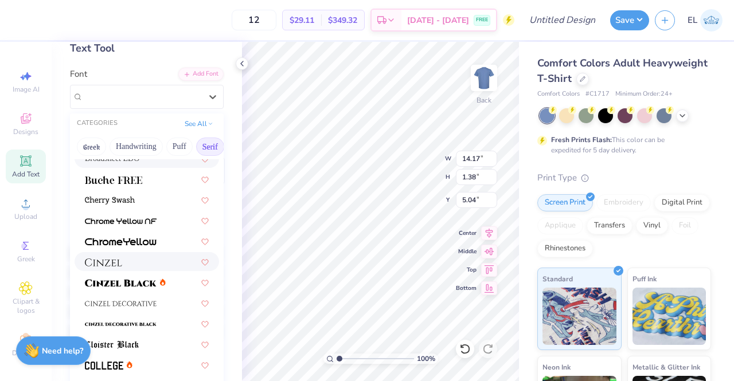
scroll to position [298, 0]
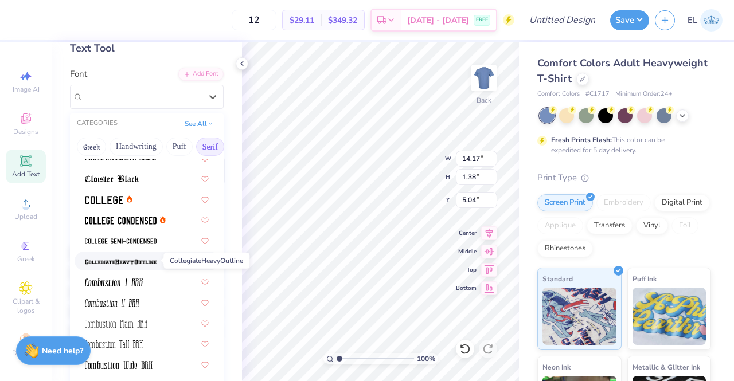
click at [131, 264] on img at bounding box center [121, 262] width 72 height 8
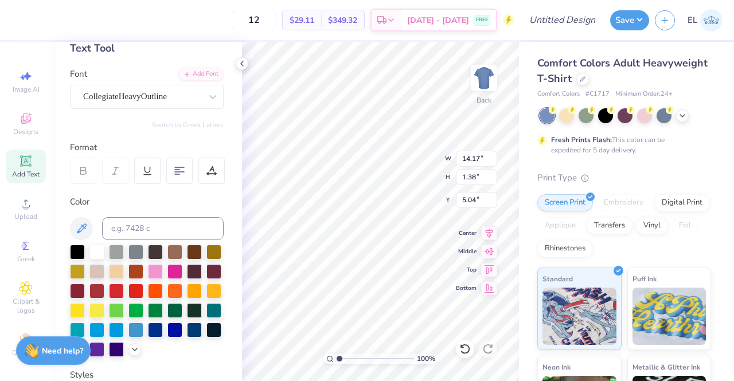
type input "1.09"
type input "5.18"
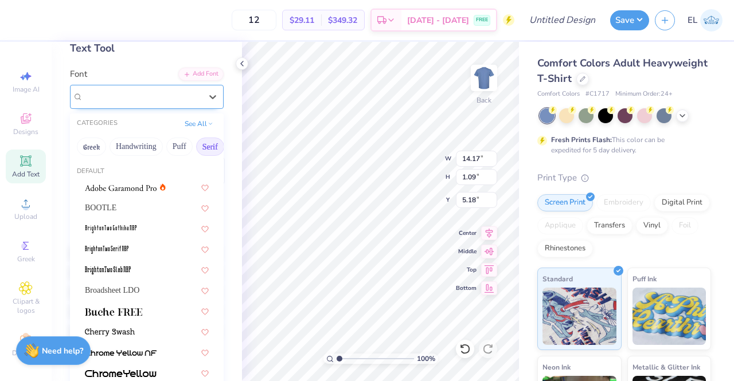
click at [139, 97] on div "CollegiateHeavyOutline" at bounding box center [142, 97] width 120 height 18
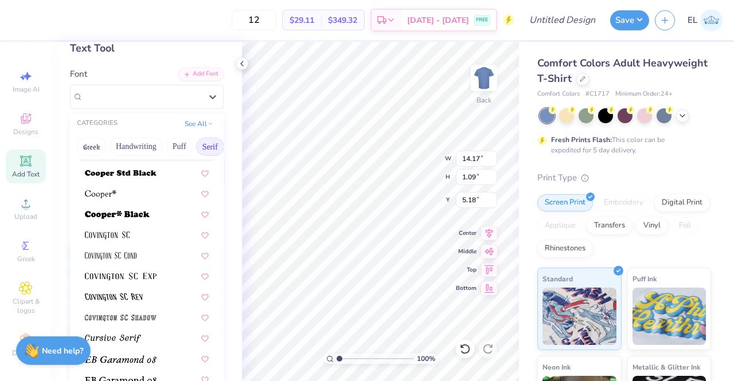
scroll to position [510, 0]
click at [119, 174] on img at bounding box center [121, 173] width 72 height 8
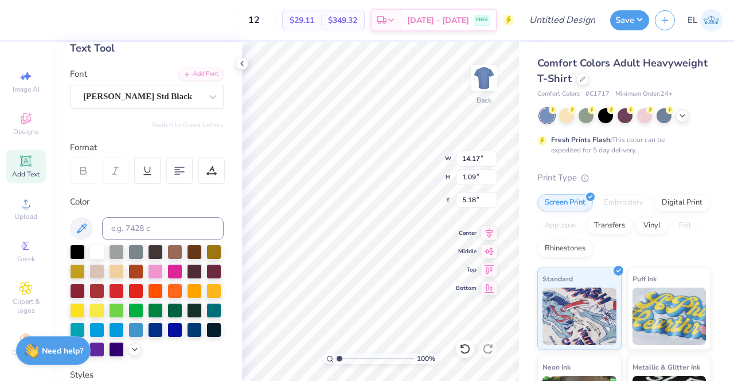
type input "1.16"
type input "5.15"
click at [202, 89] on div at bounding box center [212, 97] width 21 height 21
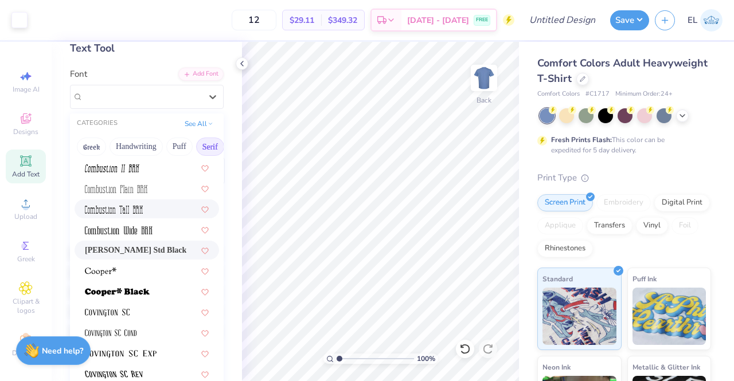
scroll to position [432, 0]
